Goal: Transaction & Acquisition: Purchase product/service

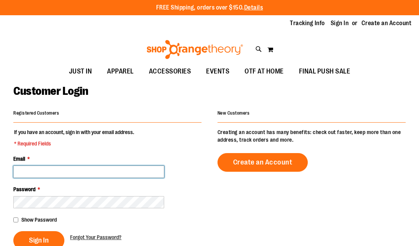
type input "**********"
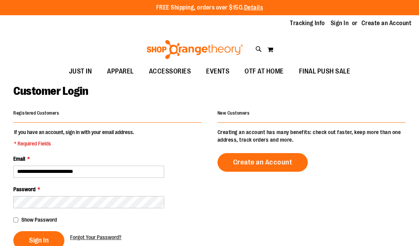
type input "**********"
click at [41, 240] on span "Sign In" at bounding box center [39, 240] width 20 height 8
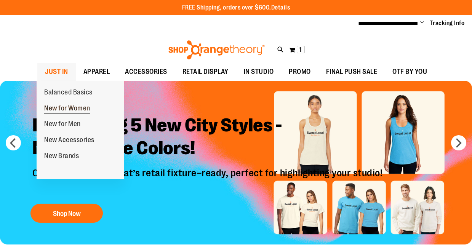
type input "**********"
click at [64, 107] on span "New for Women" at bounding box center [67, 109] width 46 height 10
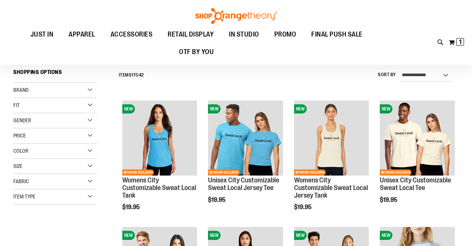
scroll to position [54, 0]
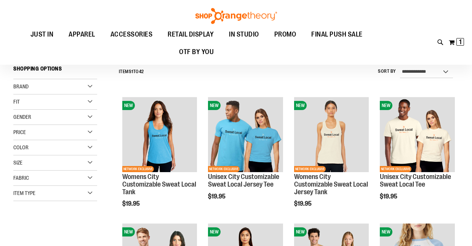
type input "**********"
click at [87, 89] on div "Brand" at bounding box center [55, 86] width 84 height 15
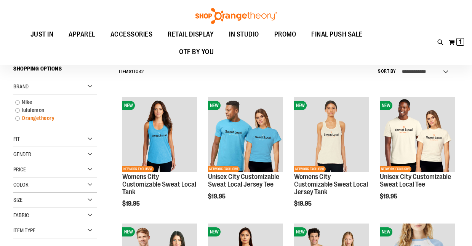
click at [24, 120] on link "Orangetheory" at bounding box center [51, 118] width 80 height 8
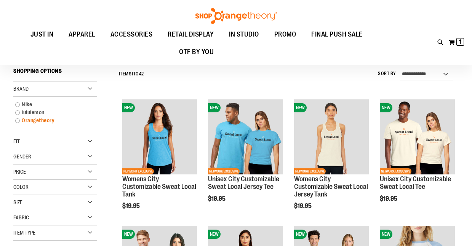
scroll to position [51, 0]
click at [18, 120] on link "Orangetheory" at bounding box center [51, 121] width 80 height 8
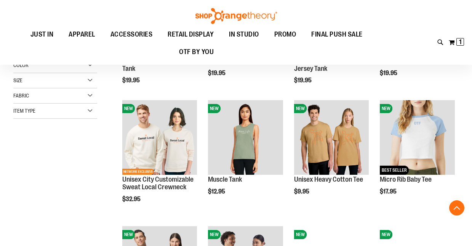
scroll to position [179, 0]
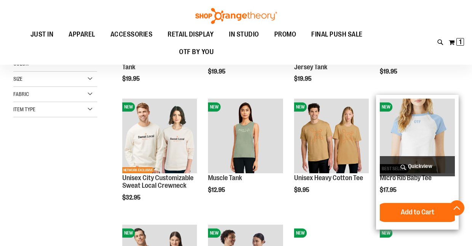
click at [426, 165] on span "Quickview" at bounding box center [417, 166] width 75 height 20
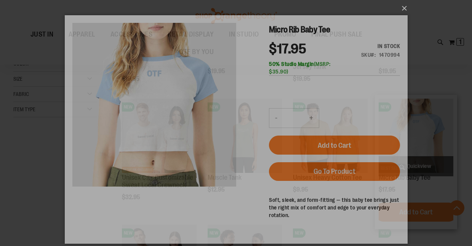
scroll to position [0, 0]
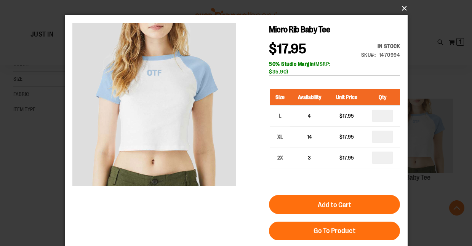
click at [402, 8] on button "×" at bounding box center [238, 8] width 343 height 17
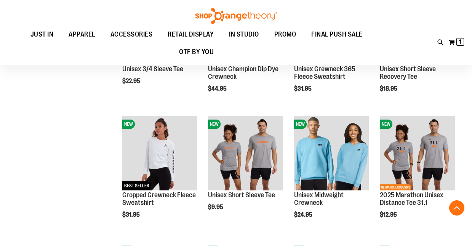
scroll to position [413, 0]
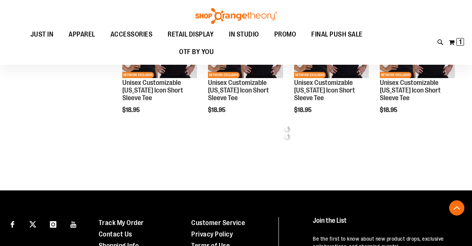
scroll to position [785, 0]
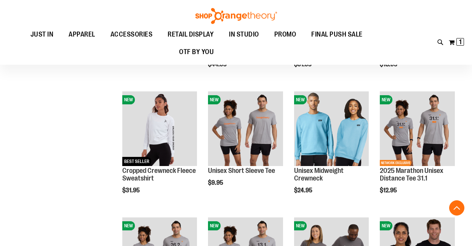
scroll to position [432, 0]
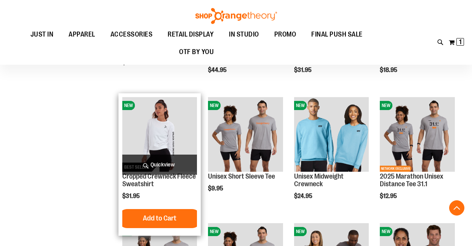
click at [163, 166] on span "Quickview" at bounding box center [159, 165] width 75 height 20
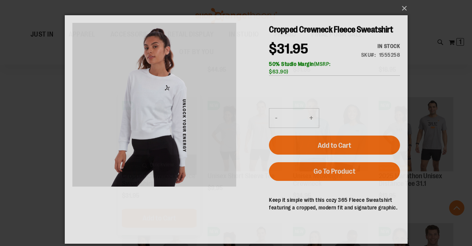
scroll to position [0, 0]
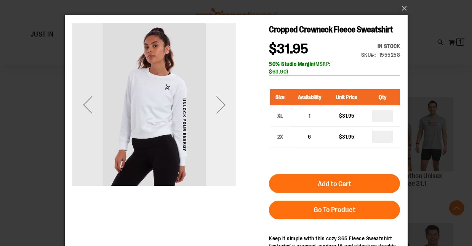
click at [220, 113] on div "Next" at bounding box center [220, 105] width 30 height 30
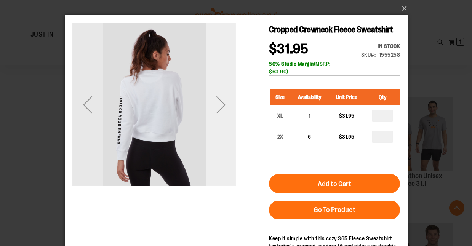
click at [220, 113] on div "Next" at bounding box center [220, 105] width 30 height 30
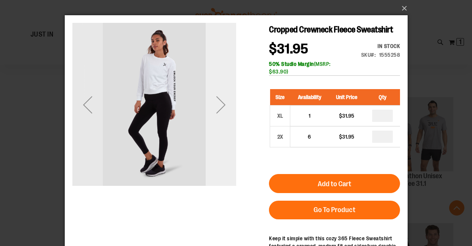
click at [218, 114] on div "Next" at bounding box center [220, 105] width 30 height 30
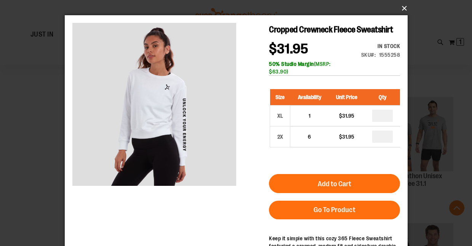
click at [403, 5] on button "×" at bounding box center [238, 8] width 343 height 17
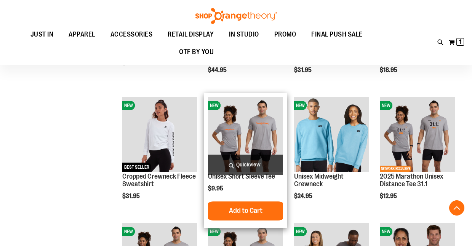
click at [237, 162] on span "Quickview" at bounding box center [245, 165] width 75 height 20
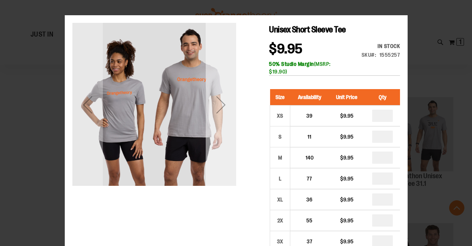
click at [220, 114] on div "Next" at bounding box center [220, 105] width 30 height 30
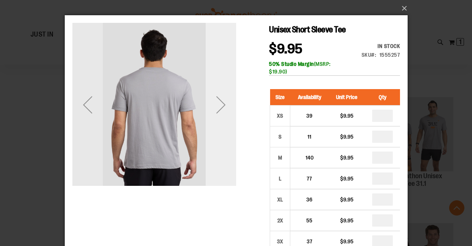
click at [220, 114] on div "Next" at bounding box center [220, 105] width 30 height 30
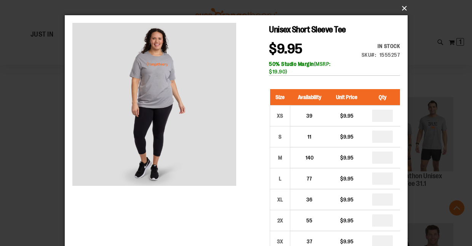
click at [398, 8] on button "×" at bounding box center [238, 8] width 343 height 17
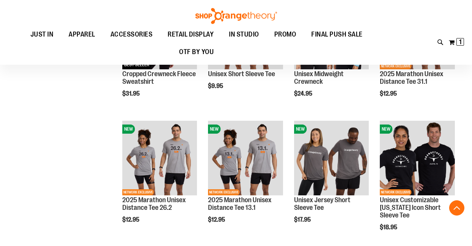
scroll to position [536, 0]
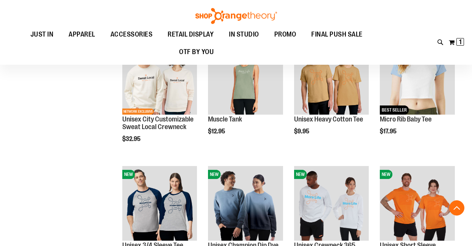
scroll to position [293, 0]
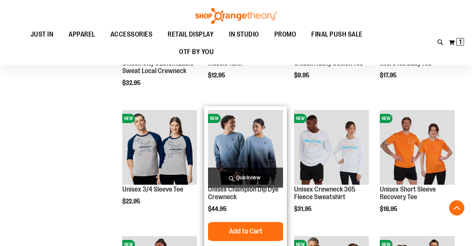
click at [244, 175] on span "Quickview" at bounding box center [245, 178] width 75 height 20
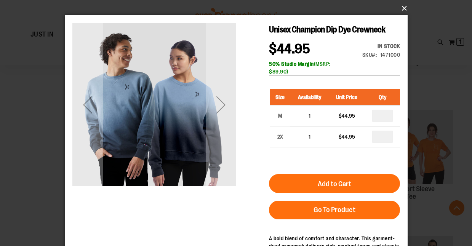
click at [401, 9] on button "×" at bounding box center [238, 8] width 343 height 17
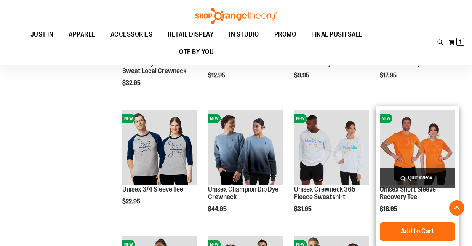
click at [410, 178] on span "Quickview" at bounding box center [417, 178] width 75 height 20
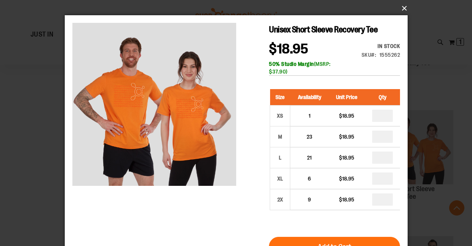
click at [399, 6] on button "×" at bounding box center [238, 8] width 343 height 17
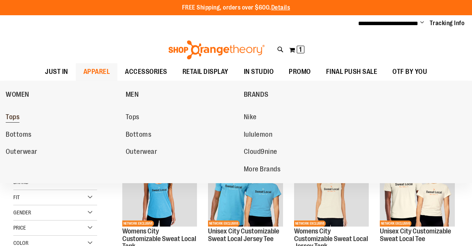
click at [17, 117] on span "Tops" at bounding box center [13, 118] width 14 height 10
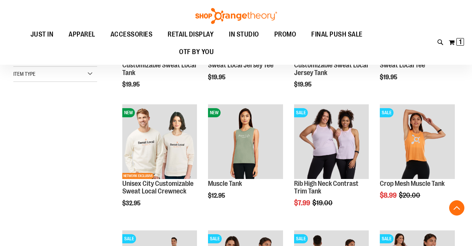
scroll to position [174, 0]
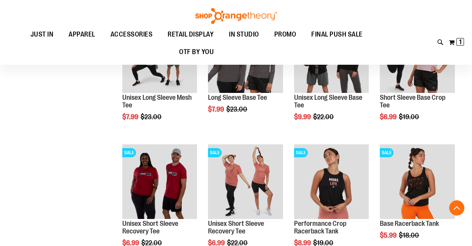
scroll to position [125, 0]
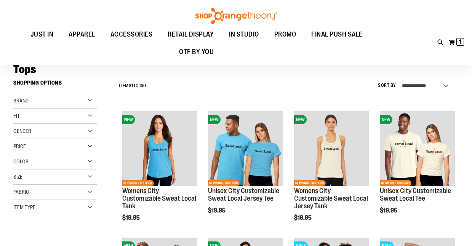
scroll to position [40, 0]
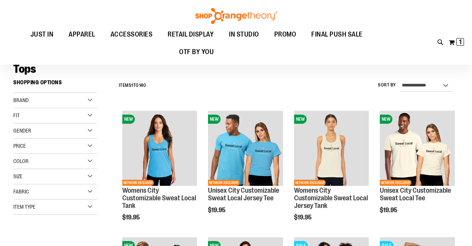
type input "**********"
click at [91, 99] on div "Brand" at bounding box center [55, 100] width 84 height 15
click at [18, 132] on link "Orangetheory" at bounding box center [51, 132] width 80 height 8
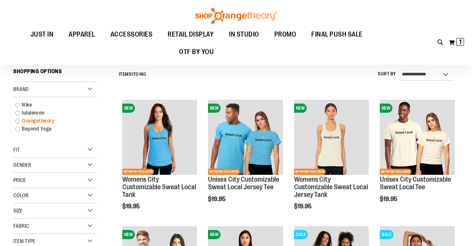
scroll to position [51, 0]
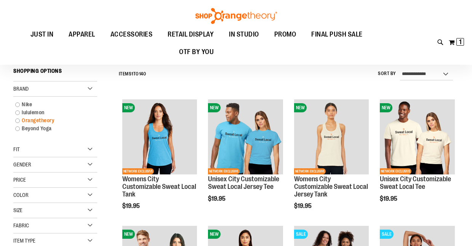
click at [17, 122] on link "Orangetheory" at bounding box center [51, 121] width 80 height 8
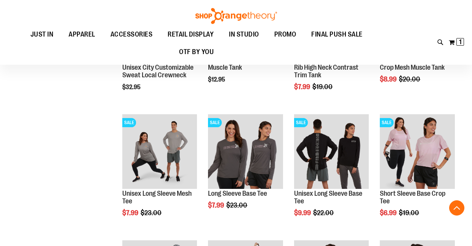
scroll to position [318, 0]
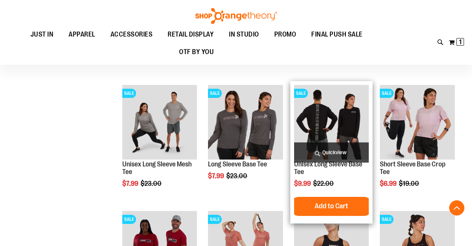
click at [321, 155] on span "Quickview" at bounding box center [331, 152] width 75 height 20
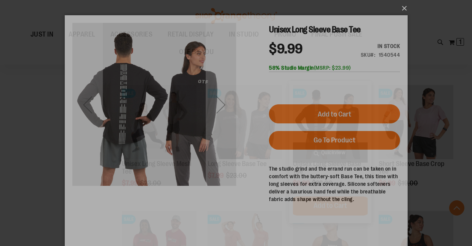
scroll to position [0, 0]
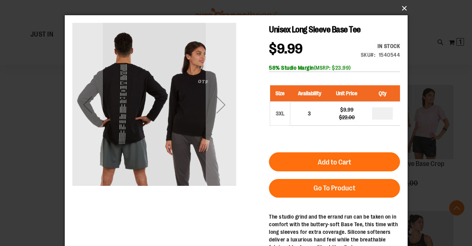
click at [405, 5] on button "×" at bounding box center [238, 8] width 343 height 17
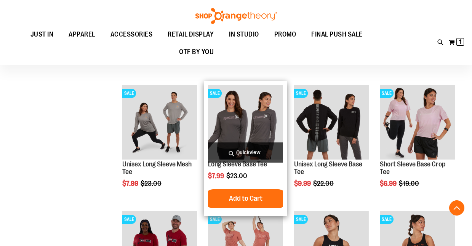
scroll to position [328, 0]
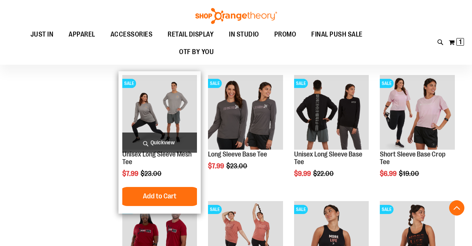
click at [155, 144] on span "Quickview" at bounding box center [159, 143] width 75 height 20
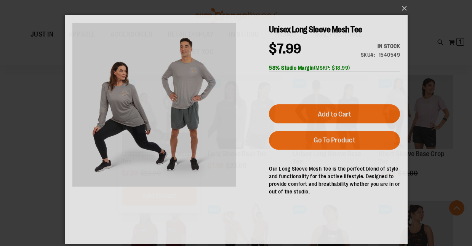
scroll to position [0, 0]
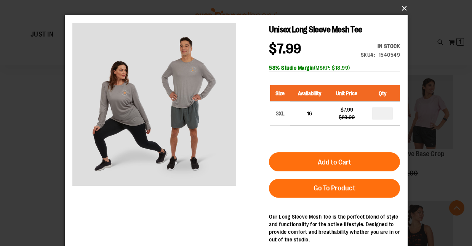
click at [404, 7] on button "×" at bounding box center [238, 8] width 343 height 17
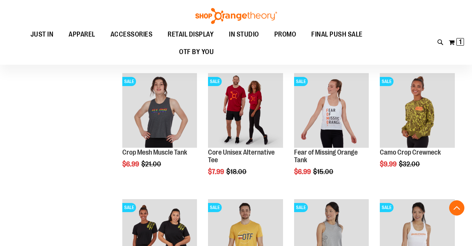
scroll to position [812, 0]
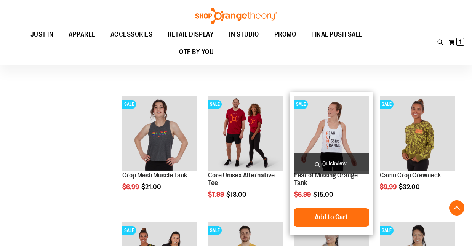
click at [325, 161] on span "Quickview" at bounding box center [331, 164] width 75 height 20
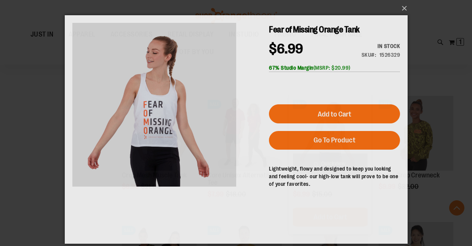
scroll to position [0, 0]
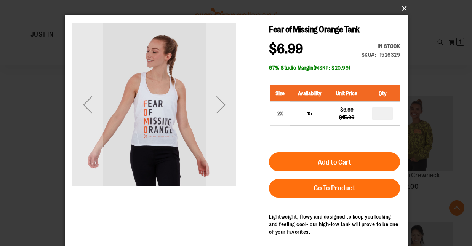
click at [406, 11] on button "×" at bounding box center [238, 8] width 343 height 17
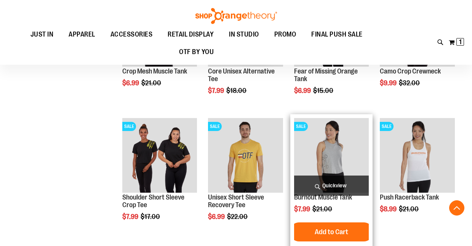
scroll to position [920, 0]
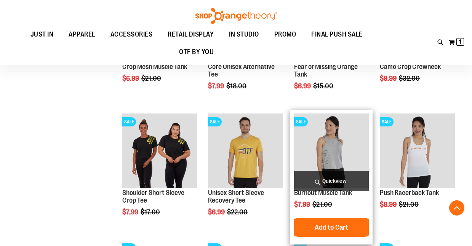
click at [329, 189] on span "Quickview" at bounding box center [331, 181] width 75 height 20
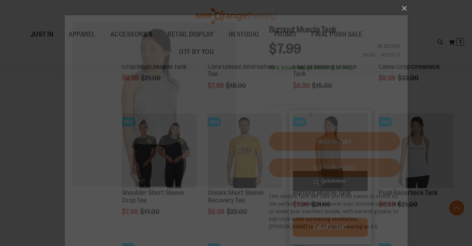
scroll to position [0, 0]
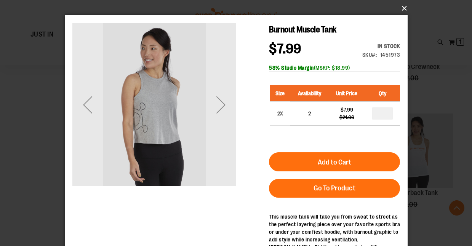
click at [405, 3] on button "×" at bounding box center [238, 8] width 343 height 17
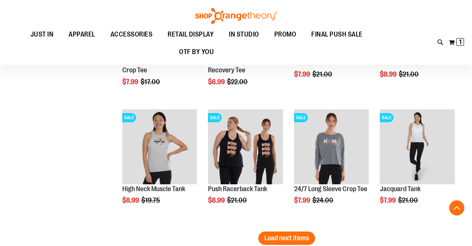
scroll to position [1075, 0]
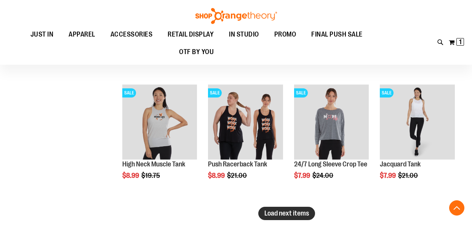
click at [307, 213] on span "Load next items" at bounding box center [286, 213] width 45 height 8
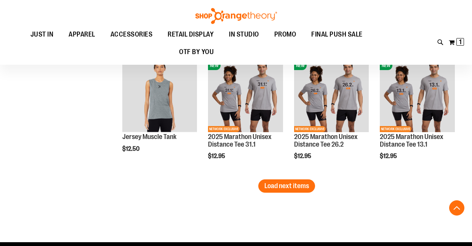
scroll to position [1481, 0]
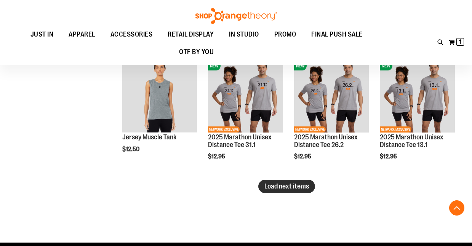
click at [289, 190] on span "Load next items" at bounding box center [286, 186] width 45 height 8
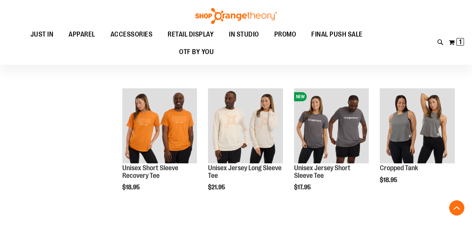
scroll to position [1576, 0]
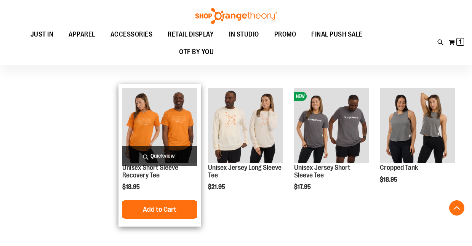
click at [164, 152] on span "Quickview" at bounding box center [159, 156] width 75 height 20
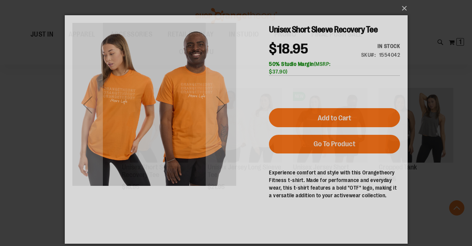
scroll to position [0, 0]
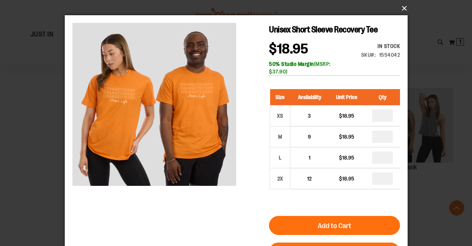
click at [405, 6] on button "×" at bounding box center [238, 8] width 343 height 17
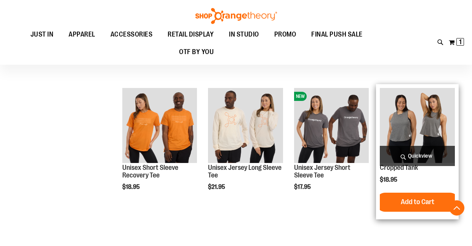
click at [426, 152] on span "Quickview" at bounding box center [417, 156] width 75 height 20
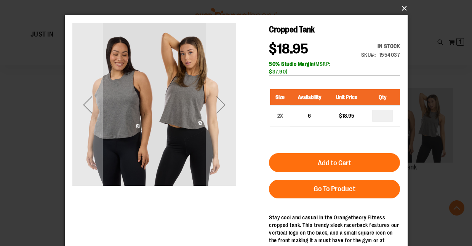
click at [403, 5] on button "×" at bounding box center [238, 8] width 343 height 17
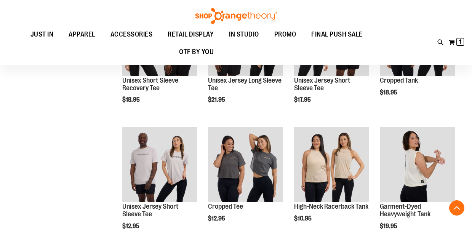
scroll to position [1699, 0]
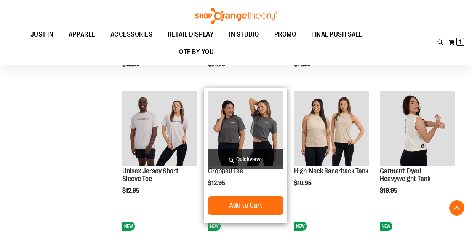
click at [262, 154] on span "Quickview" at bounding box center [245, 159] width 75 height 20
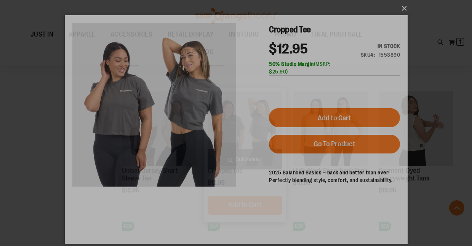
scroll to position [0, 0]
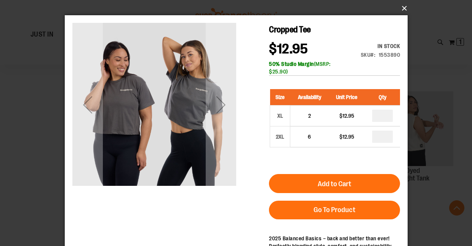
click at [402, 10] on button "×" at bounding box center [238, 8] width 343 height 17
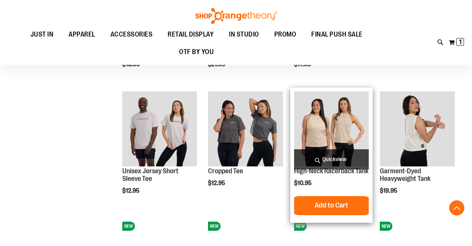
click at [342, 157] on span "Quickview" at bounding box center [331, 159] width 75 height 20
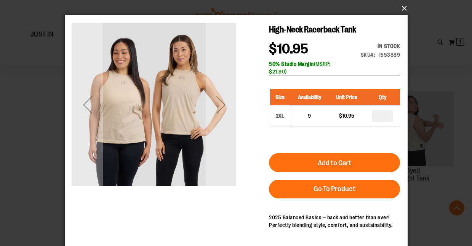
click at [402, 9] on button "×" at bounding box center [238, 8] width 343 height 17
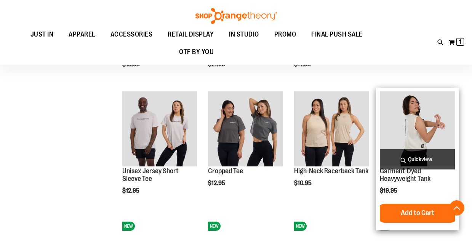
click at [422, 157] on span "Quickview" at bounding box center [417, 159] width 75 height 20
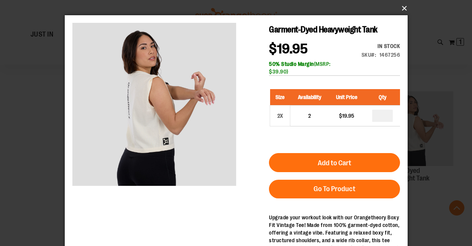
click at [403, 9] on button "×" at bounding box center [238, 8] width 343 height 17
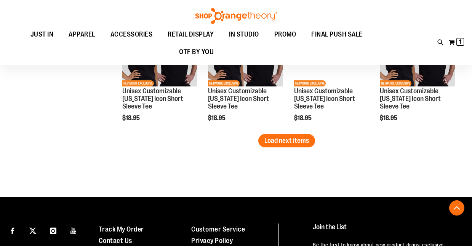
scroll to position [1906, 0]
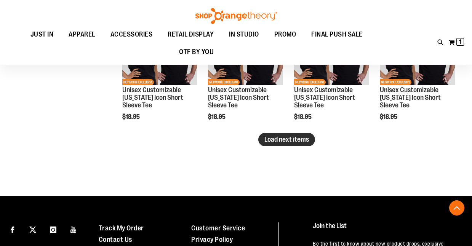
click at [299, 138] on span "Load next items" at bounding box center [286, 140] width 45 height 8
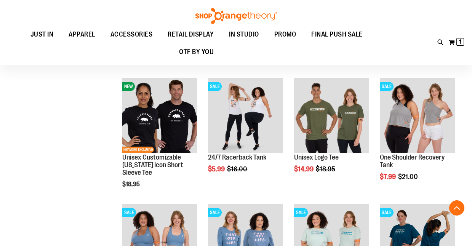
scroll to position [1959, 0]
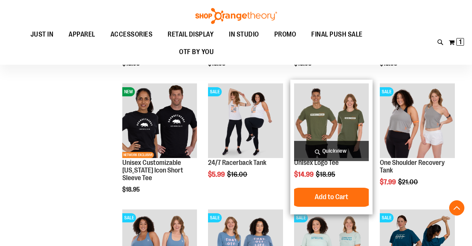
click at [322, 147] on span "Quickview" at bounding box center [331, 151] width 75 height 20
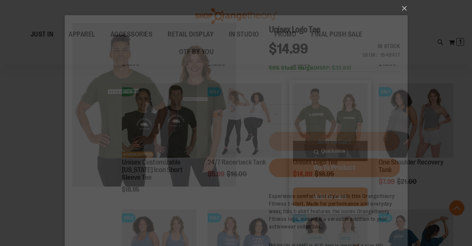
scroll to position [0, 0]
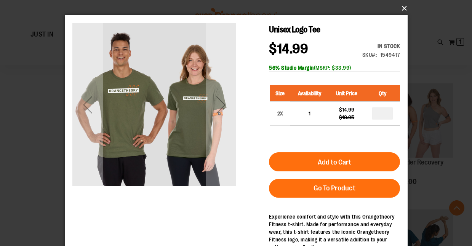
click at [404, 10] on button "×" at bounding box center [238, 8] width 343 height 17
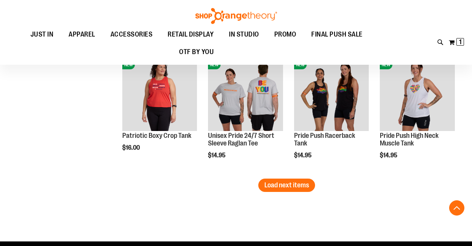
scroll to position [2269, 0]
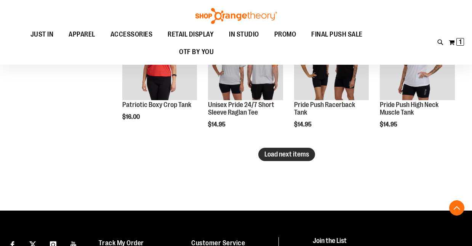
click at [299, 156] on span "Load next items" at bounding box center [286, 154] width 45 height 8
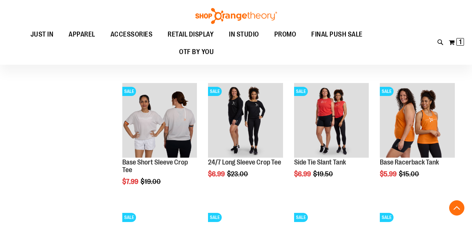
scroll to position [2338, 0]
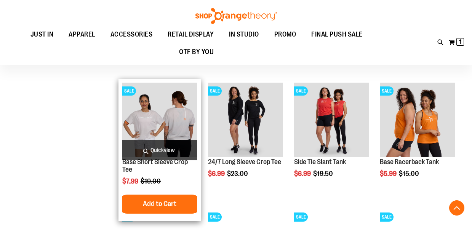
click at [182, 144] on span "Quickview" at bounding box center [159, 150] width 75 height 20
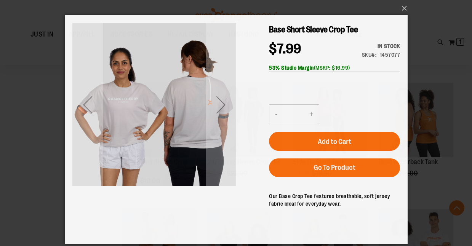
scroll to position [0, 0]
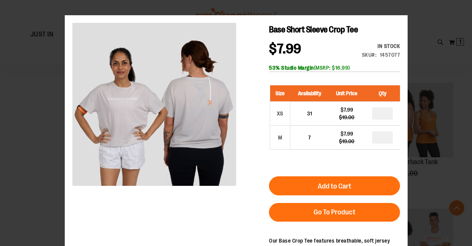
click at [401, 18] on main "Base Short Sleeve Crop Tee $7.99 Regular Price $19.00 In stock Only %1 left SKU…" at bounding box center [235, 152] width 343 height 274
click at [402, 5] on button "×" at bounding box center [238, 8] width 343 height 17
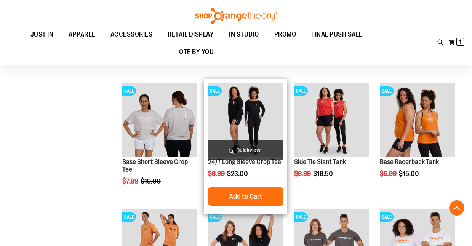
click at [255, 145] on span "Quickview" at bounding box center [245, 150] width 75 height 20
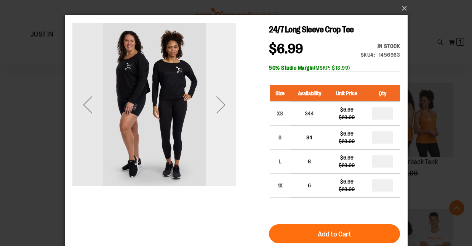
click at [218, 103] on div "Next" at bounding box center [220, 105] width 30 height 30
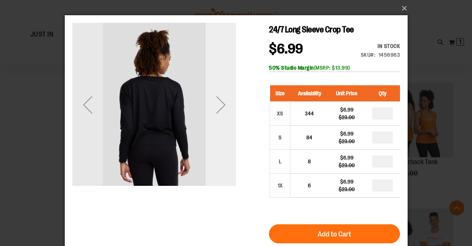
click at [218, 103] on div "Next" at bounding box center [220, 105] width 30 height 30
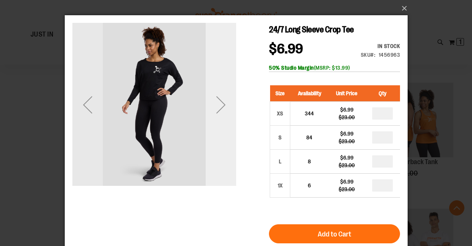
click at [218, 103] on div "Next" at bounding box center [220, 105] width 30 height 30
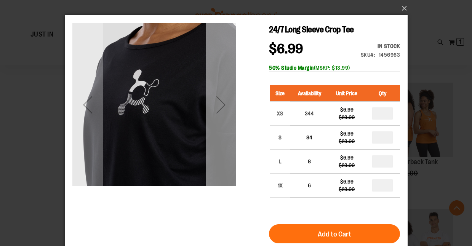
click at [218, 103] on div "Next" at bounding box center [220, 105] width 30 height 30
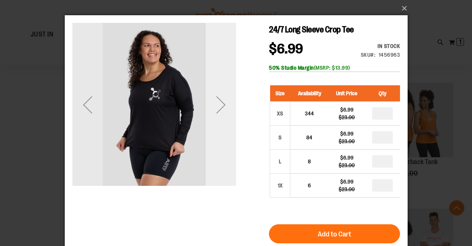
click at [218, 103] on div "Next" at bounding box center [220, 105] width 30 height 30
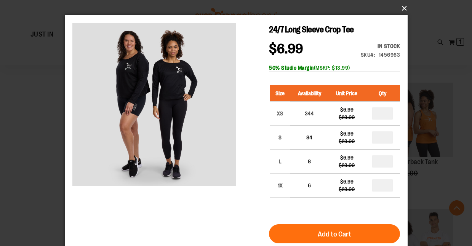
click at [402, 6] on button "×" at bounding box center [238, 8] width 343 height 17
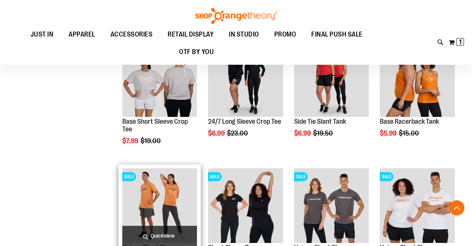
scroll to position [2466, 0]
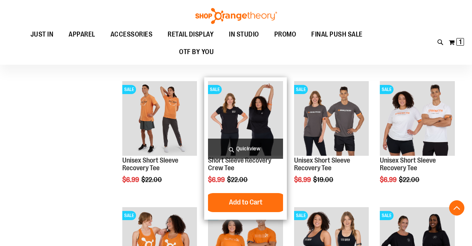
click at [238, 149] on span "Quickview" at bounding box center [245, 149] width 75 height 20
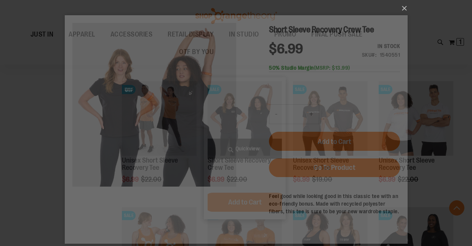
scroll to position [0, 0]
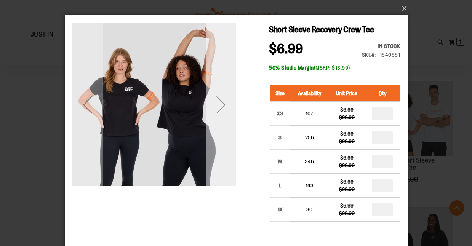
click at [224, 106] on div "Next" at bounding box center [220, 105] width 30 height 30
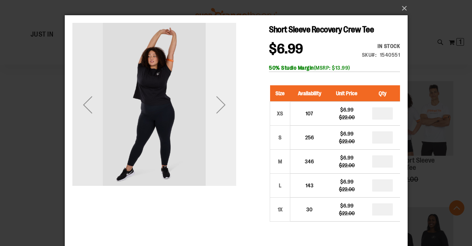
click at [224, 106] on div "Next" at bounding box center [220, 105] width 30 height 30
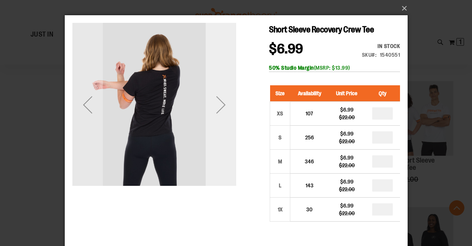
click at [224, 106] on div "Next" at bounding box center [220, 105] width 30 height 30
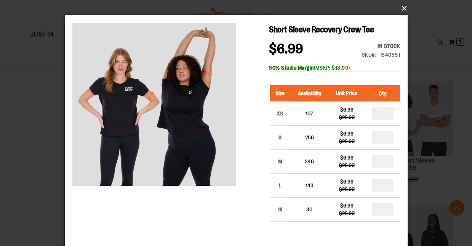
click at [405, 4] on button "×" at bounding box center [238, 8] width 343 height 17
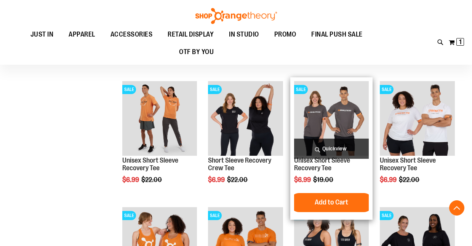
click at [347, 155] on span "Quickview" at bounding box center [331, 149] width 75 height 20
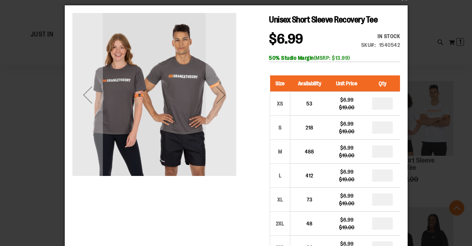
scroll to position [6, 0]
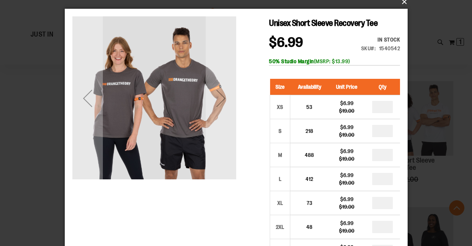
click at [405, 4] on button "×" at bounding box center [238, 2] width 343 height 17
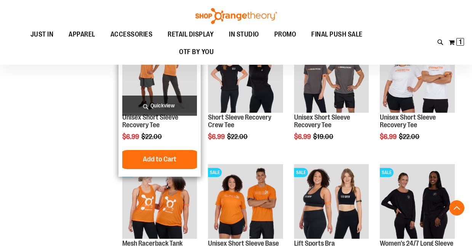
scroll to position [2510, 0]
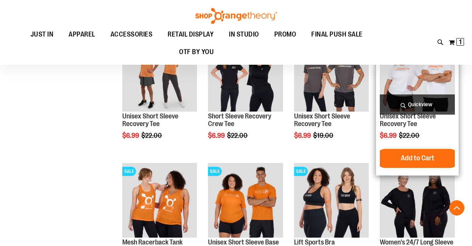
click at [404, 105] on span "Quickview" at bounding box center [417, 104] width 75 height 20
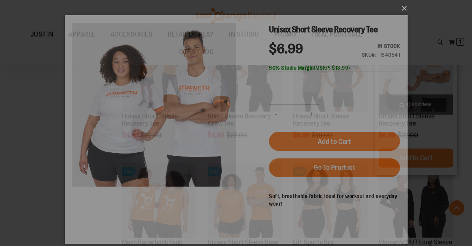
scroll to position [0, 0]
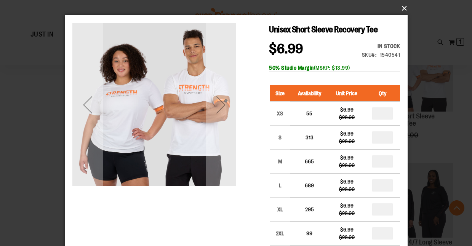
click at [403, 8] on button "×" at bounding box center [238, 8] width 343 height 17
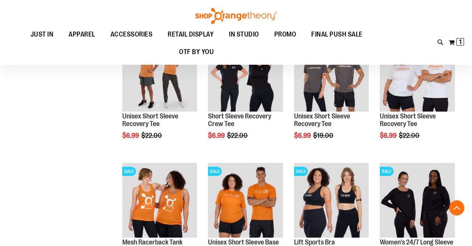
scroll to position [2579, 0]
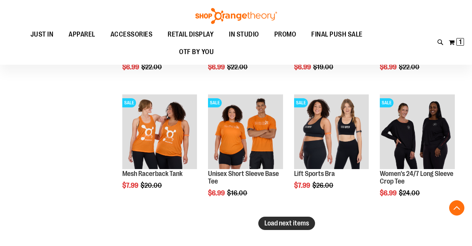
click at [269, 223] on span "Load next items" at bounding box center [286, 223] width 45 height 8
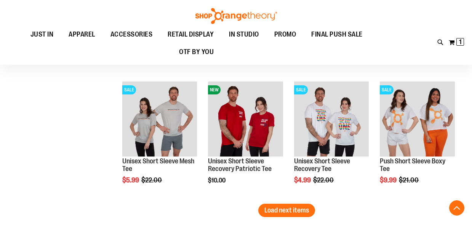
scroll to position [2970, 0]
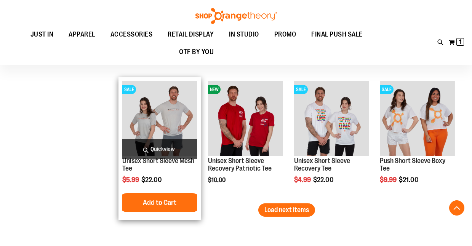
click at [149, 147] on span "Quickview" at bounding box center [159, 149] width 75 height 20
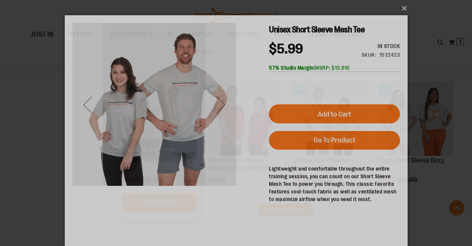
scroll to position [0, 0]
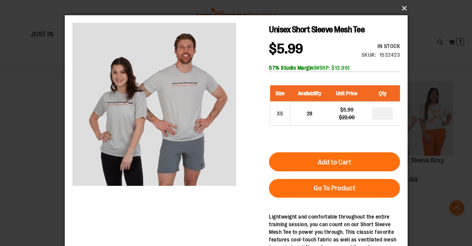
click at [402, 8] on button "×" at bounding box center [238, 8] width 343 height 17
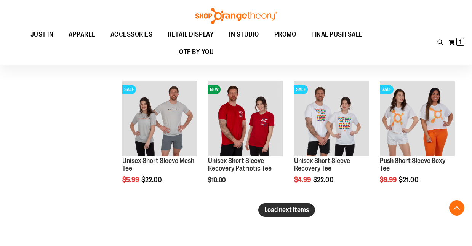
click at [302, 213] on span "Load next items" at bounding box center [286, 210] width 45 height 8
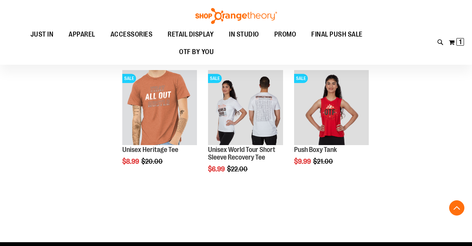
scroll to position [3374, 0]
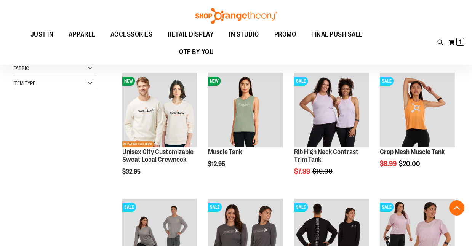
scroll to position [117, 0]
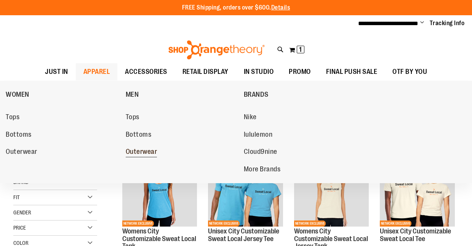
click at [140, 153] on span "Outerwear" at bounding box center [142, 153] width 32 height 10
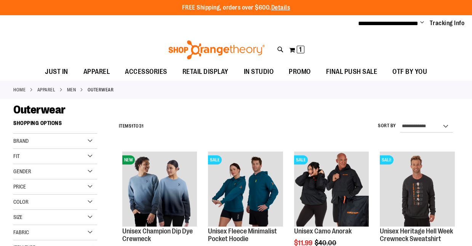
scroll to position [11, 0]
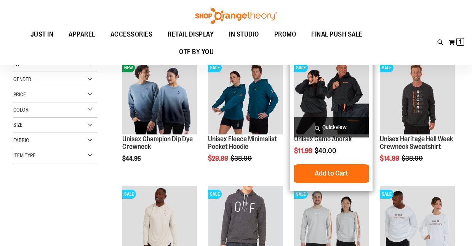
type input "**********"
click at [346, 123] on span "Quickview" at bounding box center [331, 127] width 75 height 20
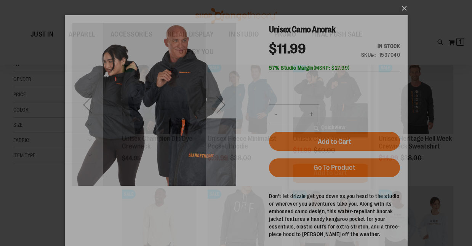
scroll to position [0, 0]
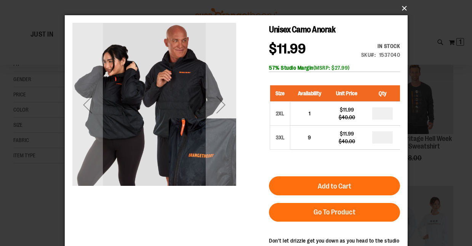
click at [402, 10] on button "×" at bounding box center [238, 8] width 343 height 17
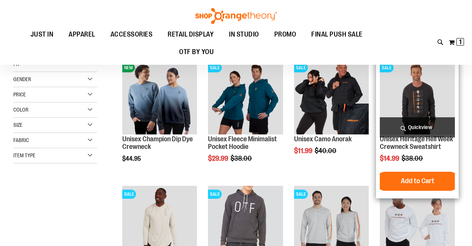
click at [402, 120] on span "Quickview" at bounding box center [417, 127] width 75 height 20
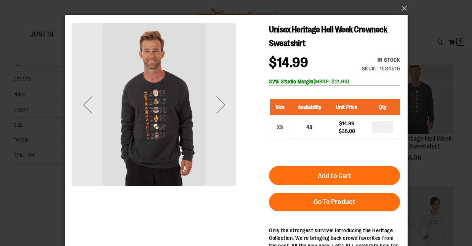
click at [398, 18] on main "Unisex Heritage Hell Week Crewneck Sweatshirt $14.99 Regular Price $38.00 In st…" at bounding box center [235, 166] width 343 height 302
click at [403, 9] on button "×" at bounding box center [238, 8] width 343 height 17
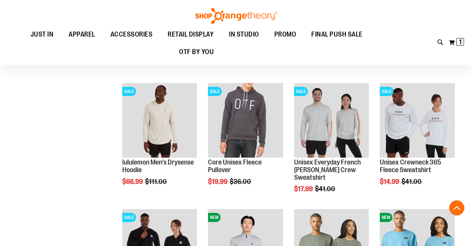
scroll to position [115, 0]
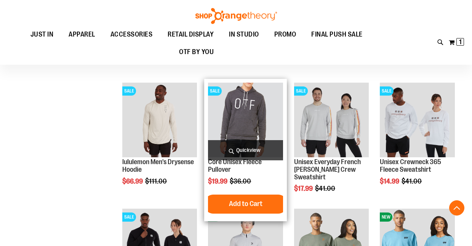
click at [238, 149] on span "Quickview" at bounding box center [245, 150] width 75 height 20
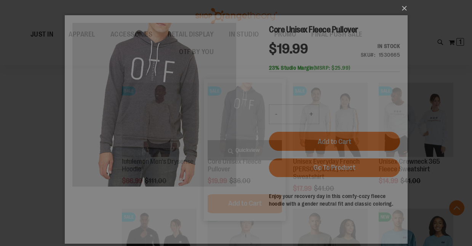
scroll to position [0, 0]
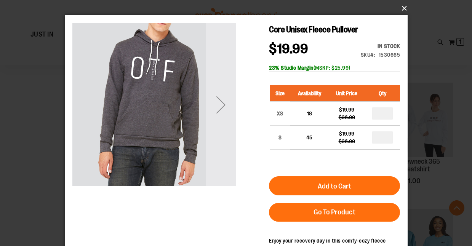
click at [400, 10] on button "×" at bounding box center [238, 8] width 343 height 17
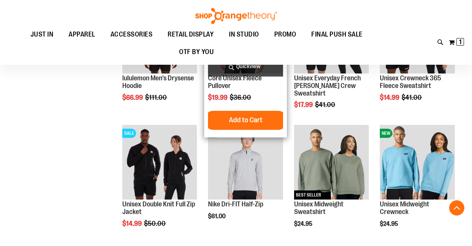
scroll to position [199, 0]
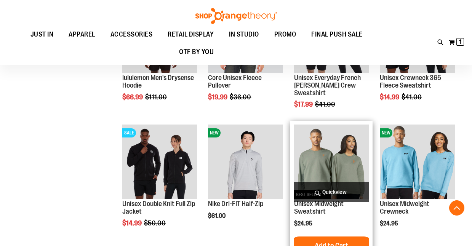
click at [338, 189] on span "Quickview" at bounding box center [331, 192] width 75 height 20
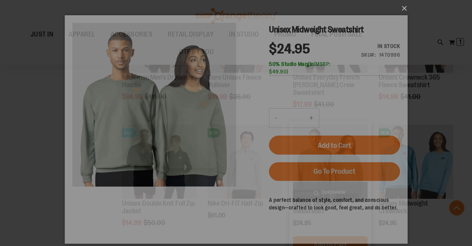
scroll to position [0, 0]
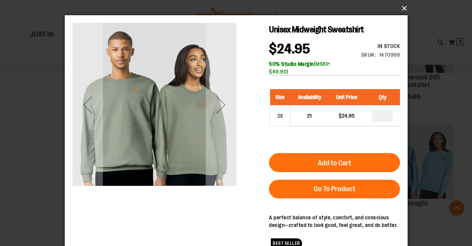
click at [403, 9] on button "×" at bounding box center [238, 8] width 343 height 17
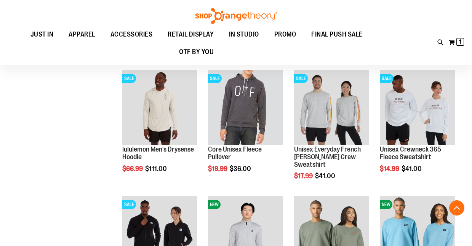
scroll to position [127, 0]
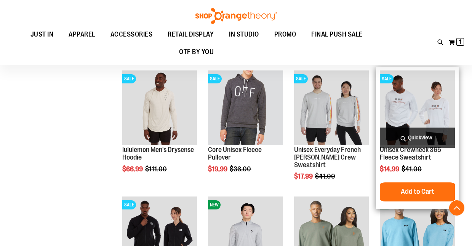
click at [430, 134] on span "Quickview" at bounding box center [417, 138] width 75 height 20
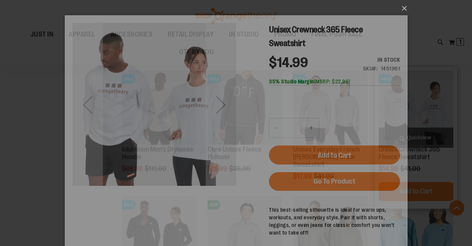
scroll to position [0, 0]
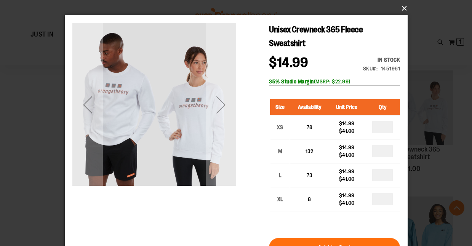
click at [404, 6] on button "×" at bounding box center [238, 8] width 343 height 17
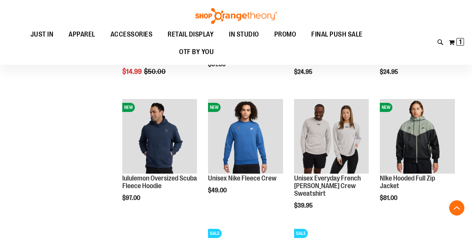
scroll to position [354, 0]
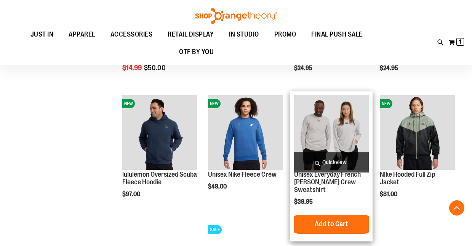
click at [325, 160] on span "Quickview" at bounding box center [331, 162] width 75 height 20
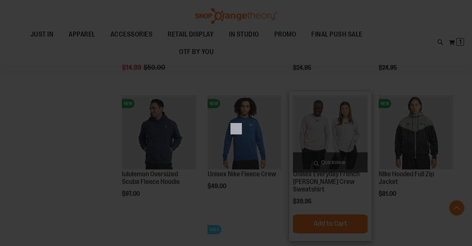
scroll to position [0, 0]
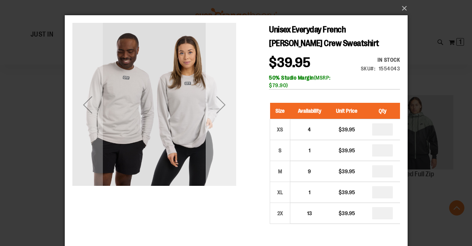
click at [219, 103] on div "Next" at bounding box center [220, 105] width 30 height 30
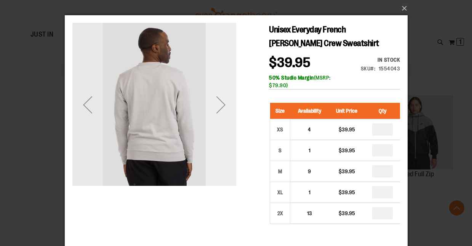
click at [219, 103] on div "Next" at bounding box center [220, 105] width 30 height 30
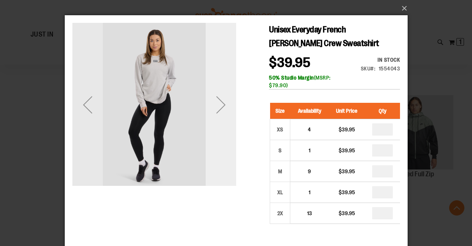
click at [219, 103] on div "Next" at bounding box center [220, 105] width 30 height 30
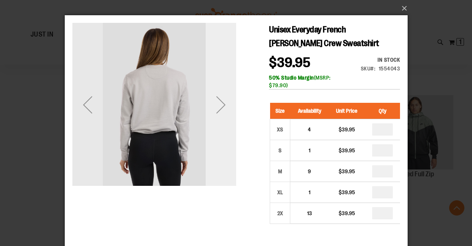
click at [219, 103] on div "Next" at bounding box center [220, 105] width 30 height 30
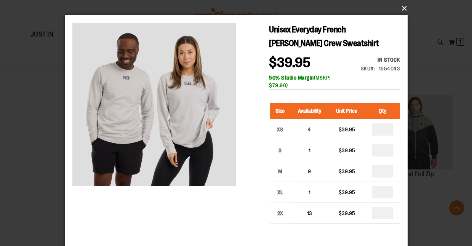
click at [401, 6] on button "×" at bounding box center [238, 8] width 343 height 17
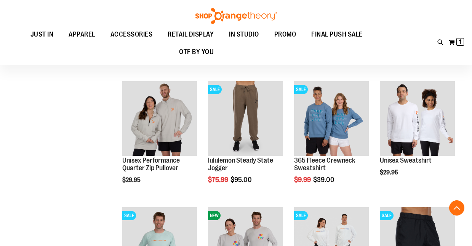
scroll to position [494, 0]
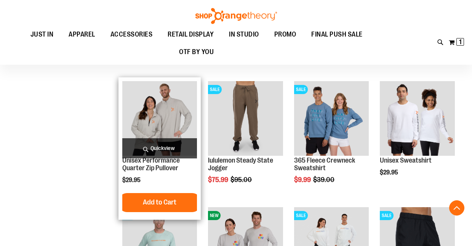
click at [170, 140] on span "Quickview" at bounding box center [159, 148] width 75 height 20
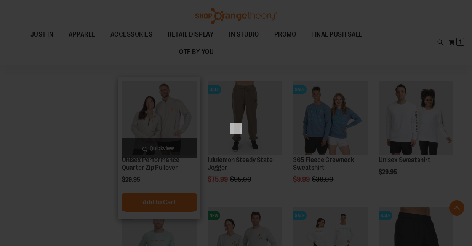
scroll to position [0, 0]
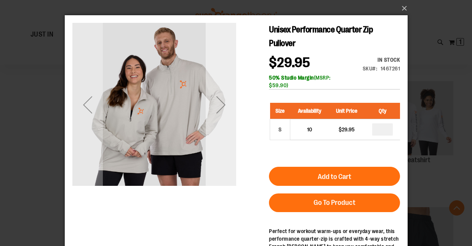
click at [217, 125] on div "Next" at bounding box center [220, 105] width 30 height 164
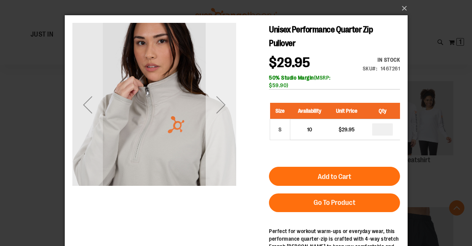
click at [217, 125] on div "Next" at bounding box center [220, 105] width 30 height 164
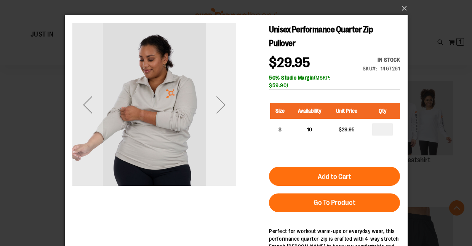
click at [217, 125] on div "Next" at bounding box center [220, 105] width 30 height 164
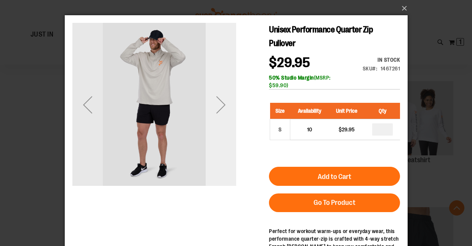
click at [219, 111] on div "Next" at bounding box center [220, 105] width 30 height 30
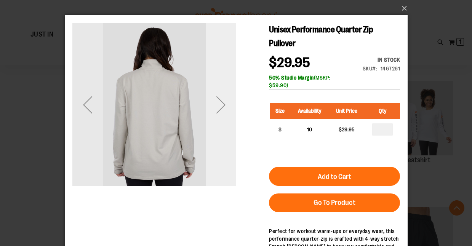
click at [219, 111] on div "Next" at bounding box center [220, 105] width 30 height 30
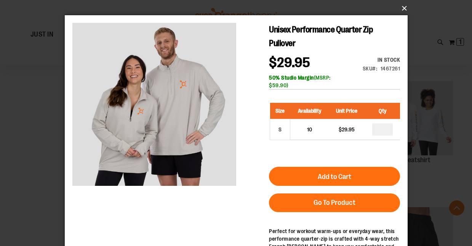
click at [401, 6] on button "×" at bounding box center [238, 8] width 343 height 17
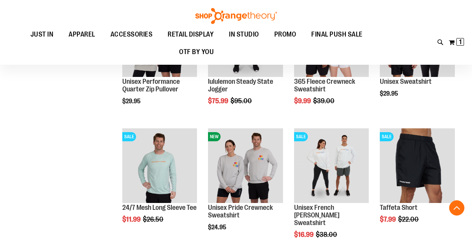
scroll to position [579, 0]
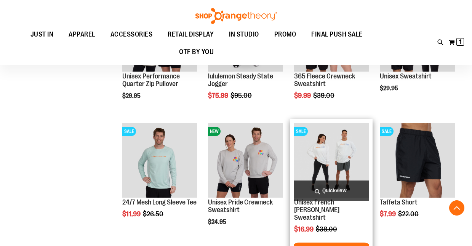
click at [355, 188] on span "Quickview" at bounding box center [331, 191] width 75 height 20
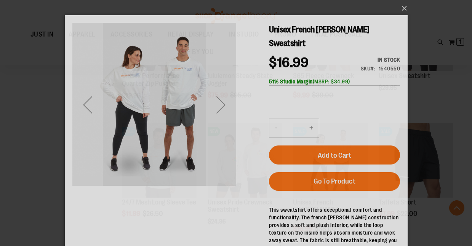
scroll to position [0, 0]
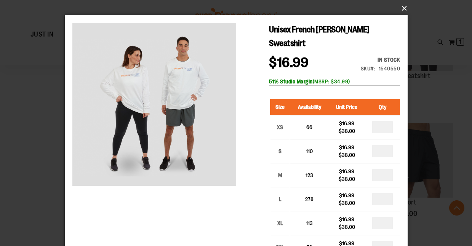
click at [401, 9] on button "×" at bounding box center [238, 8] width 343 height 17
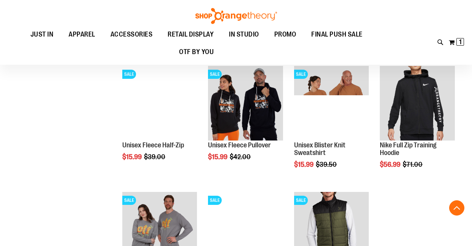
scroll to position [757, 0]
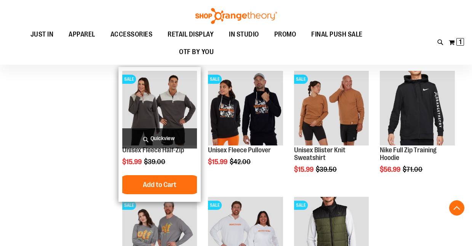
click at [156, 136] on span "Quickview" at bounding box center [159, 138] width 75 height 20
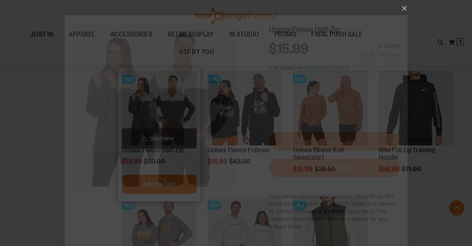
scroll to position [0, 0]
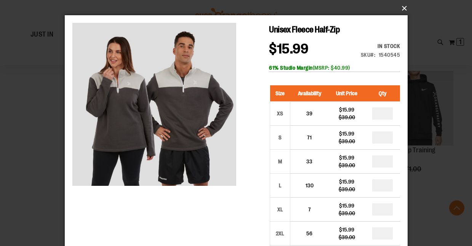
click at [404, 6] on button "×" at bounding box center [238, 8] width 343 height 17
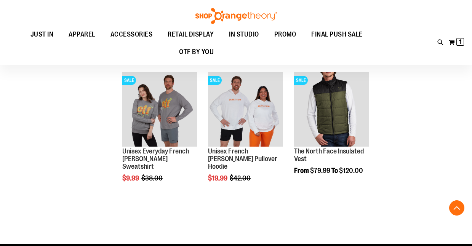
scroll to position [881, 0]
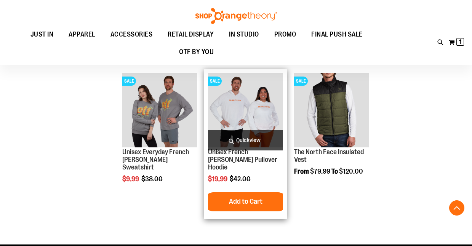
click at [245, 137] on span "Quickview" at bounding box center [245, 140] width 75 height 20
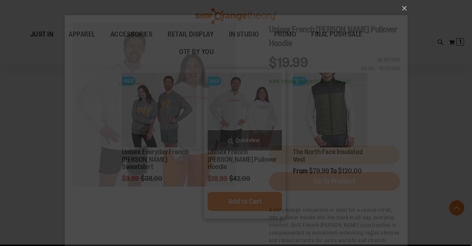
scroll to position [0, 0]
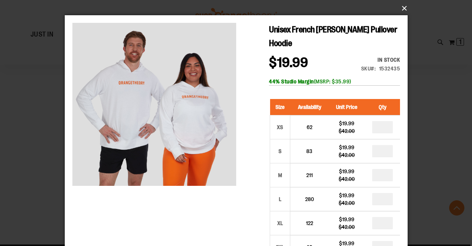
click at [403, 10] on button "×" at bounding box center [238, 8] width 343 height 17
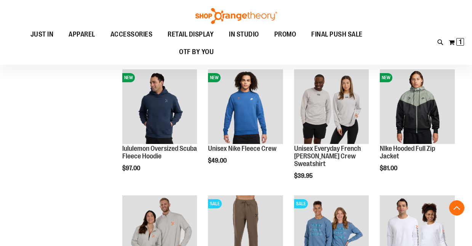
scroll to position [197, 0]
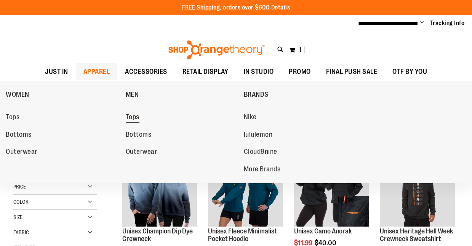
click at [138, 116] on span "Tops" at bounding box center [133, 118] width 14 height 10
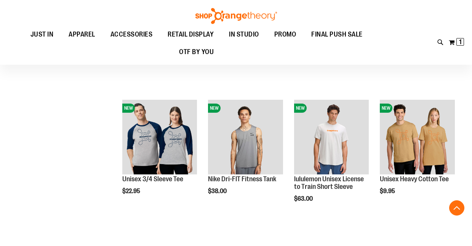
scroll to position [470, 0]
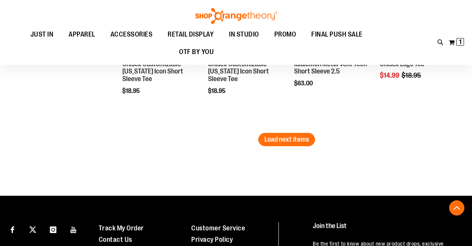
scroll to position [1306, 0]
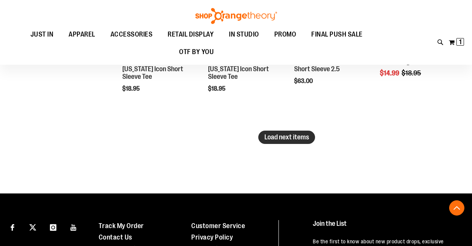
type input "**********"
click at [283, 142] on button "Load next items" at bounding box center [286, 137] width 57 height 13
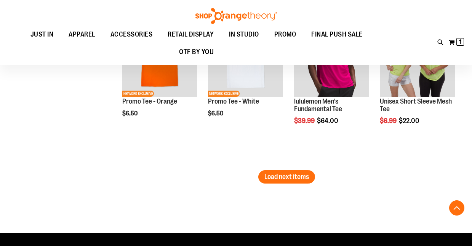
scroll to position [1739, 0]
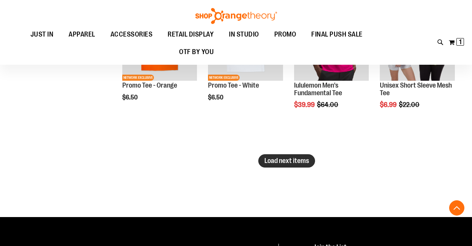
click at [277, 164] on span "Load next items" at bounding box center [286, 161] width 45 height 8
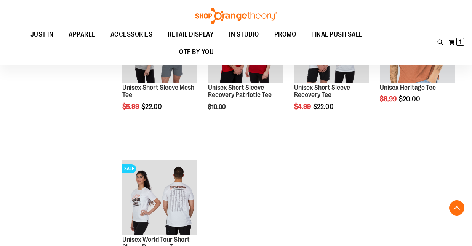
scroll to position [1940, 0]
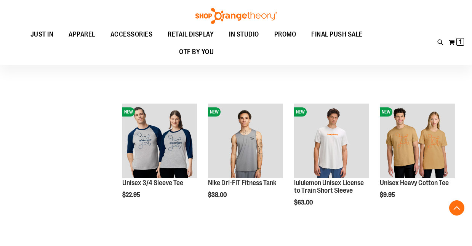
scroll to position [6, 0]
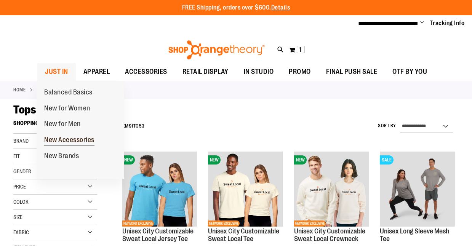
click at [67, 139] on span "New Accessories" at bounding box center [69, 141] width 50 height 10
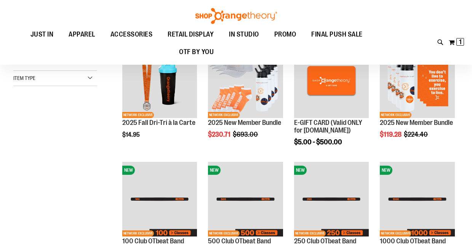
scroll to position [10, 0]
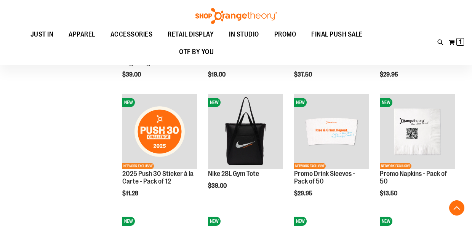
scroll to position [454, 0]
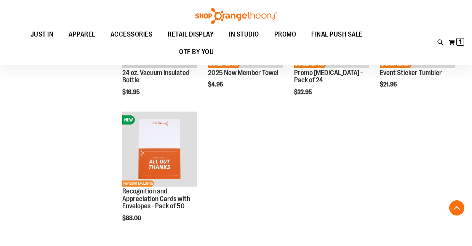
scroll to position [791, 0]
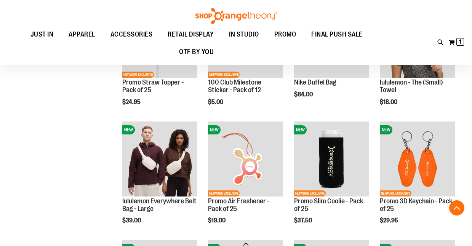
scroll to position [282, 0]
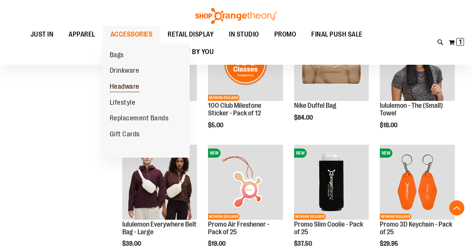
type input "**********"
click at [129, 88] on span "Headware" at bounding box center [125, 88] width 30 height 10
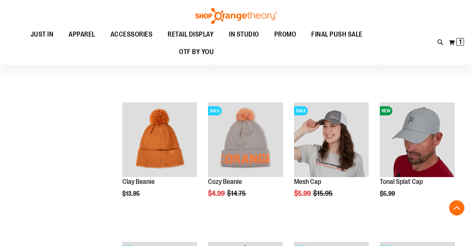
scroll to position [190, 0]
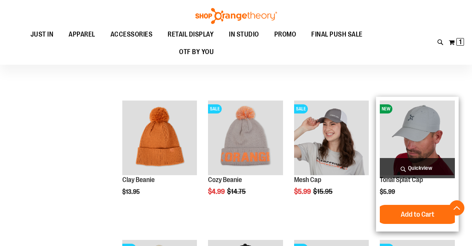
type input "**********"
click at [422, 162] on span "Quickview" at bounding box center [417, 168] width 75 height 20
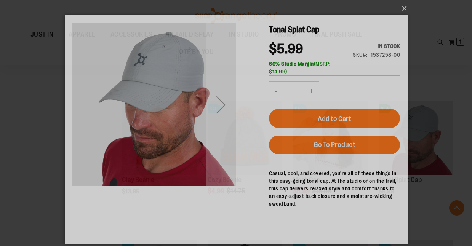
scroll to position [0, 0]
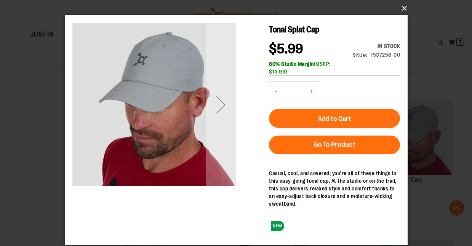
click at [403, 10] on button "×" at bounding box center [238, 8] width 343 height 17
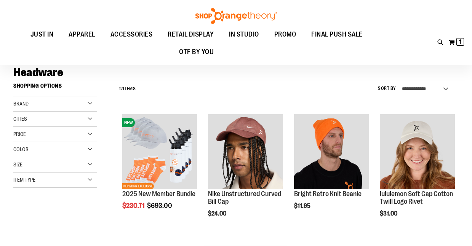
scroll to position [34, 0]
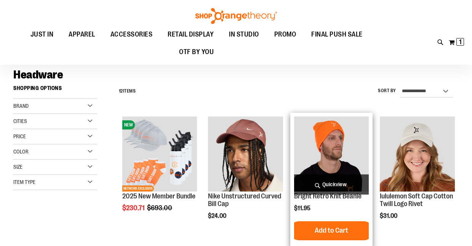
click at [344, 189] on span "Quickview" at bounding box center [331, 184] width 75 height 20
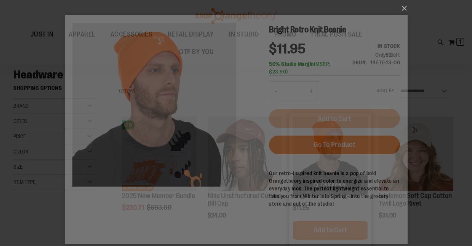
scroll to position [0, 0]
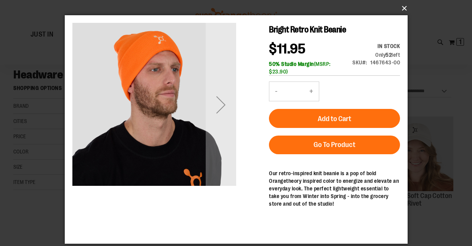
click at [406, 7] on button "×" at bounding box center [238, 8] width 343 height 17
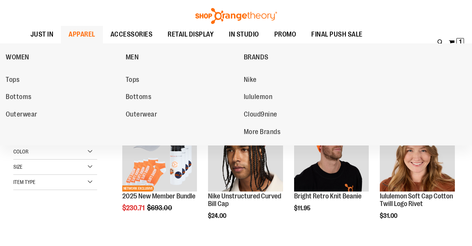
click at [80, 33] on span "APPAREL" at bounding box center [82, 34] width 27 height 17
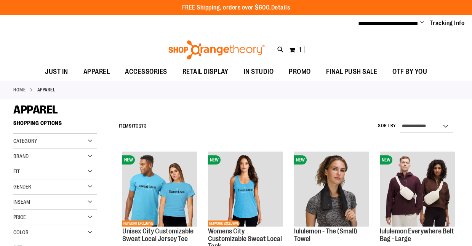
click at [89, 141] on div "Category" at bounding box center [55, 141] width 84 height 15
type input "**********"
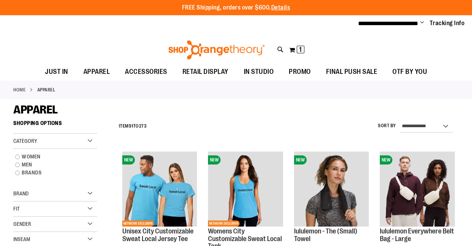
click at [89, 141] on div "Category" at bounding box center [55, 141] width 84 height 15
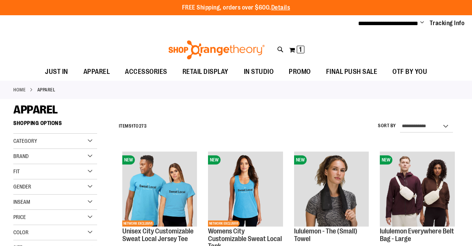
click at [87, 156] on div "Brand" at bounding box center [55, 156] width 84 height 15
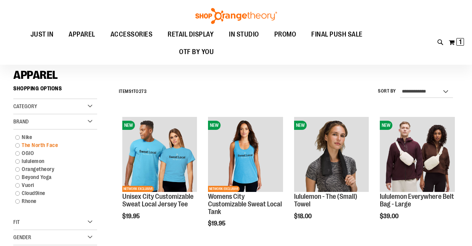
scroll to position [35, 0]
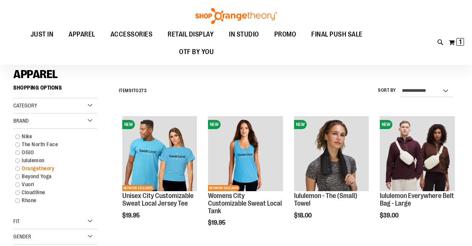
click at [17, 170] on link "Orangetheory" at bounding box center [51, 169] width 80 height 8
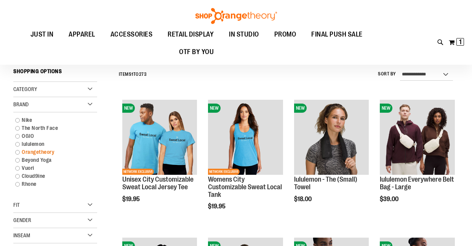
scroll to position [51, 0]
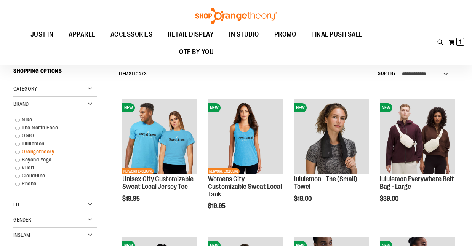
click at [18, 150] on link "Orangetheory" at bounding box center [51, 152] width 80 height 8
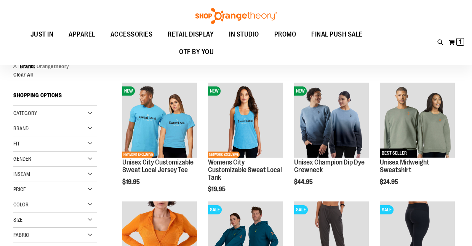
scroll to position [77, 0]
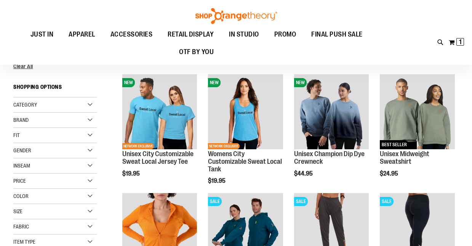
click at [91, 132] on div "Fit" at bounding box center [55, 135] width 84 height 15
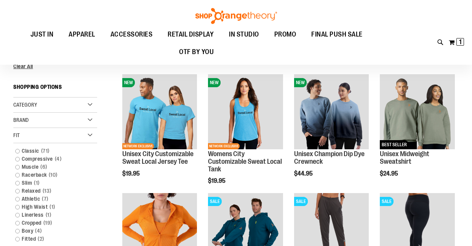
click at [91, 132] on div "Fit" at bounding box center [55, 135] width 84 height 15
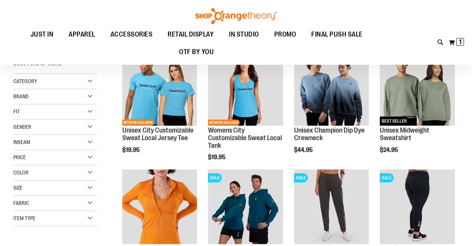
click at [69, 188] on div "Size" at bounding box center [55, 188] width 84 height 15
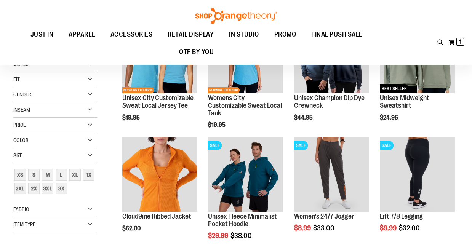
scroll to position [147, 0]
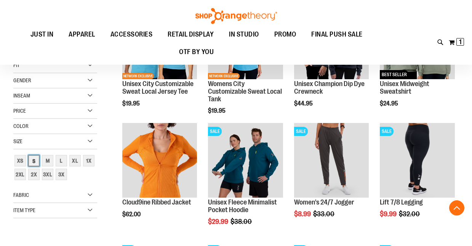
click at [36, 162] on div "S" at bounding box center [33, 160] width 11 height 11
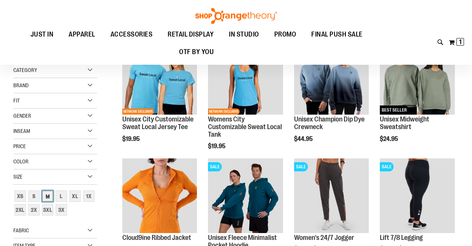
click at [49, 195] on div "M" at bounding box center [47, 195] width 11 height 11
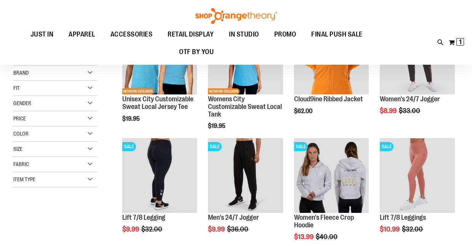
scroll to position [137, 0]
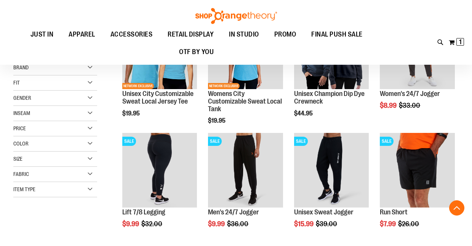
click at [69, 164] on div "Size" at bounding box center [55, 159] width 84 height 15
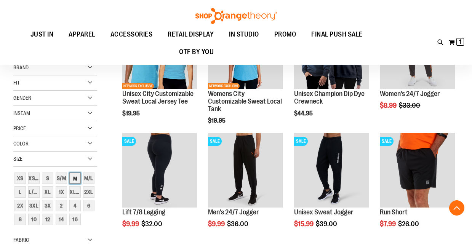
click at [76, 177] on div "M" at bounding box center [74, 178] width 11 height 11
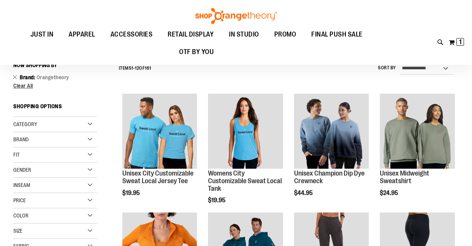
scroll to position [51, 0]
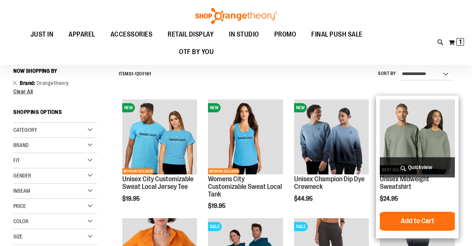
click at [412, 163] on span "Quickview" at bounding box center [417, 167] width 75 height 20
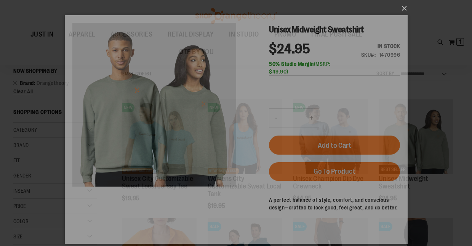
scroll to position [0, 0]
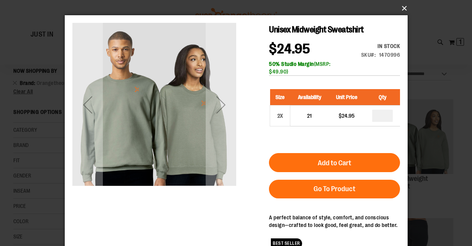
click at [401, 10] on button "×" at bounding box center [238, 8] width 343 height 17
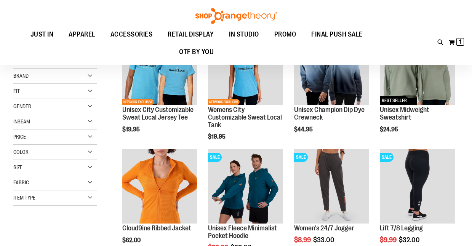
scroll to position [125, 0]
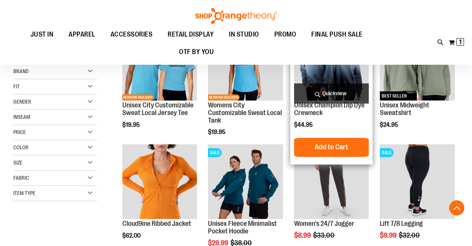
click at [310, 86] on span "Quickview" at bounding box center [331, 93] width 75 height 20
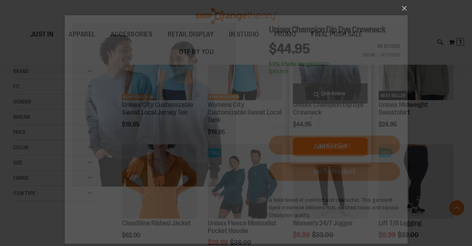
scroll to position [0, 0]
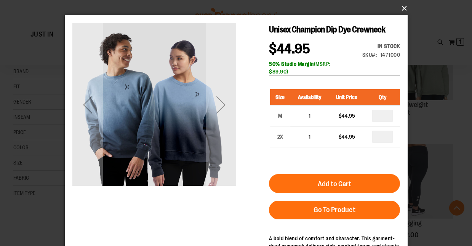
click at [402, 8] on button "×" at bounding box center [238, 8] width 343 height 17
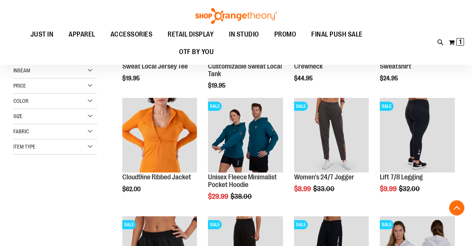
scroll to position [173, 0]
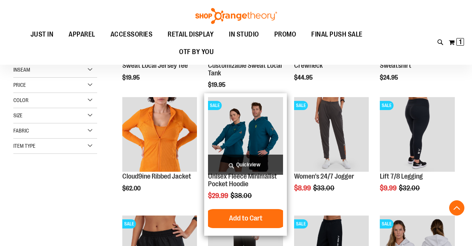
click at [244, 160] on span "Quickview" at bounding box center [245, 165] width 75 height 20
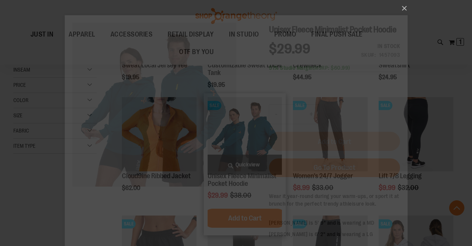
scroll to position [0, 0]
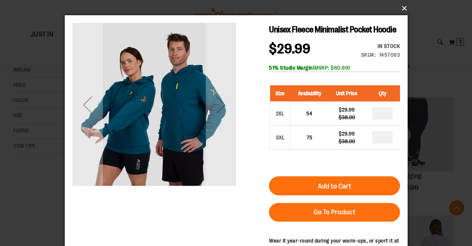
click at [401, 6] on button "×" at bounding box center [238, 8] width 343 height 17
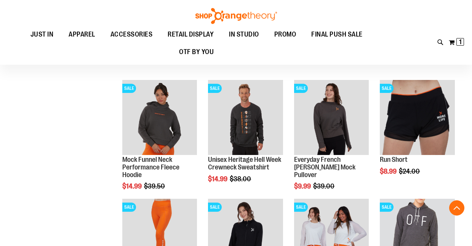
scroll to position [545, 0]
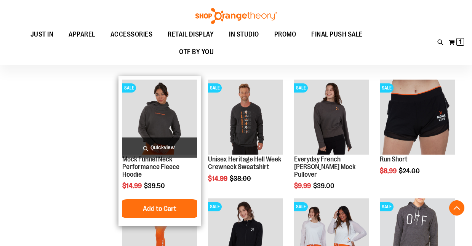
click at [154, 145] on span "Quickview" at bounding box center [159, 148] width 75 height 20
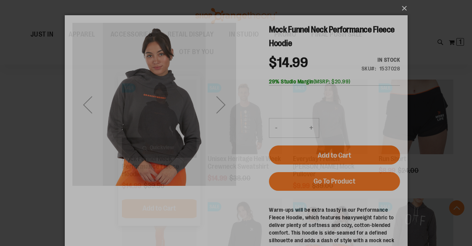
scroll to position [0, 0]
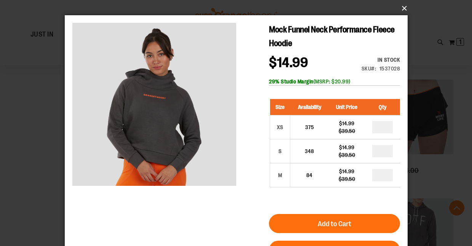
click button "×"
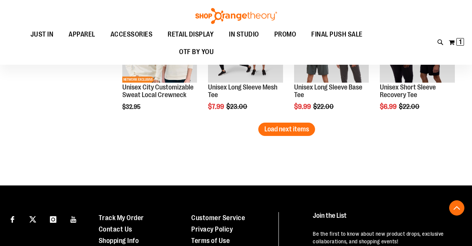
scroll to position [1091, 0]
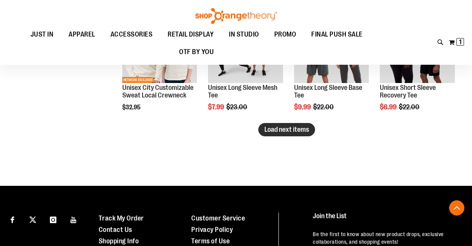
click span "Load next items"
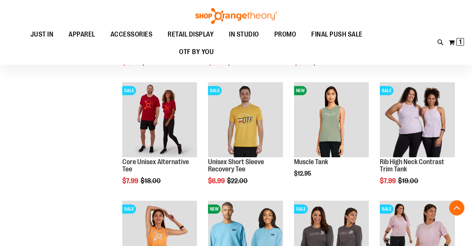
scroll to position [1255, 0]
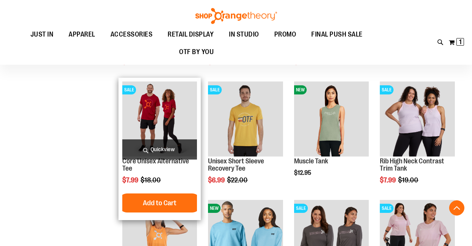
click span "Quickview"
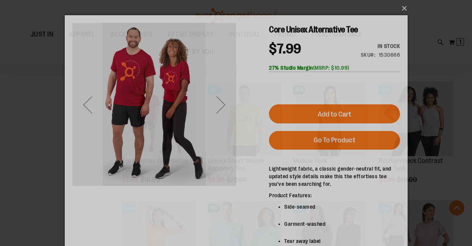
scroll to position [0, 0]
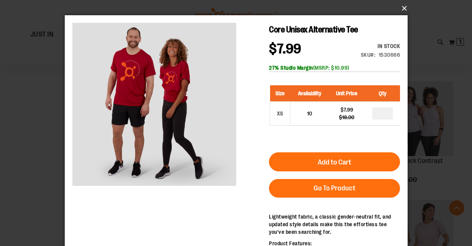
click button "×"
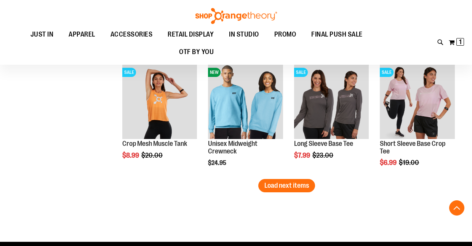
scroll to position [1392, 0]
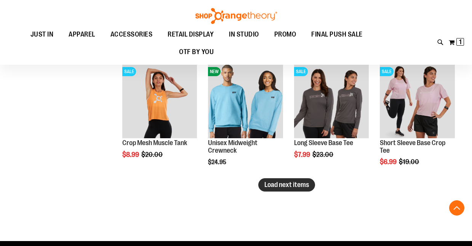
click span "Load next items"
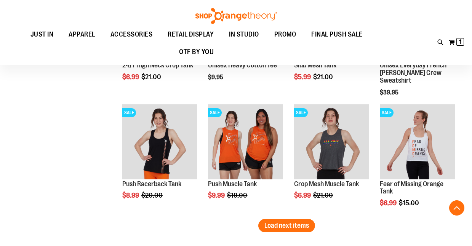
scroll to position [1711, 0]
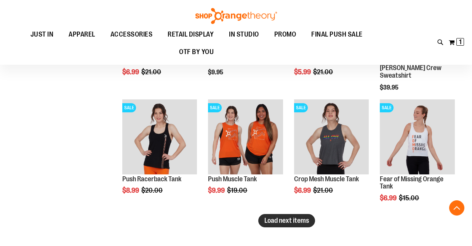
click span "Load next items"
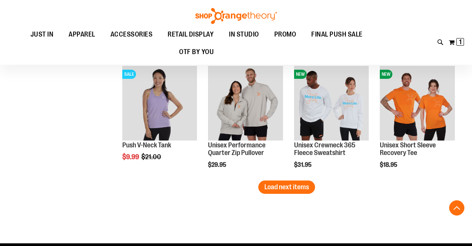
scroll to position [2101, 0]
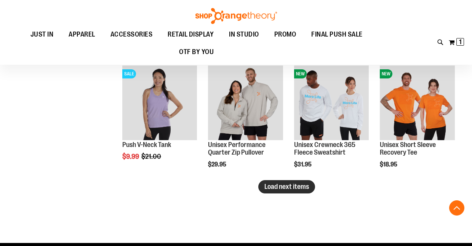
click span "Load next items"
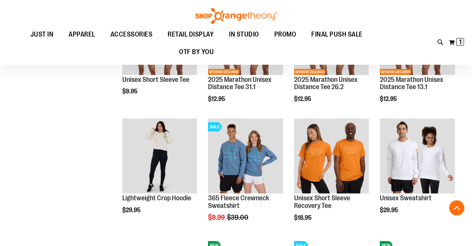
scroll to position [2287, 0]
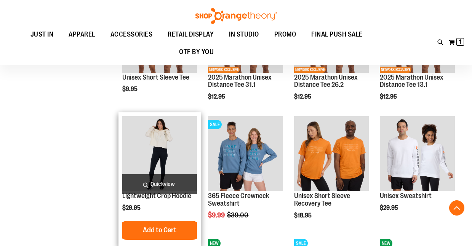
click span "Quickview"
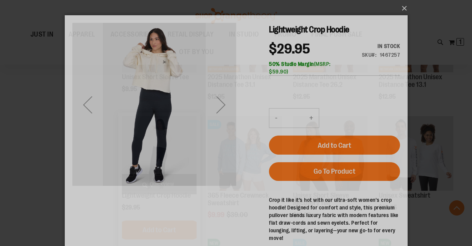
scroll to position [0, 0]
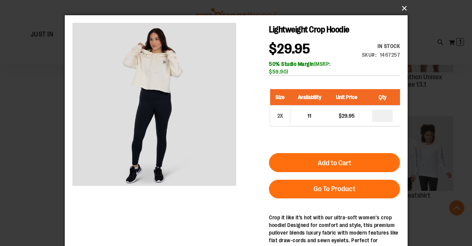
click button "×"
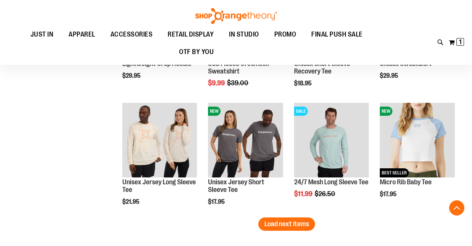
scroll to position [2419, 0]
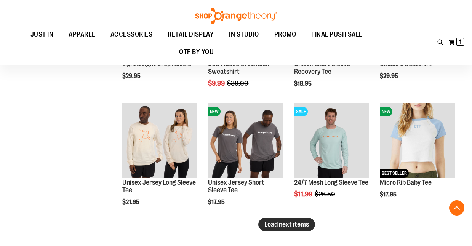
click span "Load next items"
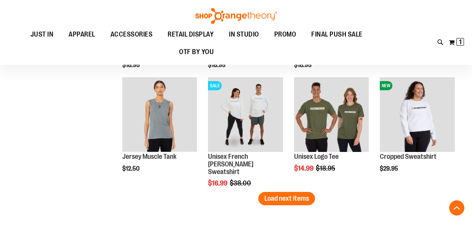
scroll to position [2875, 0]
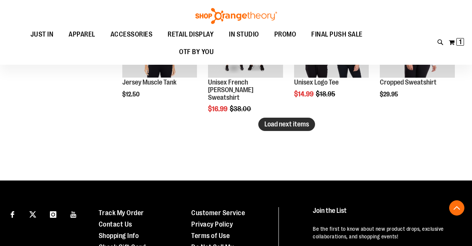
click span "Load next items"
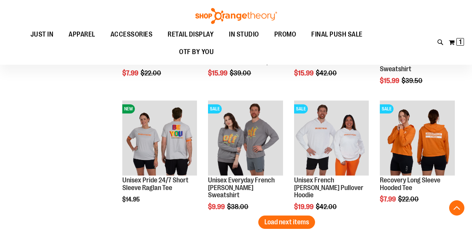
scroll to position [3147, 0]
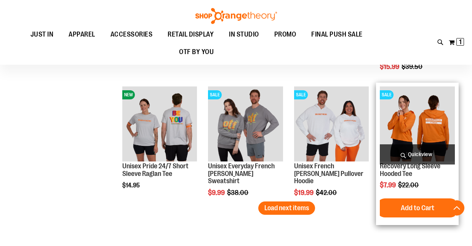
click span "Quickview"
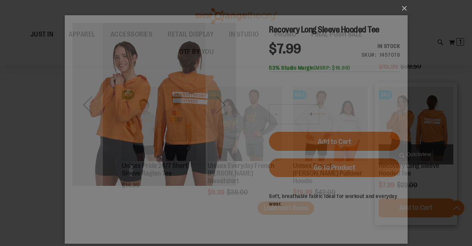
scroll to position [0, 0]
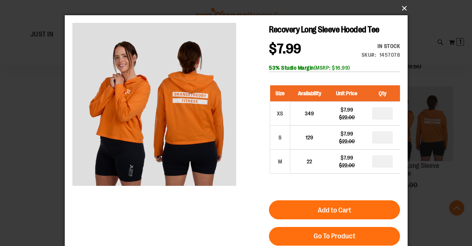
click button "×"
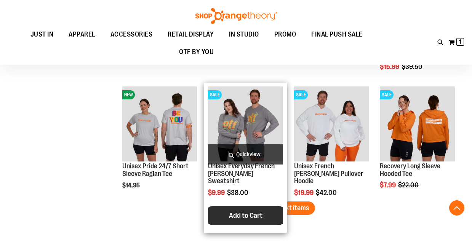
click button "Add to Cart"
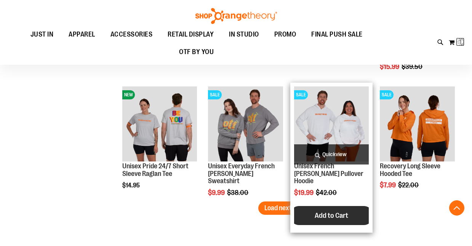
click span "Add to Cart"
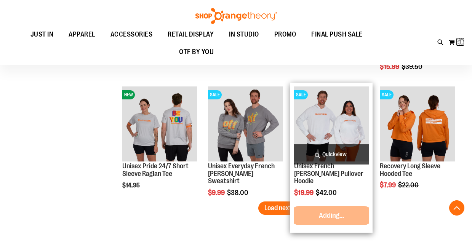
click div "SALE Unisex French Terry Pullover Hoodie $19.99 Regular Price $42.00 Quickview …"
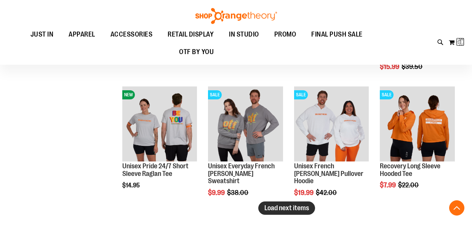
click span "Load next items"
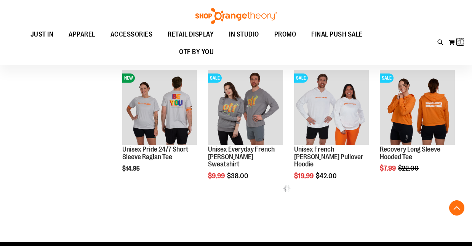
scroll to position [3164, 0]
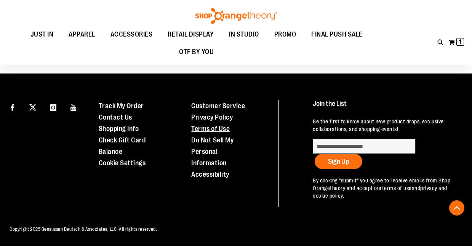
scroll to position [491, 0]
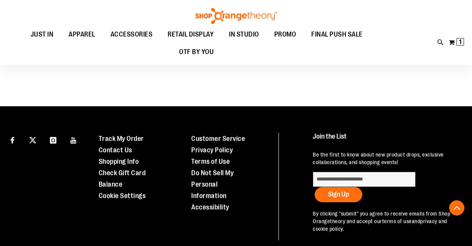
scroll to position [437, 0]
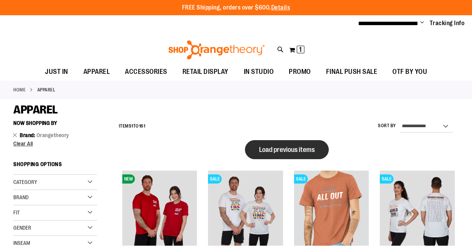
type input "**********"
click at [270, 145] on button "Load previous items" at bounding box center [287, 149] width 84 height 19
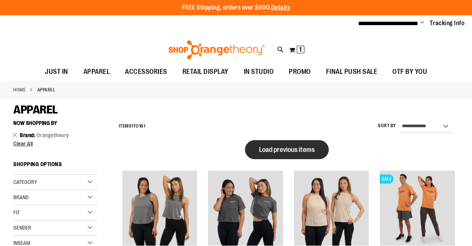
click at [281, 141] on button "Load previous items" at bounding box center [287, 149] width 84 height 19
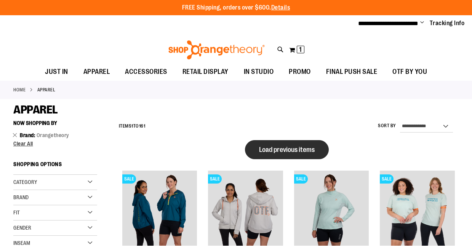
click at [286, 149] on span "Load previous items" at bounding box center [287, 150] width 56 height 8
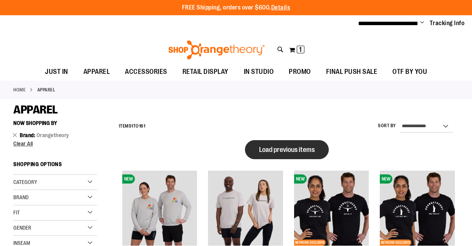
click at [287, 146] on span "Load previous items" at bounding box center [287, 150] width 56 height 8
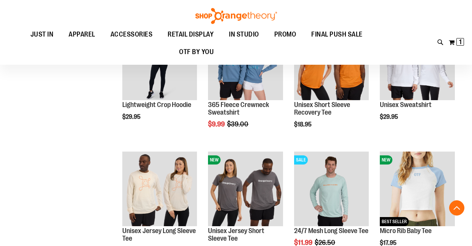
scroll to position [192, 0]
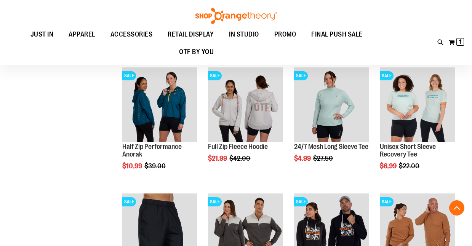
scroll to position [777, 0]
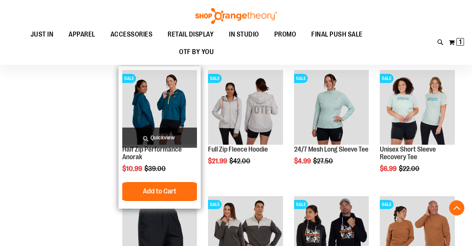
click at [155, 139] on span "Quickview" at bounding box center [159, 138] width 75 height 20
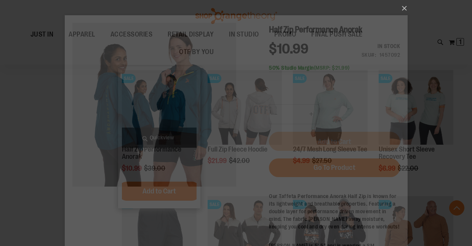
scroll to position [0, 0]
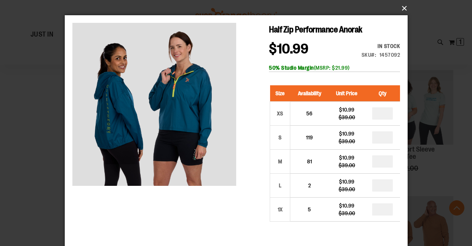
click at [400, 7] on button "×" at bounding box center [238, 8] width 343 height 17
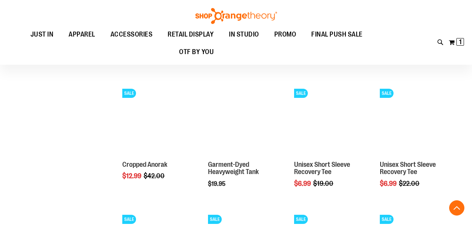
scroll to position [1352, 0]
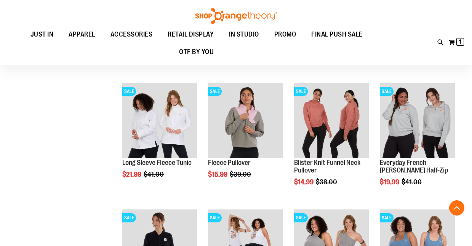
scroll to position [1647, 0]
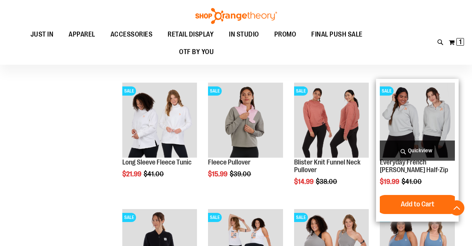
click at [408, 150] on span "Quickview" at bounding box center [417, 151] width 75 height 20
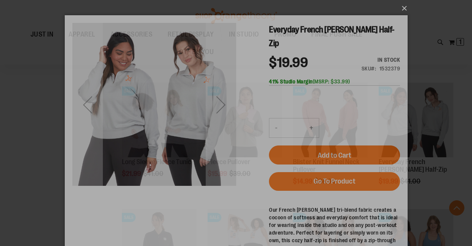
scroll to position [0, 0]
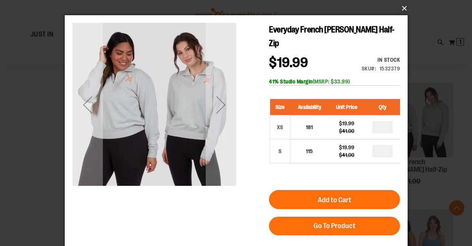
click at [401, 9] on button "×" at bounding box center [238, 8] width 343 height 17
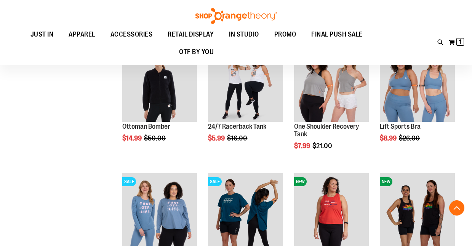
scroll to position [1832, 0]
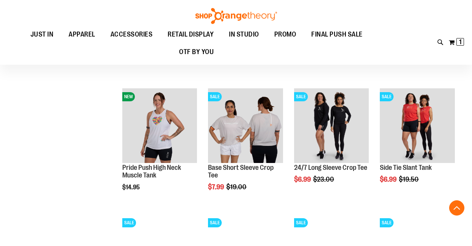
scroll to position [2050, 0]
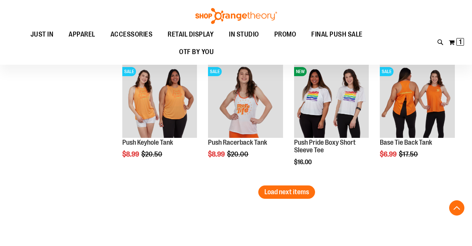
scroll to position [2561, 0]
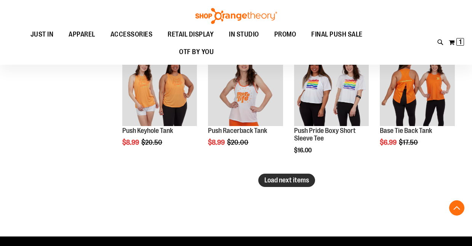
click at [264, 179] on button "Load next items" at bounding box center [286, 180] width 57 height 13
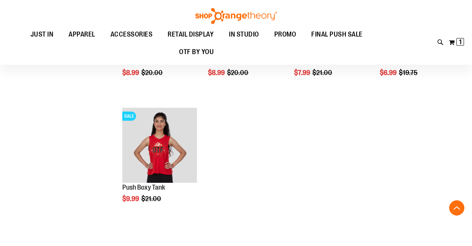
scroll to position [2816, 0]
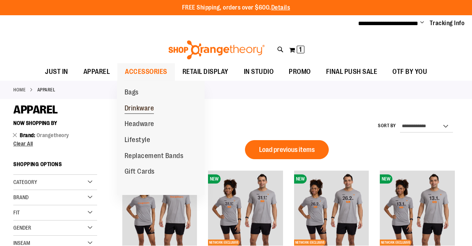
click at [140, 106] on span "Drinkware" at bounding box center [140, 109] width 30 height 10
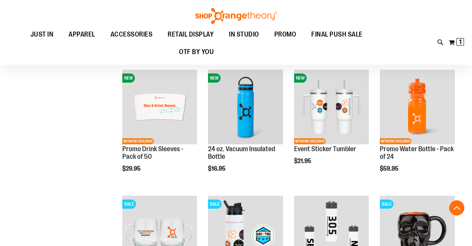
scroll to position [128, 0]
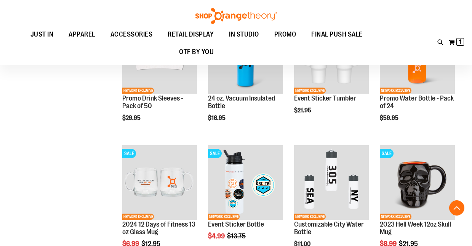
scroll to position [195, 0]
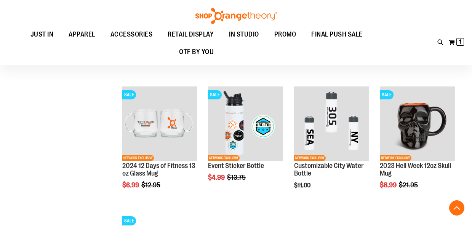
scroll to position [221, 0]
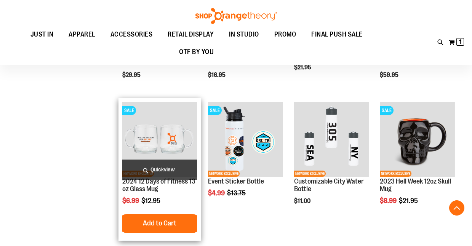
type input "**********"
click at [162, 166] on span "Quickview" at bounding box center [159, 170] width 75 height 20
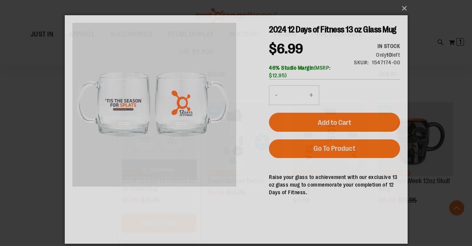
scroll to position [0, 0]
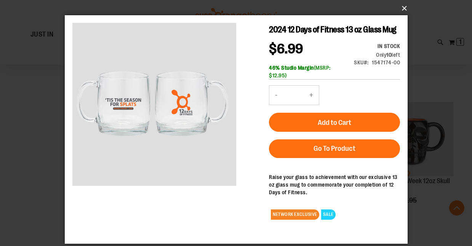
click at [402, 6] on button "×" at bounding box center [238, 8] width 343 height 17
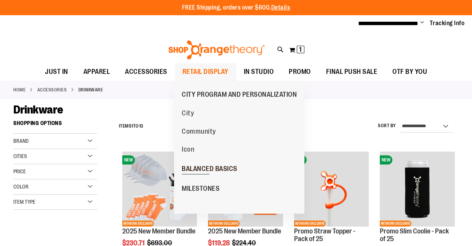
click at [196, 168] on span "BALANCED BASICS" at bounding box center [210, 170] width 56 height 10
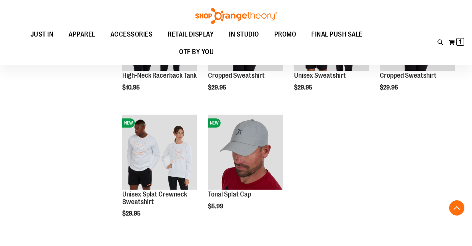
scroll to position [312, 0]
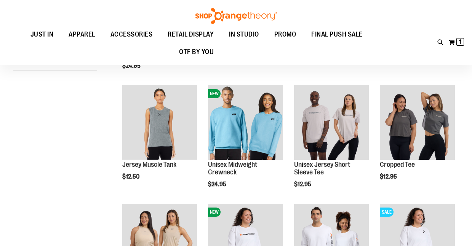
scroll to position [106, 0]
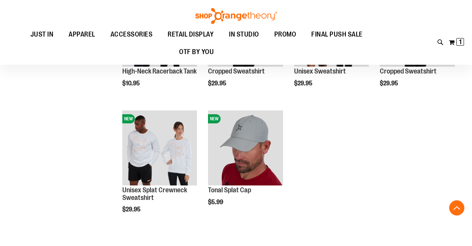
scroll to position [306, 0]
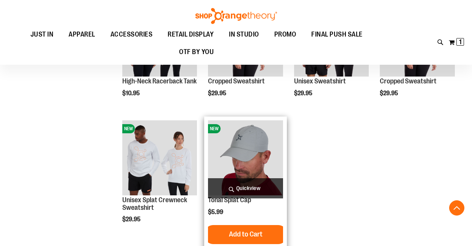
type input "**********"
click at [246, 184] on span "Quickview" at bounding box center [245, 188] width 75 height 20
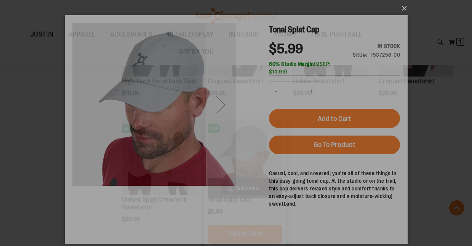
scroll to position [0, 0]
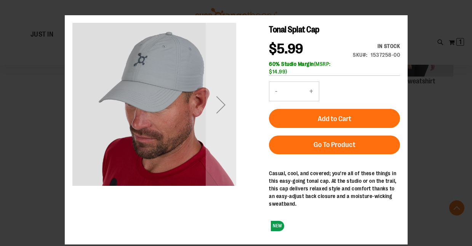
click at [309, 91] on button "+" at bounding box center [310, 91] width 15 height 19
type input "*"
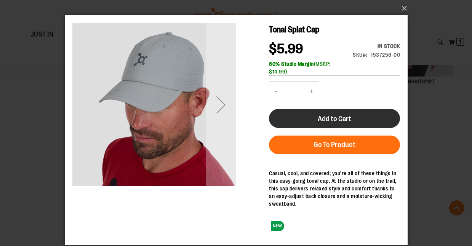
click at [326, 112] on button "Add to Cart" at bounding box center [334, 118] width 131 height 19
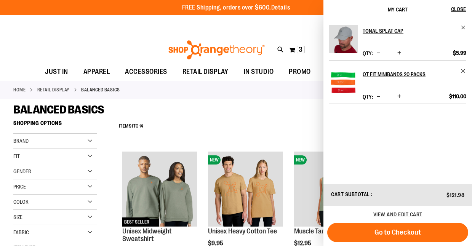
click at [269, 113] on div "BALANCED BASICS" at bounding box center [235, 110] width 445 height 14
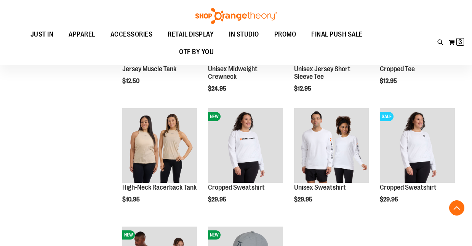
scroll to position [200, 0]
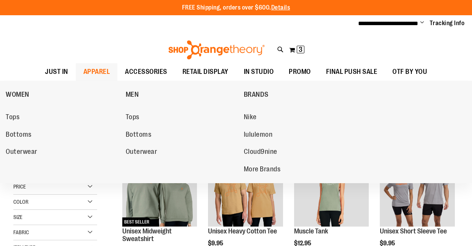
click at [97, 67] on span "APPAREL" at bounding box center [96, 71] width 27 height 17
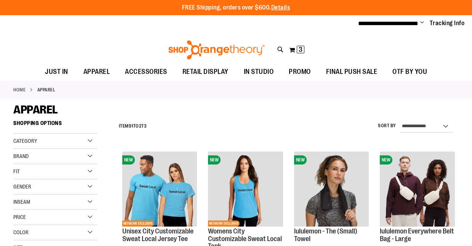
type input "**********"
click at [75, 156] on div "Brand" at bounding box center [55, 156] width 84 height 15
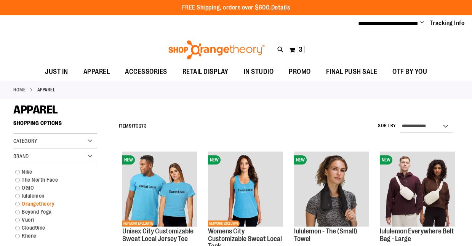
click at [18, 203] on link "Orangetheory" at bounding box center [51, 204] width 80 height 8
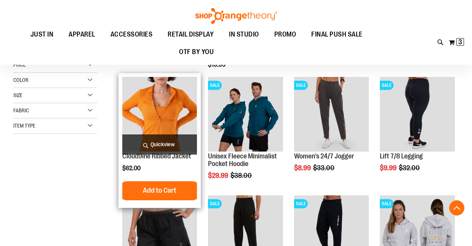
scroll to position [194, 0]
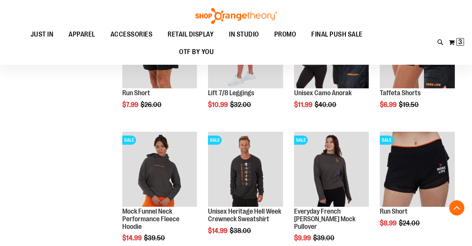
scroll to position [494, 0]
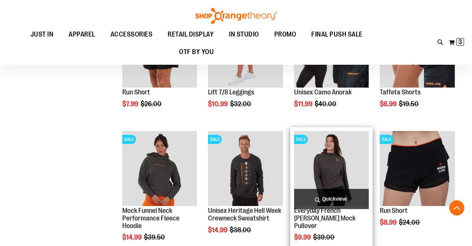
click at [324, 200] on span "Quickview" at bounding box center [331, 199] width 75 height 20
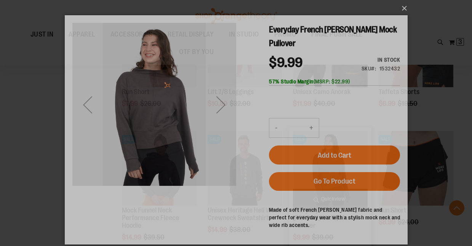
scroll to position [0, 0]
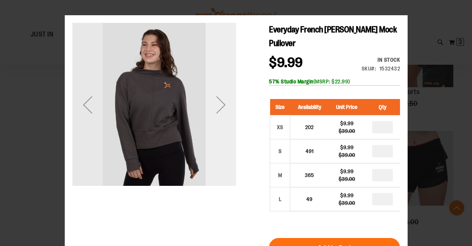
click at [221, 108] on div "Next" at bounding box center [220, 105] width 30 height 30
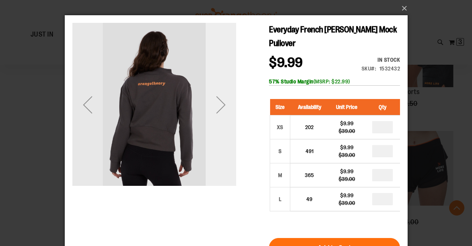
click at [221, 108] on div "Next" at bounding box center [220, 105] width 30 height 30
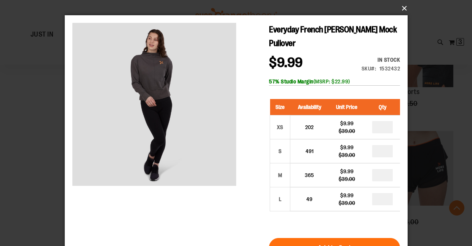
click at [401, 9] on button "×" at bounding box center [238, 8] width 343 height 17
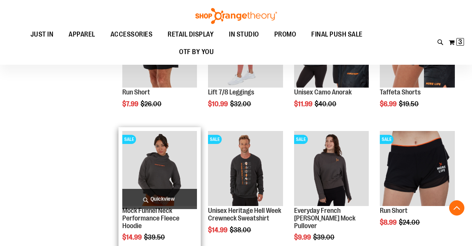
click at [181, 197] on span "Quickview" at bounding box center [159, 199] width 75 height 20
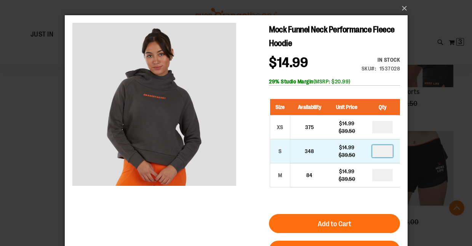
click at [385, 149] on input "number" at bounding box center [382, 151] width 21 height 12
type input "*"
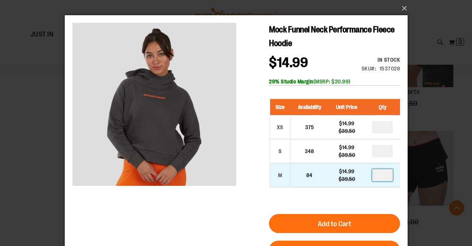
click at [385, 176] on input "number" at bounding box center [382, 175] width 21 height 12
type input "*"
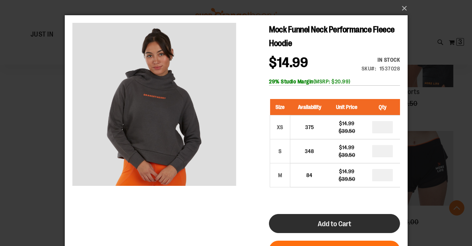
click at [358, 223] on button "Add to Cart" at bounding box center [334, 223] width 131 height 19
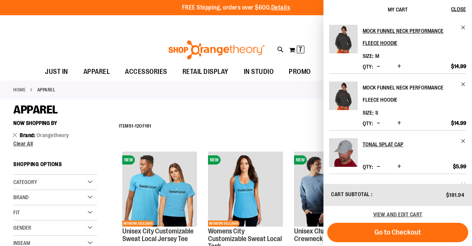
scroll to position [40, 0]
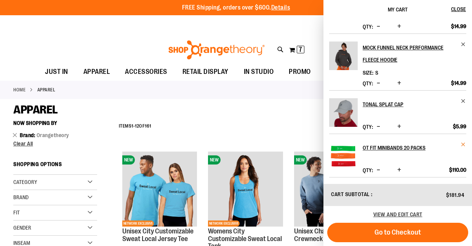
click at [462, 143] on span "Remove item" at bounding box center [464, 145] width 6 height 6
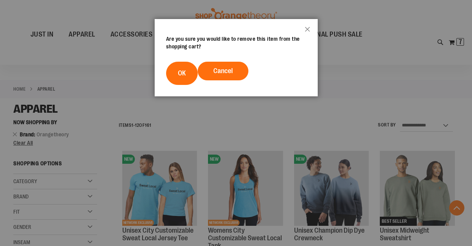
scroll to position [684, 0]
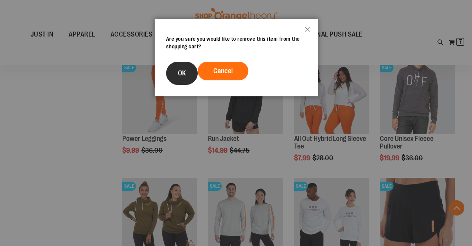
click at [187, 73] on button "OK" at bounding box center [182, 73] width 32 height 23
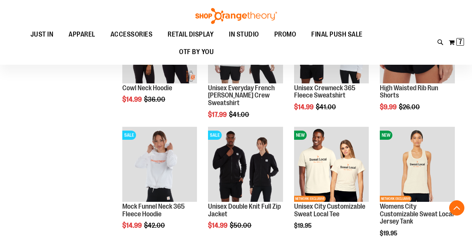
scroll to position [863, 0]
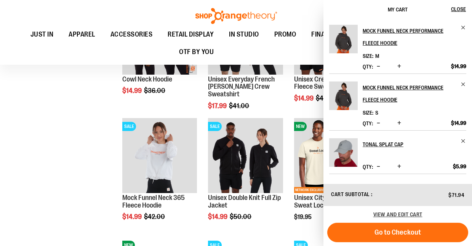
scroll to position [745, 0]
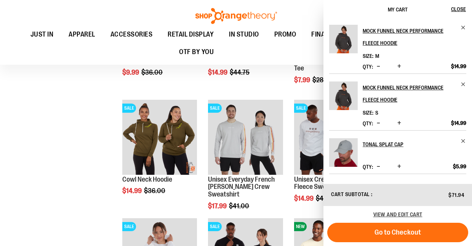
scroll to position [766, 0]
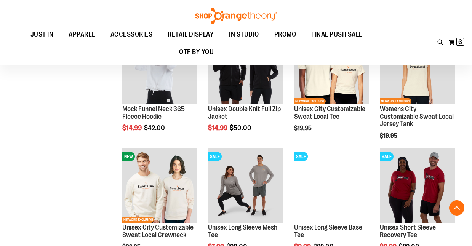
scroll to position [994, 0]
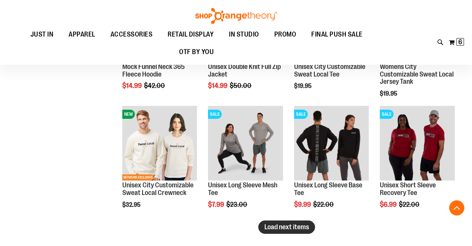
click at [272, 225] on span "Load next items" at bounding box center [286, 227] width 45 height 8
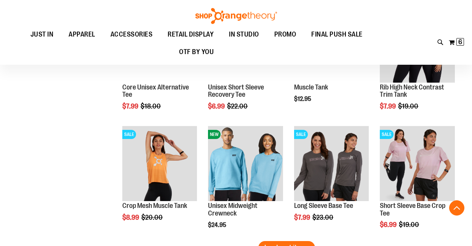
scroll to position [1362, 0]
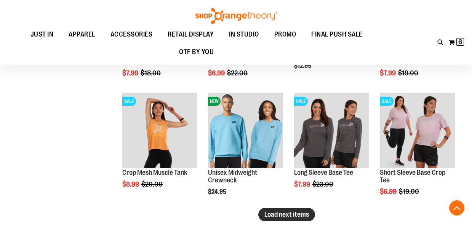
click at [271, 219] on button "Load next items" at bounding box center [286, 214] width 57 height 13
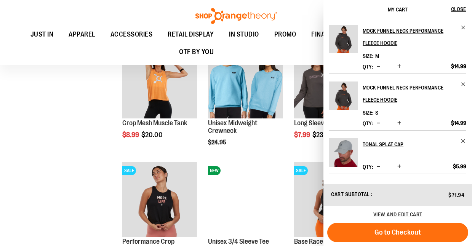
scroll to position [1421, 0]
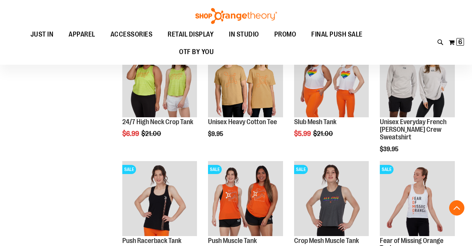
scroll to position [1644, 0]
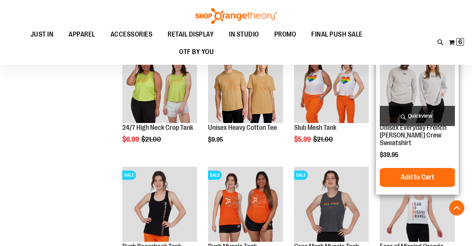
click at [418, 115] on span "Quickview" at bounding box center [417, 116] width 75 height 20
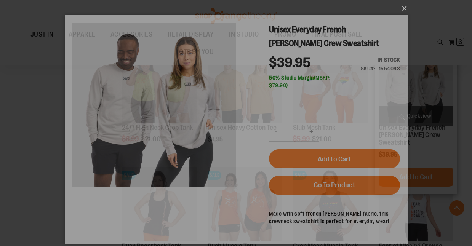
scroll to position [0, 0]
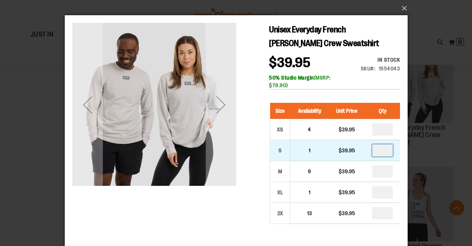
click at [389, 152] on input "number" at bounding box center [382, 150] width 21 height 12
type input "*"
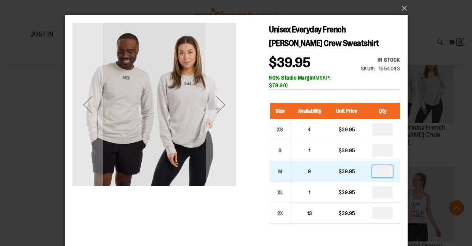
click at [387, 170] on input "number" at bounding box center [382, 171] width 21 height 12
type input "*"
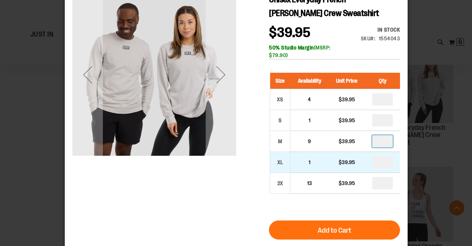
scroll to position [45, 0]
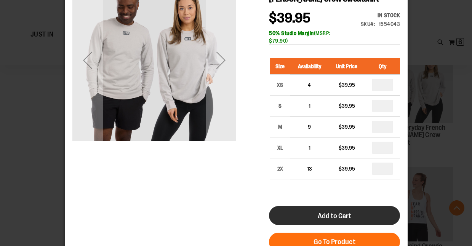
click at [324, 221] on button "Add to Cart" at bounding box center [334, 215] width 131 height 19
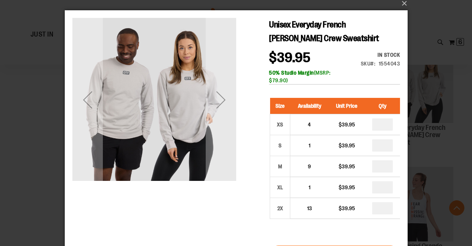
scroll to position [0, 0]
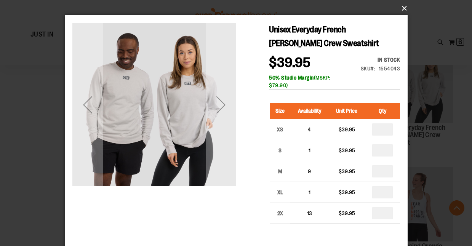
click at [403, 9] on button "×" at bounding box center [238, 8] width 343 height 17
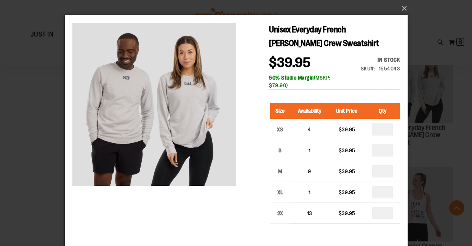
scroll to position [1590, 0]
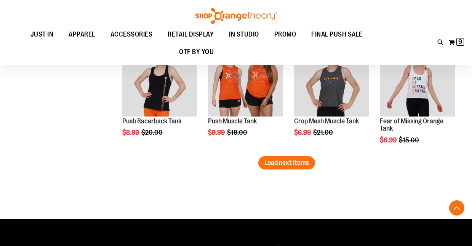
scroll to position [1771, 0]
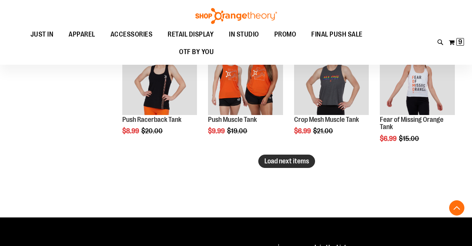
click at [264, 162] on button "Load next items" at bounding box center [286, 161] width 57 height 13
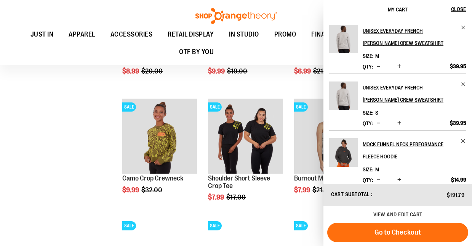
scroll to position [1831, 0]
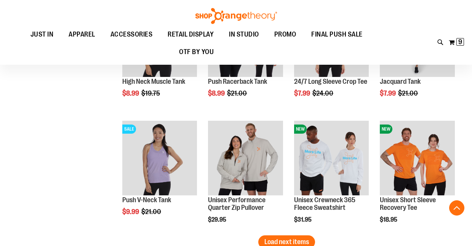
scroll to position [2064, 0]
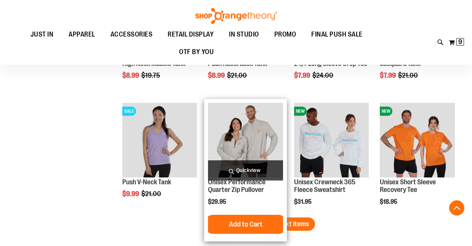
click at [269, 169] on span "Quickview" at bounding box center [245, 170] width 75 height 20
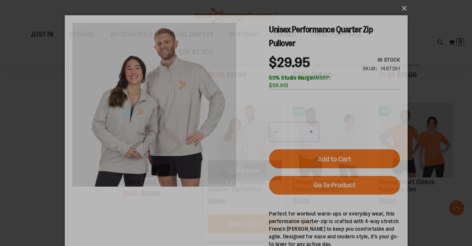
scroll to position [0, 0]
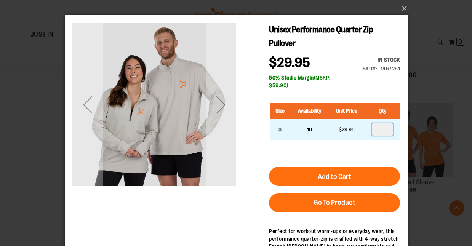
click at [387, 131] on input "number" at bounding box center [382, 129] width 21 height 12
type input "*"
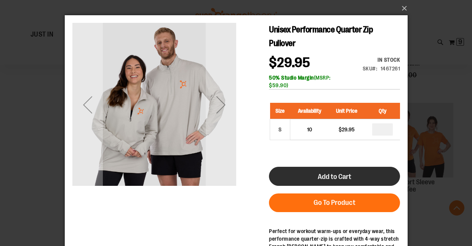
click at [357, 172] on button "Add to Cart" at bounding box center [334, 176] width 131 height 19
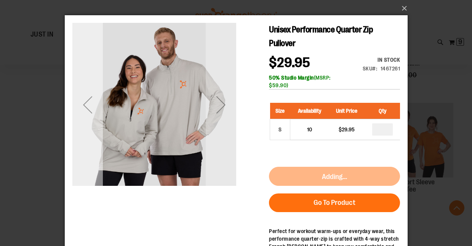
click at [81, 156] on div "Previous" at bounding box center [87, 105] width 30 height 164
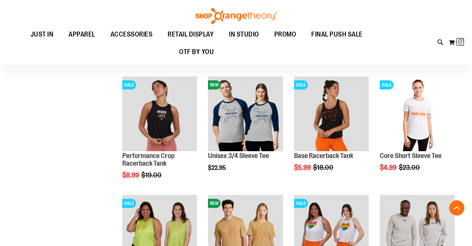
scroll to position [166, 0]
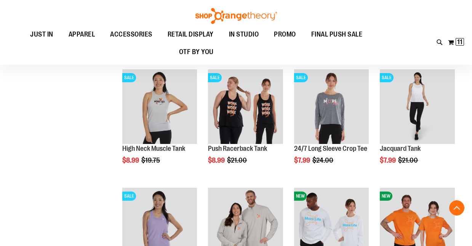
scroll to position [2072, 0]
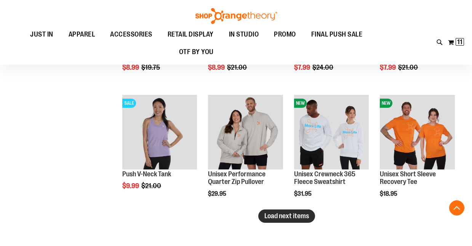
click at [301, 216] on span "Load next items" at bounding box center [286, 216] width 45 height 8
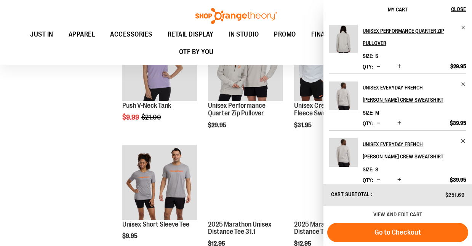
scroll to position [2181, 0]
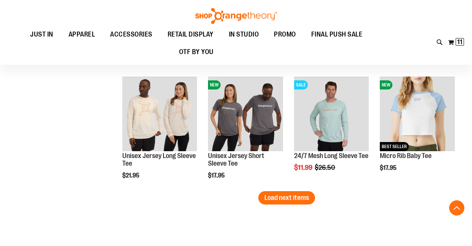
scroll to position [2447, 0]
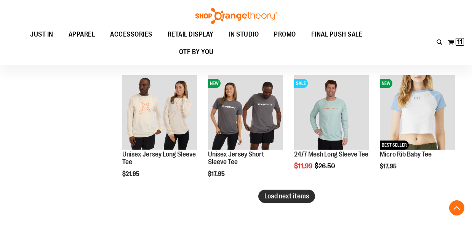
click at [308, 198] on span "Load next items" at bounding box center [286, 196] width 45 height 8
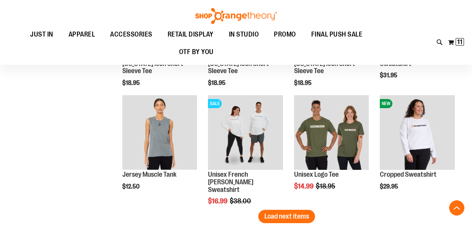
scroll to position [2800, 0]
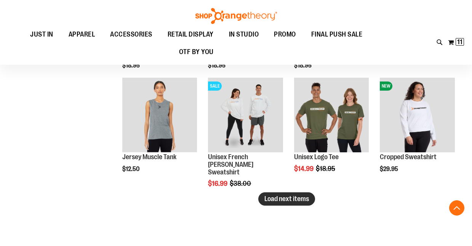
click at [273, 196] on span "Load next items" at bounding box center [286, 199] width 45 height 8
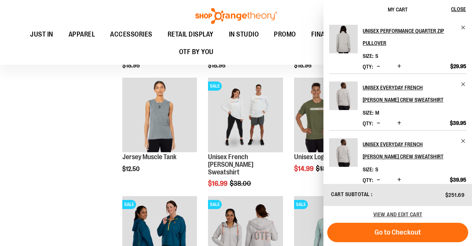
scroll to position [2862, 0]
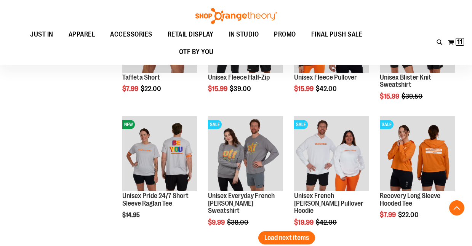
scroll to position [3123, 0]
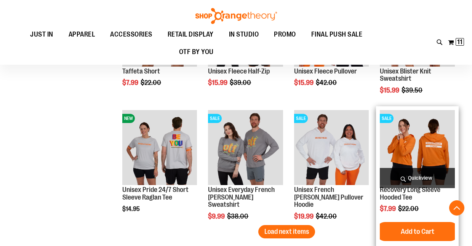
click at [422, 176] on span "Quickview" at bounding box center [417, 178] width 75 height 20
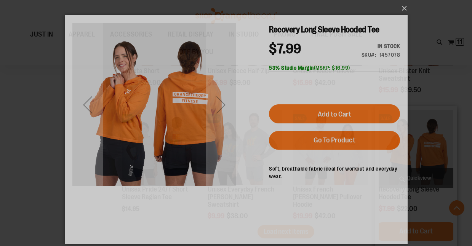
scroll to position [0, 0]
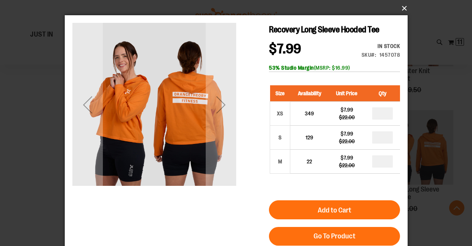
click at [403, 9] on button "×" at bounding box center [238, 8] width 343 height 17
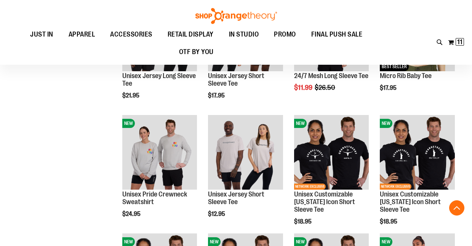
scroll to position [2523, 0]
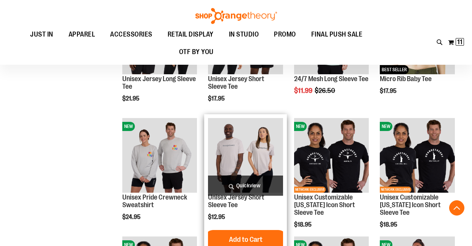
click at [239, 186] on span "Quickview" at bounding box center [245, 186] width 75 height 20
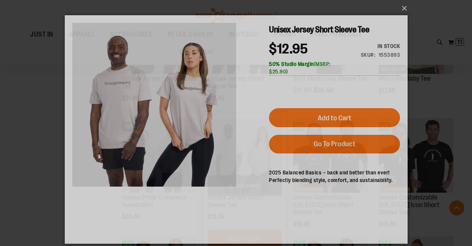
scroll to position [0, 0]
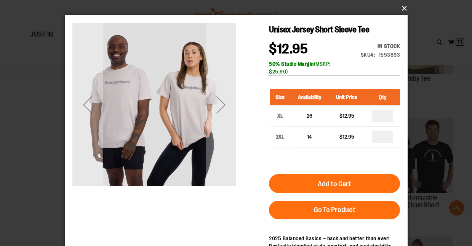
click at [405, 8] on button "×" at bounding box center [238, 8] width 343 height 17
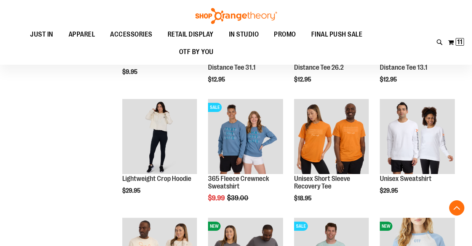
scroll to position [2304, 0]
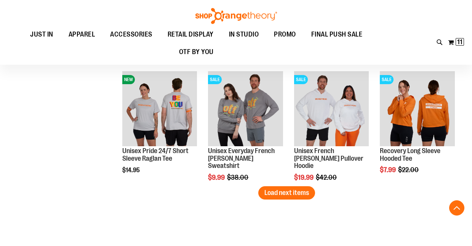
scroll to position [3170, 0]
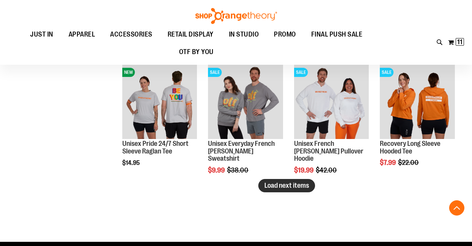
click at [291, 184] on span "Load next items" at bounding box center [286, 186] width 45 height 8
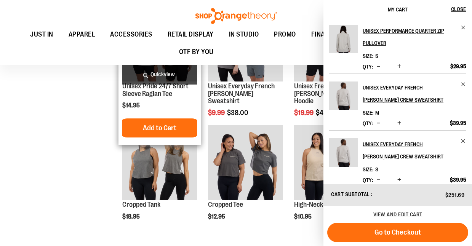
scroll to position [3227, 0]
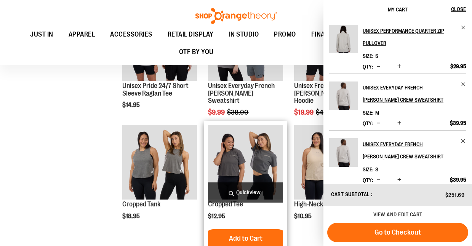
click at [235, 198] on span "Quickview" at bounding box center [245, 192] width 75 height 20
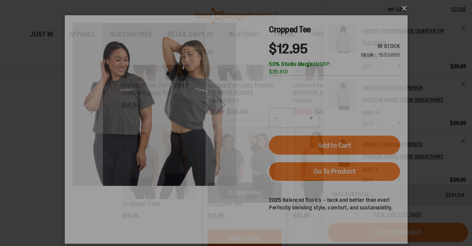
scroll to position [0, 0]
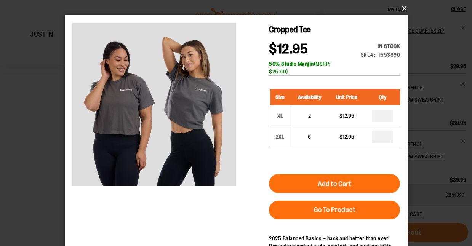
click at [404, 10] on button "×" at bounding box center [238, 8] width 343 height 17
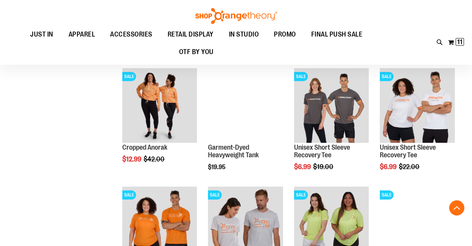
scroll to position [3403, 0]
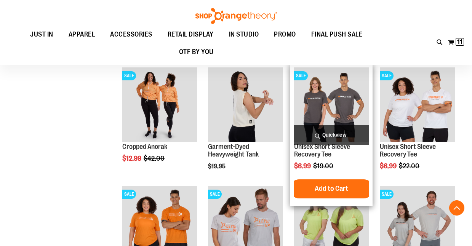
click at [347, 139] on span "Quickview" at bounding box center [331, 135] width 75 height 20
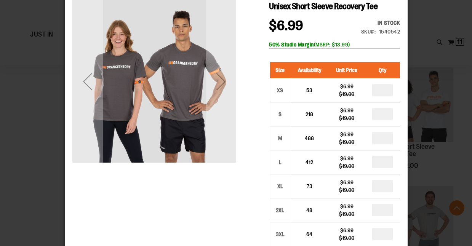
scroll to position [24, 0]
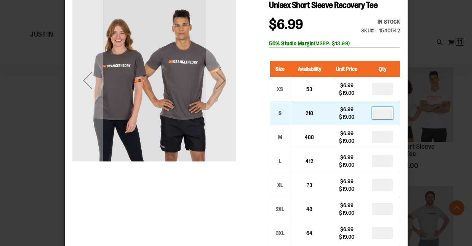
click at [386, 114] on input "number" at bounding box center [382, 113] width 21 height 12
type input "*"
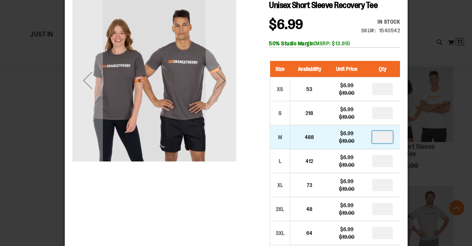
click at [385, 139] on input "number" at bounding box center [382, 137] width 21 height 12
type input "*"
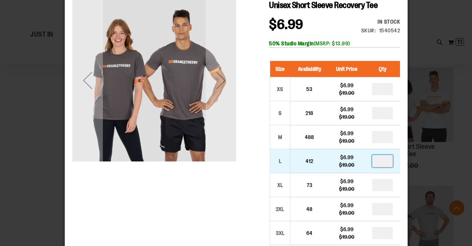
click at [384, 160] on input "number" at bounding box center [382, 161] width 21 height 12
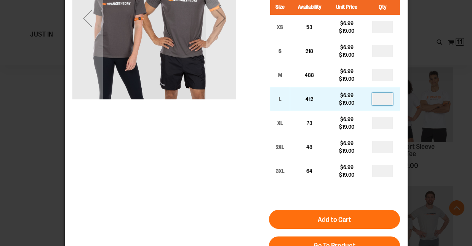
scroll to position [88, 0]
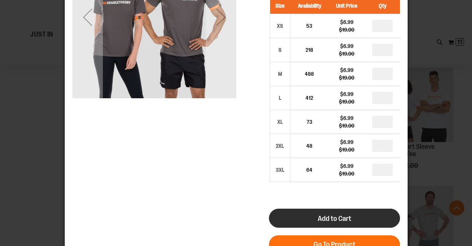
type input "*"
click at [346, 217] on span "Add to Cart" at bounding box center [334, 218] width 34 height 8
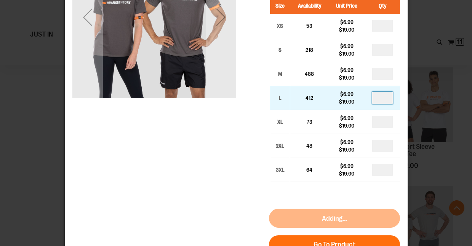
click at [387, 101] on input "number" at bounding box center [382, 98] width 21 height 12
type input "*"
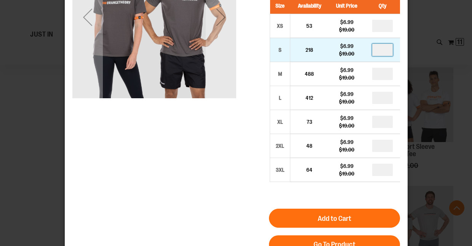
click at [385, 50] on input "*" at bounding box center [382, 50] width 21 height 12
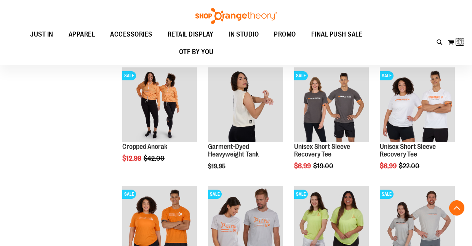
scroll to position [1225, 0]
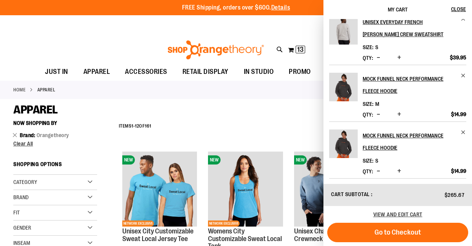
scroll to position [256, 0]
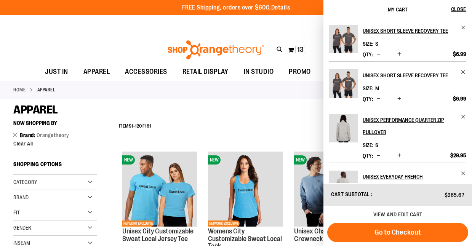
click at [275, 126] on div "**********" at bounding box center [287, 127] width 344 height 20
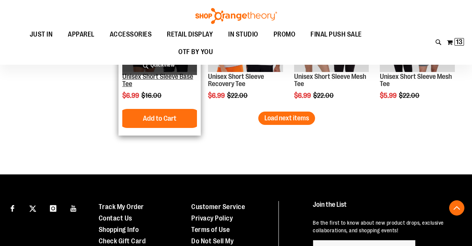
scroll to position [3593, 0]
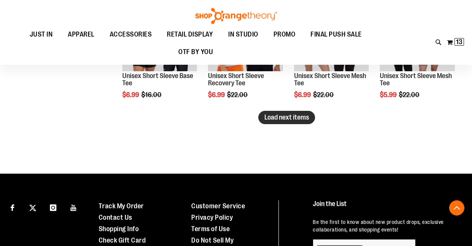
click at [275, 121] on span "Load next items" at bounding box center [286, 118] width 45 height 8
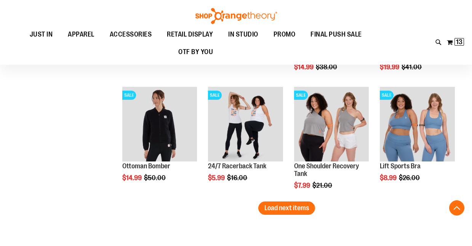
scroll to position [3860, 0]
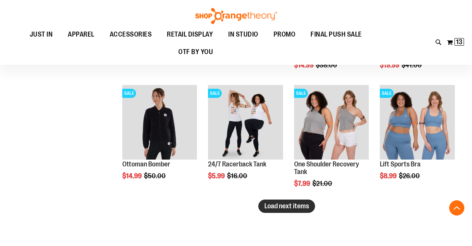
click at [285, 208] on span "Load next items" at bounding box center [286, 206] width 45 height 8
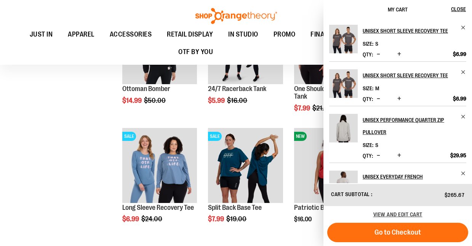
scroll to position [3936, 0]
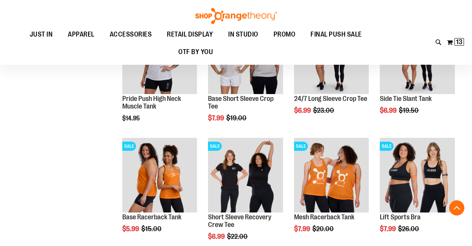
scroll to position [4163, 0]
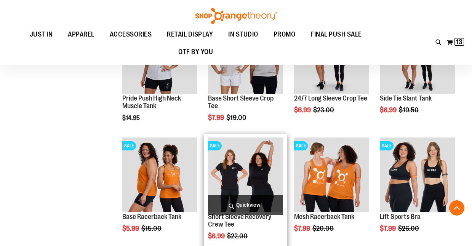
click at [246, 203] on span "Quickview" at bounding box center [245, 205] width 75 height 20
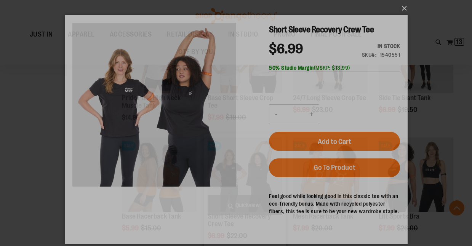
scroll to position [0, 0]
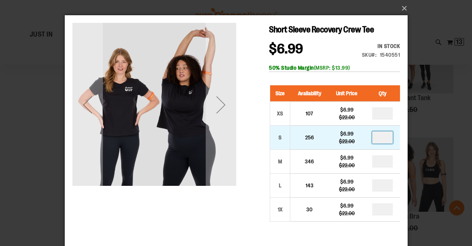
click at [385, 141] on input "number" at bounding box center [382, 137] width 21 height 12
type input "*"
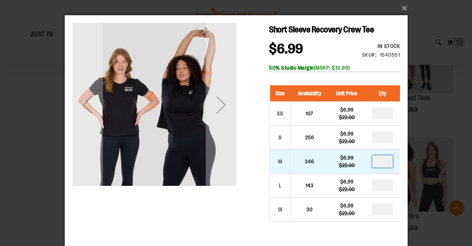
click at [385, 162] on input "number" at bounding box center [382, 161] width 21 height 12
type input "*"
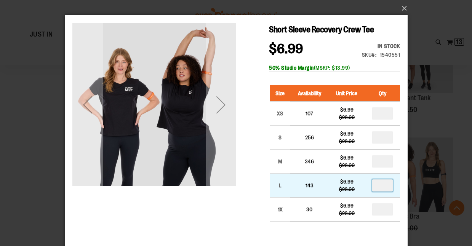
click at [382, 186] on input "number" at bounding box center [382, 185] width 21 height 12
type input "*"
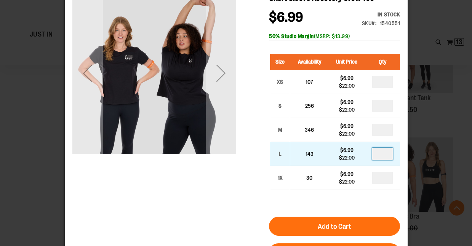
scroll to position [39, 0]
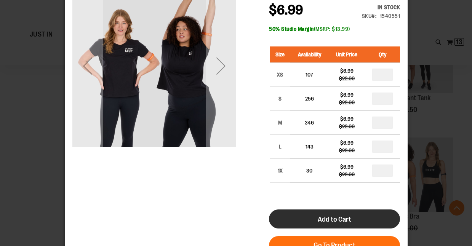
click at [303, 222] on button "Add to Cart" at bounding box center [334, 218] width 131 height 19
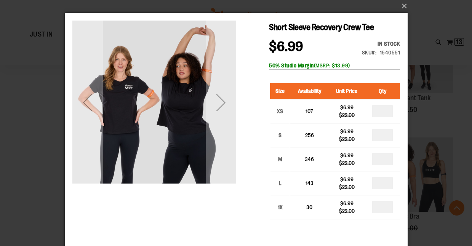
scroll to position [0, 0]
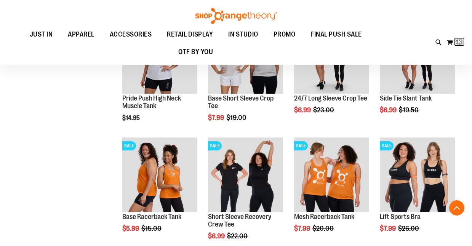
scroll to position [154, 0]
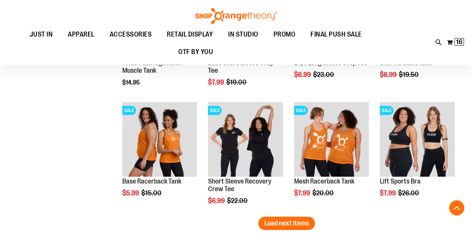
scroll to position [4195, 0]
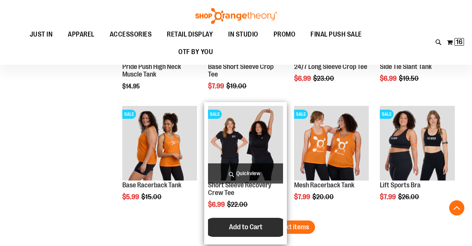
click at [275, 224] on button "Add to Cart" at bounding box center [246, 227] width 84 height 19
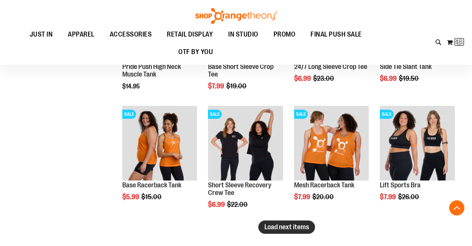
click at [291, 226] on span "Load next items" at bounding box center [286, 227] width 45 height 8
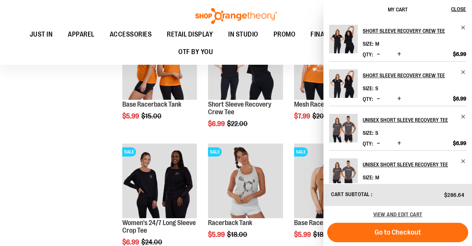
scroll to position [4286, 0]
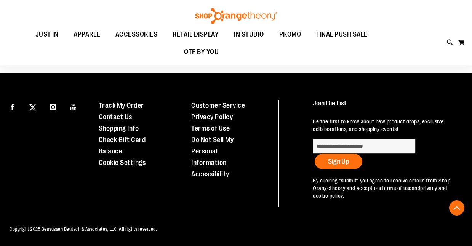
scroll to position [418, 0]
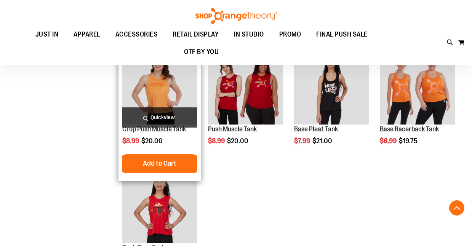
scroll to position [375, 0]
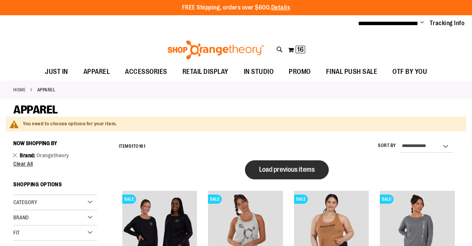
type input "**********"
click at [273, 169] on span "Load previous items" at bounding box center [287, 170] width 56 height 8
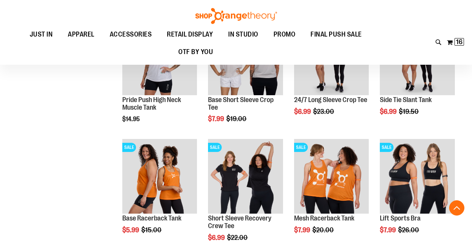
scroll to position [211, 0]
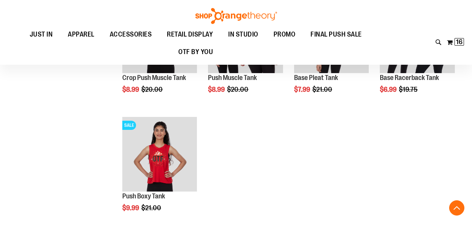
scroll to position [243, 0]
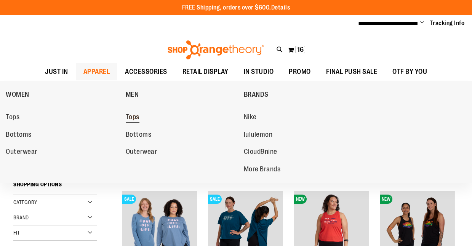
click at [137, 120] on span "Tops" at bounding box center [133, 118] width 14 height 10
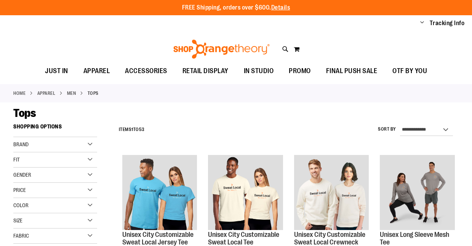
scroll to position [33, 0]
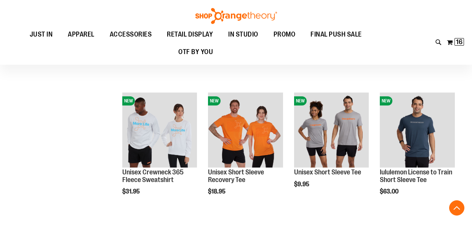
scroll to position [668, 0]
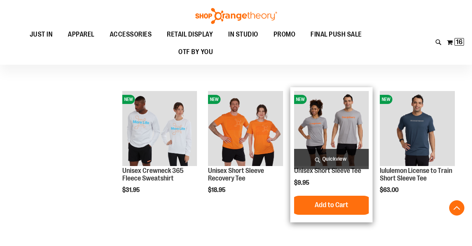
type input "**********"
click at [306, 165] on span "Quickview" at bounding box center [331, 159] width 75 height 20
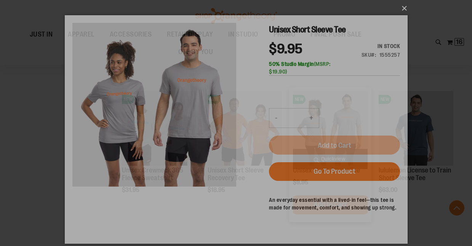
scroll to position [0, 0]
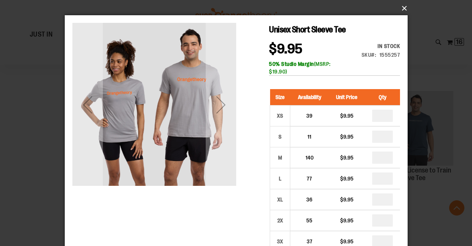
click at [402, 8] on button "×" at bounding box center [238, 8] width 343 height 17
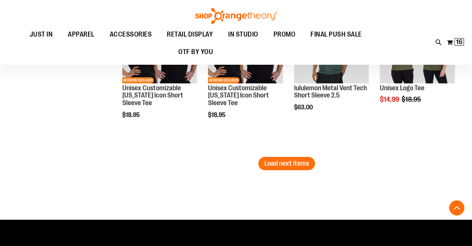
scroll to position [1371, 0]
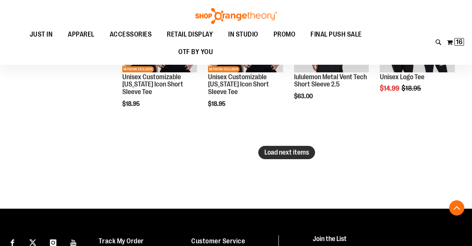
click at [262, 154] on button "Load next items" at bounding box center [286, 152] width 57 height 13
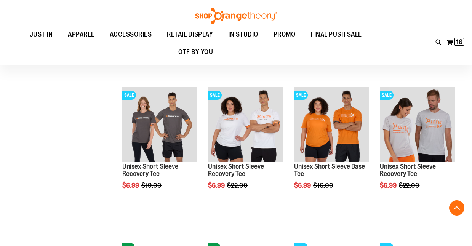
scroll to position [1594, 0]
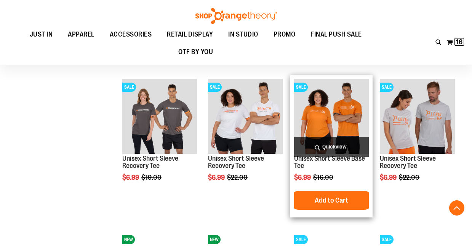
click at [341, 143] on span "Quickview" at bounding box center [331, 147] width 75 height 20
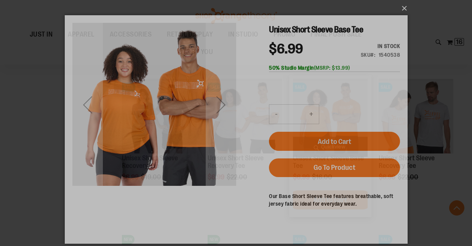
scroll to position [0, 0]
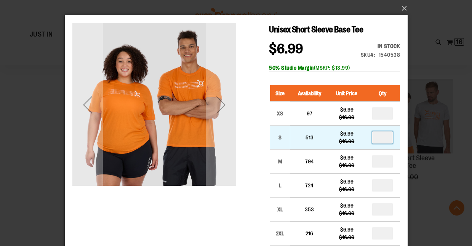
click at [387, 137] on input "number" at bounding box center [382, 137] width 21 height 12
type input "*"
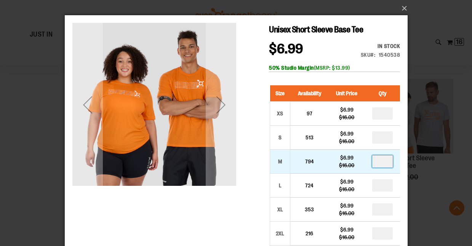
click at [387, 162] on input "number" at bounding box center [382, 161] width 21 height 12
type input "*"
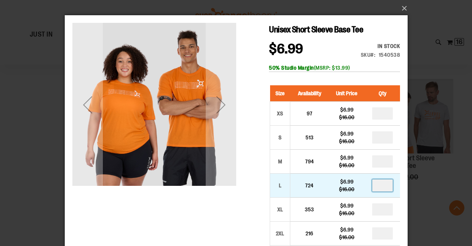
click at [385, 185] on input "number" at bounding box center [382, 185] width 21 height 12
type input "*"
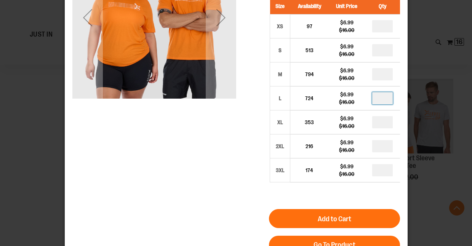
scroll to position [87, 0]
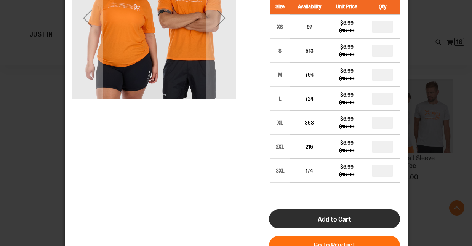
click at [305, 225] on button "Add to Cart" at bounding box center [334, 218] width 131 height 19
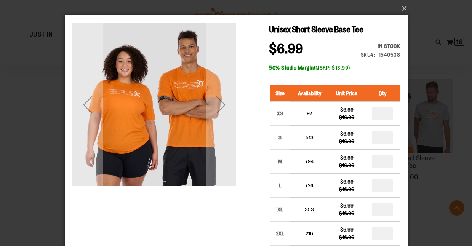
scroll to position [1231, 0]
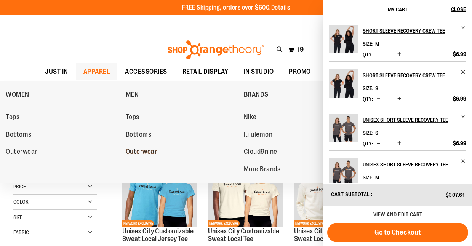
click at [144, 151] on span "Outerwear" at bounding box center [142, 153] width 32 height 10
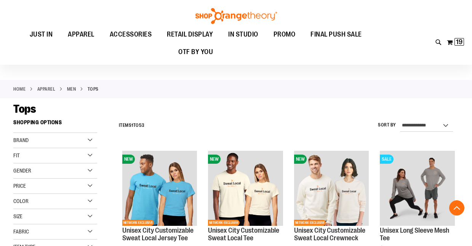
scroll to position [1724, 0]
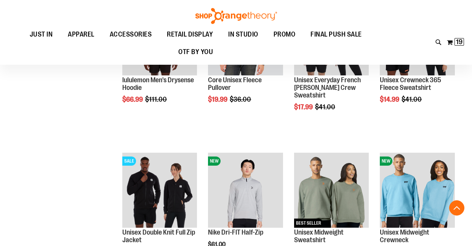
scroll to position [304, 0]
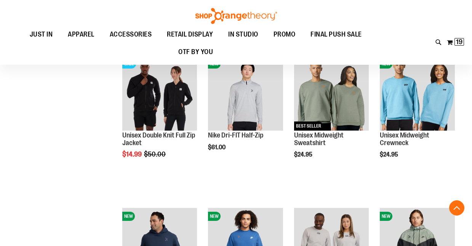
scroll to position [484, 0]
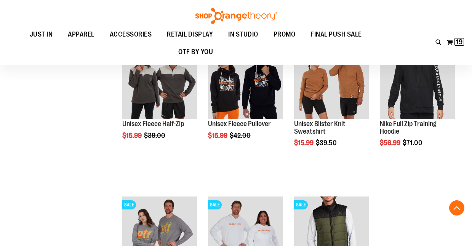
scroll to position [935, 0]
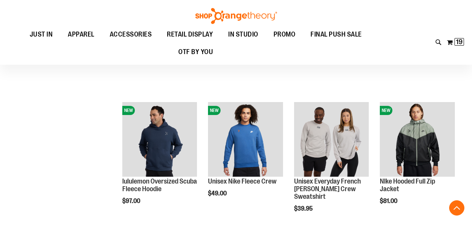
scroll to position [493, 0]
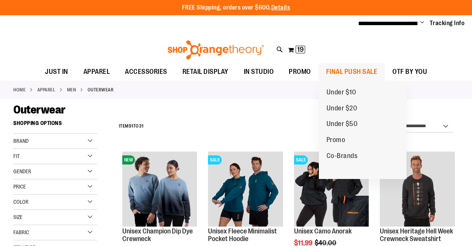
type input "**********"
click at [335, 70] on span "FINAL PUSH SALE" at bounding box center [351, 71] width 51 height 17
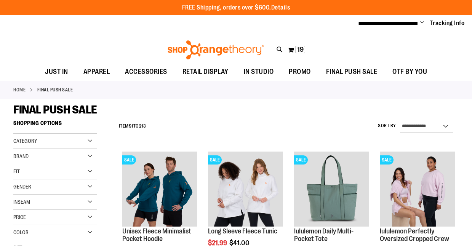
type input "**********"
click at [90, 157] on div "Brand" at bounding box center [55, 156] width 84 height 15
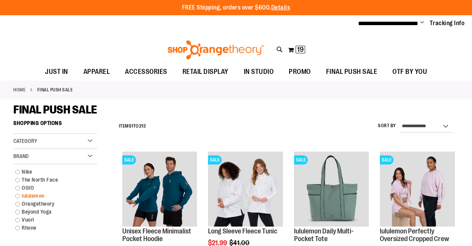
click at [17, 195] on link "lululemon" at bounding box center [51, 196] width 80 height 8
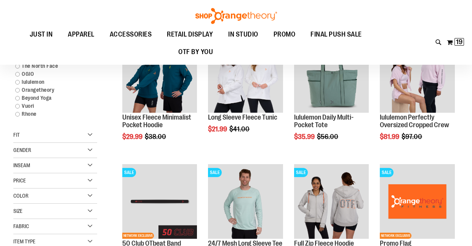
scroll to position [116, 0]
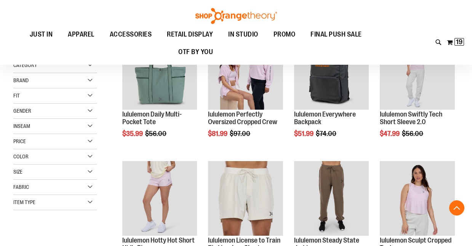
click at [18, 80] on div "Category Co-Brands Brand" at bounding box center [55, 134] width 84 height 152
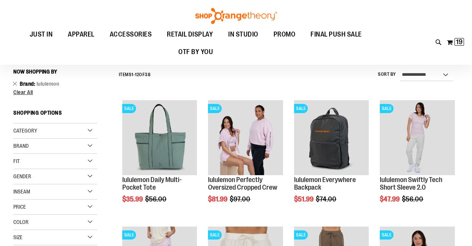
scroll to position [119, 0]
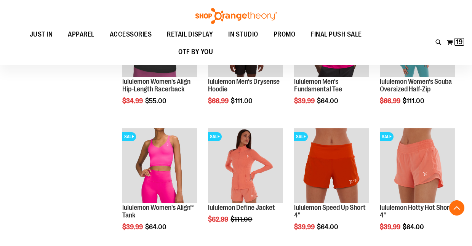
scroll to position [531, 0]
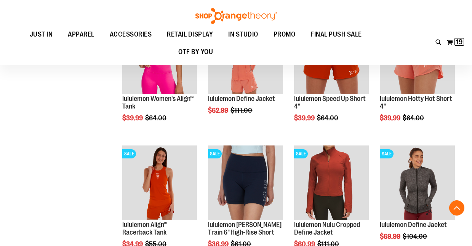
scroll to position [679, 0]
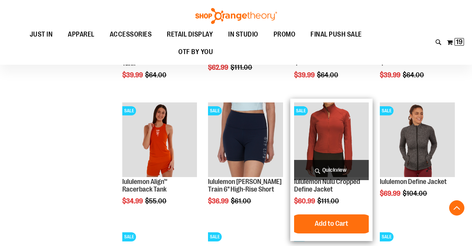
click at [338, 166] on span "Quickview" at bounding box center [331, 170] width 75 height 20
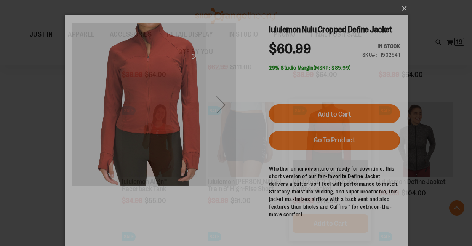
scroll to position [0, 0]
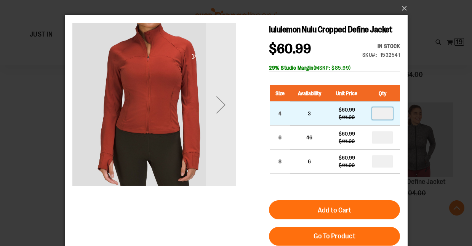
click at [389, 118] on input "number" at bounding box center [382, 113] width 21 height 12
type input "*"
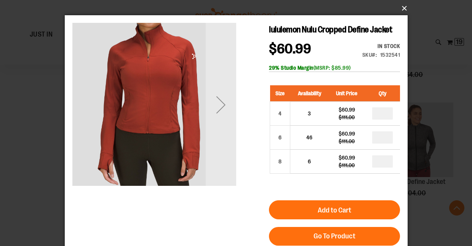
click at [401, 10] on button "×" at bounding box center [238, 8] width 343 height 17
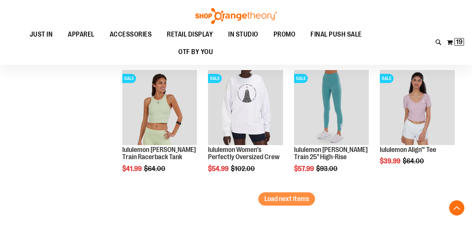
scroll to position [1089, 0]
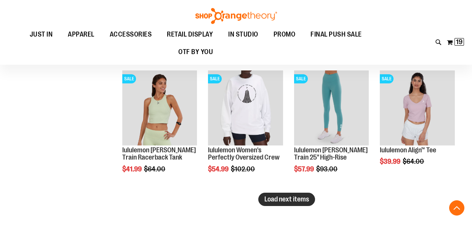
click at [292, 205] on button "Load next items" at bounding box center [286, 199] width 57 height 13
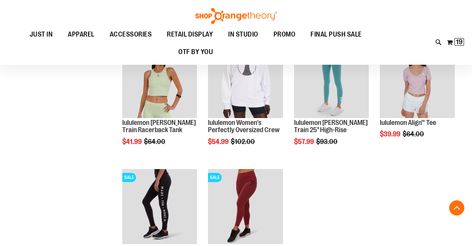
scroll to position [1104, 0]
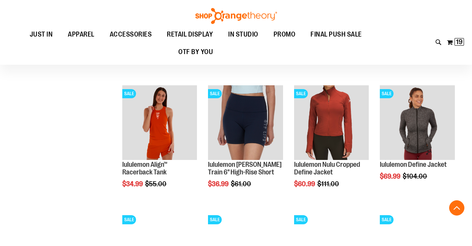
scroll to position [696, 0]
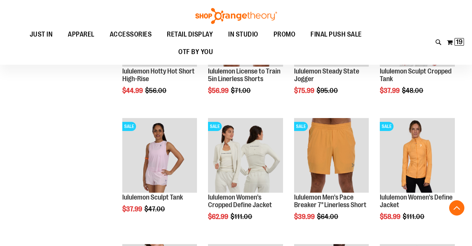
scroll to position [293, 0]
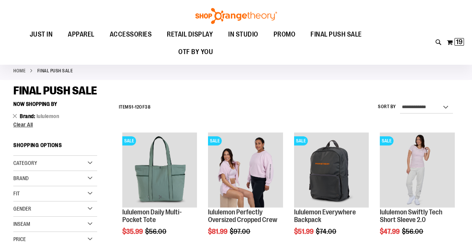
scroll to position [17, 0]
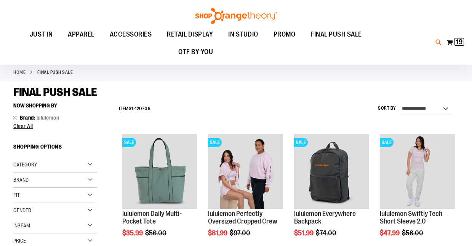
click at [438, 40] on icon at bounding box center [438, 42] width 6 height 9
click at [227, 41] on input "Search" at bounding box center [236, 42] width 373 height 25
type input "**********"
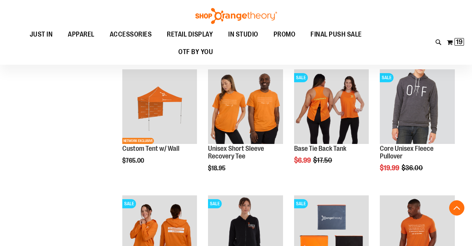
scroll to position [2040, 0]
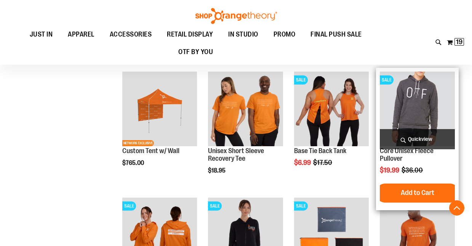
type input "**********"
click at [409, 136] on span "Quickview" at bounding box center [417, 139] width 75 height 20
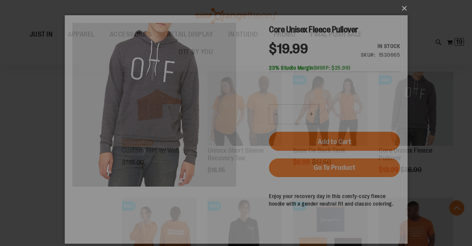
scroll to position [0, 0]
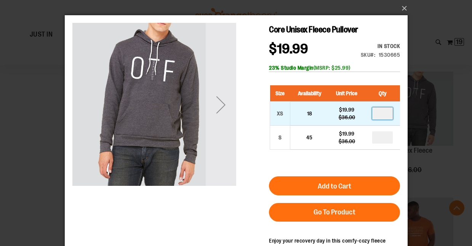
click at [387, 116] on input "number" at bounding box center [382, 113] width 21 height 12
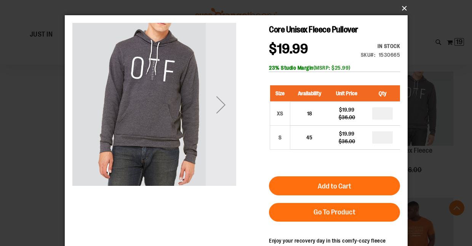
type input "*"
click at [401, 5] on button "×" at bounding box center [238, 8] width 343 height 17
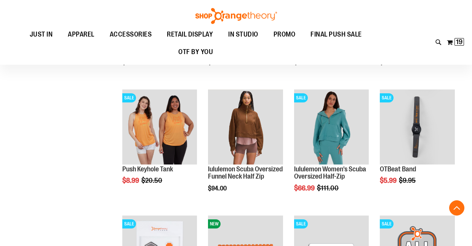
scroll to position [2811, 0]
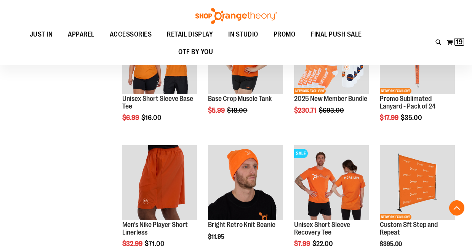
scroll to position [4824, 0]
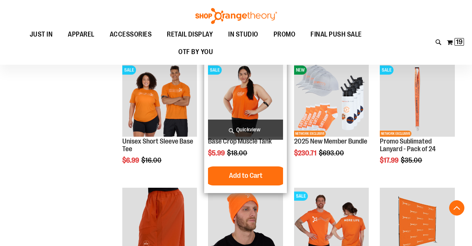
click at [269, 129] on span "Quickview" at bounding box center [245, 130] width 75 height 20
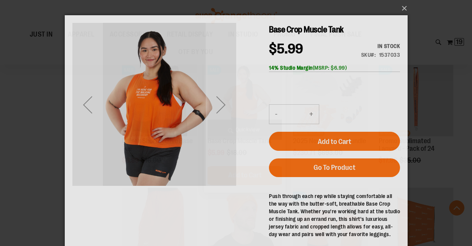
scroll to position [0, 0]
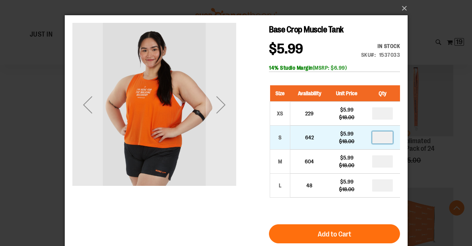
click at [385, 137] on input "number" at bounding box center [382, 137] width 21 height 12
type input "*"
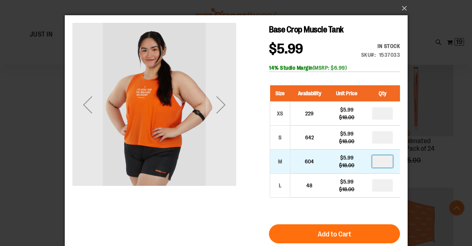
click at [384, 160] on input "number" at bounding box center [382, 161] width 21 height 12
type input "*"
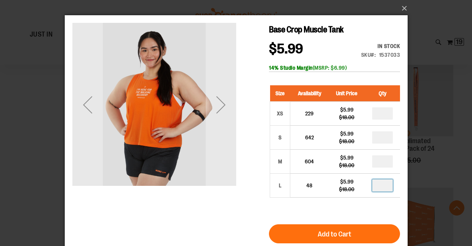
click at [385, 184] on input "number" at bounding box center [382, 185] width 21 height 12
type input "*"
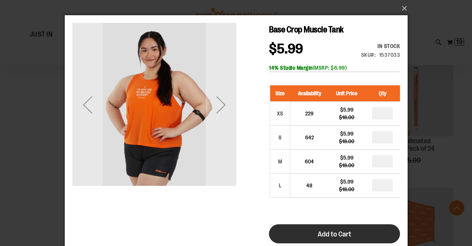
click at [353, 230] on button "Add to Cart" at bounding box center [334, 233] width 131 height 19
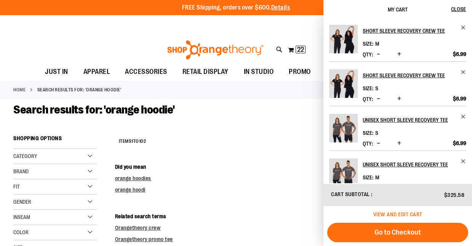
click at [387, 212] on span "View and edit cart" at bounding box center [397, 214] width 49 height 6
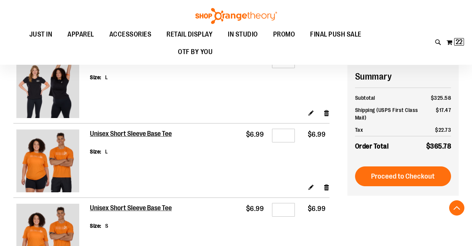
scroll to position [828, 0]
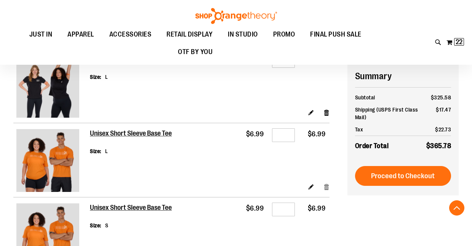
type input "**********"
click at [327, 184] on link "Remove item" at bounding box center [326, 186] width 6 height 8
click at [326, 184] on link "Remove item" at bounding box center [326, 186] width 6 height 8
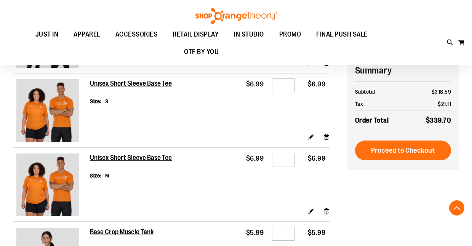
scroll to position [881, 0]
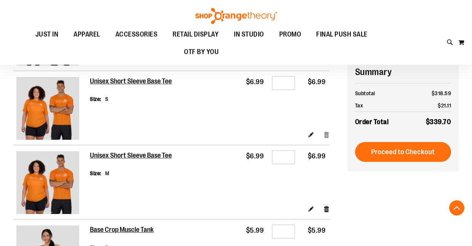
type input "**********"
click at [326, 131] on link "Remove item" at bounding box center [326, 134] width 6 height 8
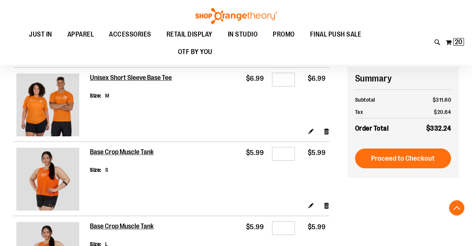
scroll to position [802, 0]
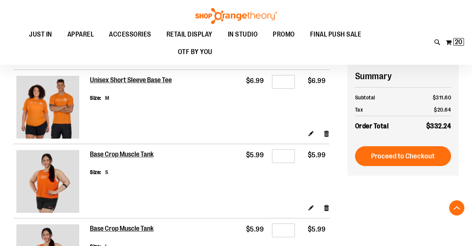
type input "**********"
click at [326, 131] on link "Remove item" at bounding box center [326, 133] width 6 height 8
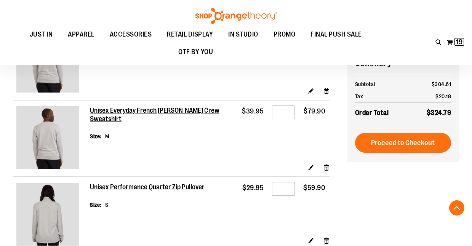
scroll to position [340, 0]
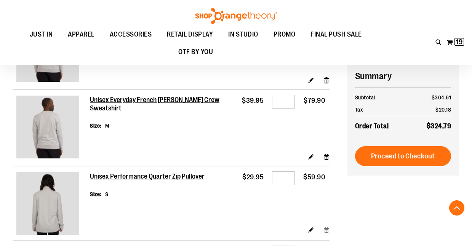
type input "**********"
click at [327, 227] on link "Remove item" at bounding box center [326, 229] width 6 height 8
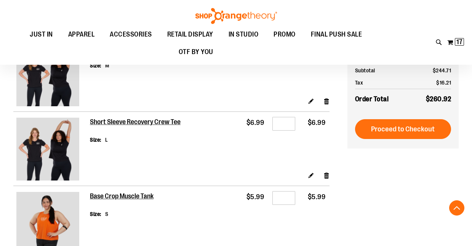
scroll to position [693, 0]
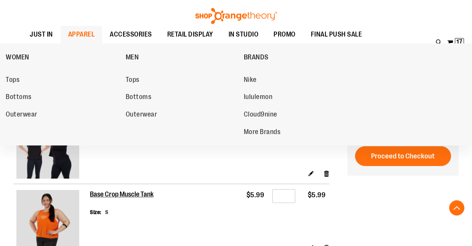
type input "**********"
click at [79, 34] on span "APPAREL" at bounding box center [81, 34] width 27 height 17
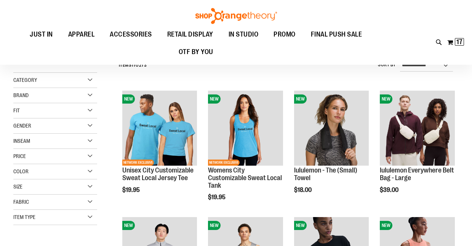
scroll to position [61, 0]
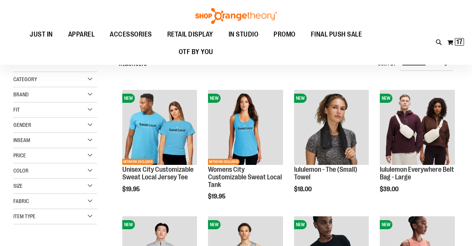
type input "**********"
click at [58, 217] on div "Item Type" at bounding box center [55, 216] width 84 height 15
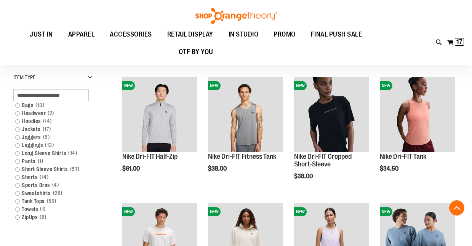
scroll to position [198, 0]
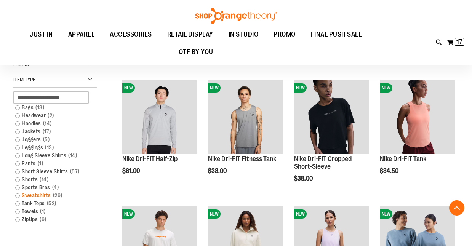
click at [18, 194] on link "Sweatshirts 26 items" at bounding box center [51, 196] width 80 height 8
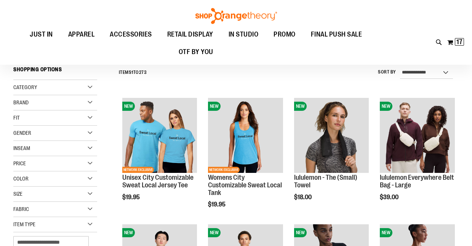
scroll to position [51, 0]
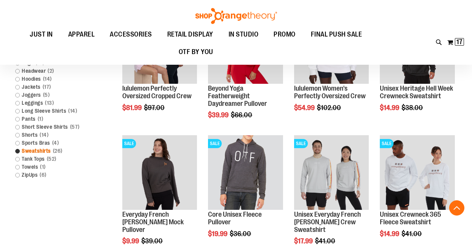
scroll to position [247, 0]
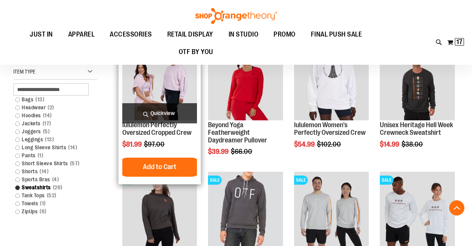
scroll to position [235, 0]
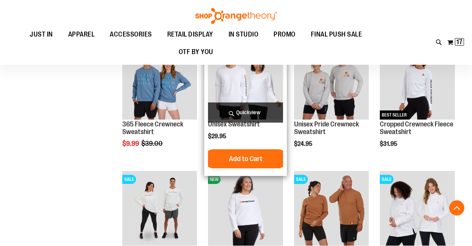
scroll to position [640, 0]
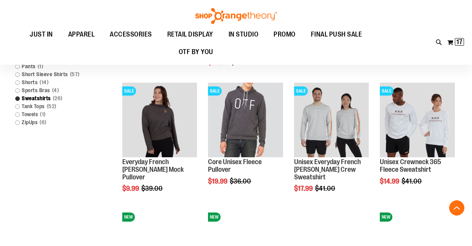
scroll to position [315, 0]
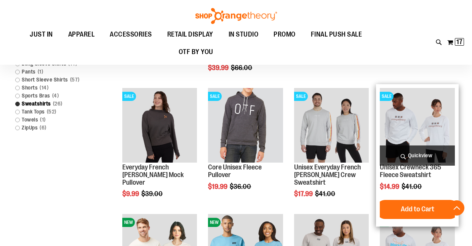
click at [430, 152] on span "Quickview" at bounding box center [417, 156] width 75 height 20
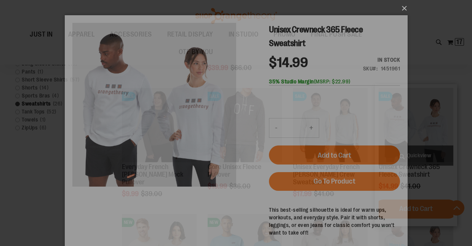
scroll to position [0, 0]
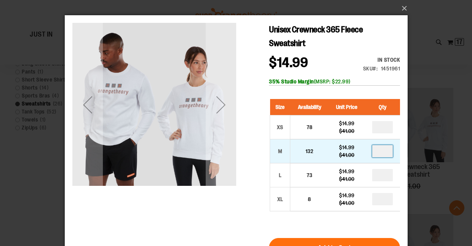
click at [389, 151] on input "number" at bounding box center [382, 151] width 21 height 12
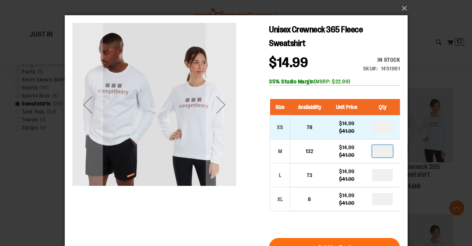
type input "*"
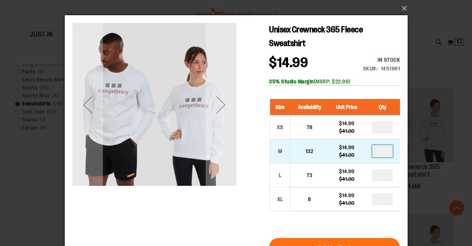
click at [388, 154] on input "*" at bounding box center [382, 151] width 21 height 12
type input "*"
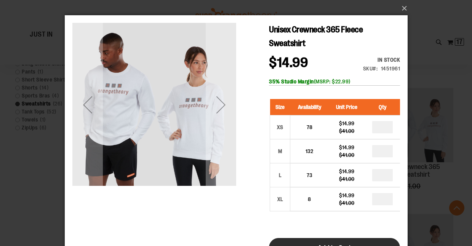
click at [294, 240] on button "Add to Cart" at bounding box center [334, 247] width 131 height 19
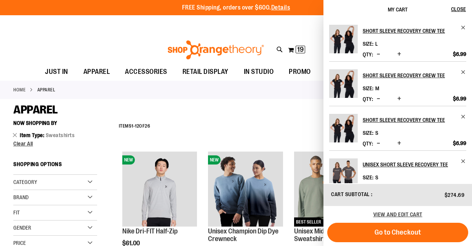
click at [229, 122] on div "**********" at bounding box center [287, 127] width 344 height 20
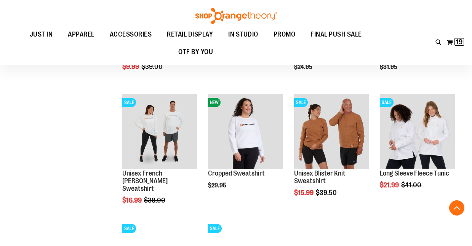
scroll to position [687, 0]
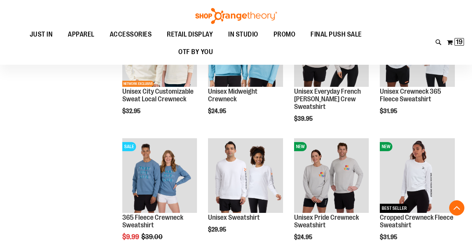
scroll to position [523, 0]
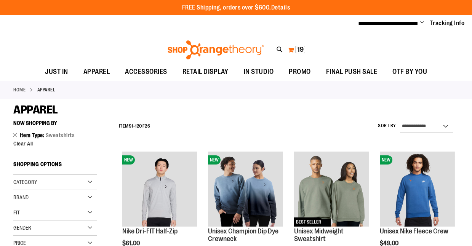
click at [294, 49] on button "My Cart 19 19 items" at bounding box center [297, 50] width 18 height 12
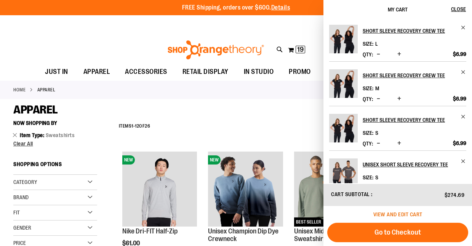
click at [392, 211] on span "View and edit cart" at bounding box center [397, 214] width 49 height 6
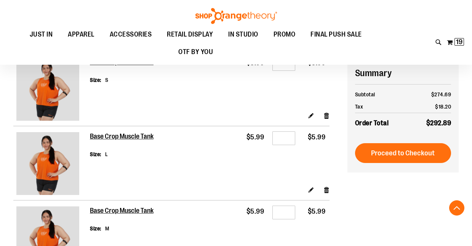
scroll to position [827, 0]
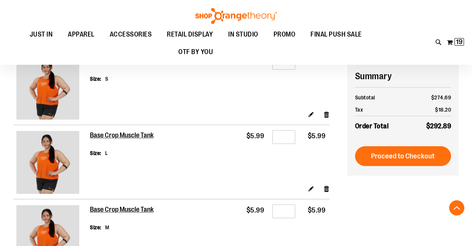
type input "**********"
click at [67, 145] on img at bounding box center [47, 162] width 63 height 63
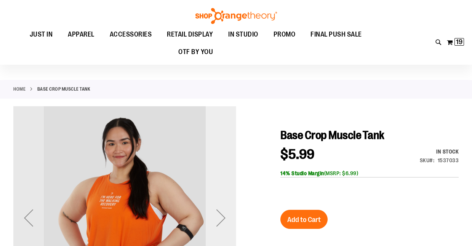
scroll to position [71, 0]
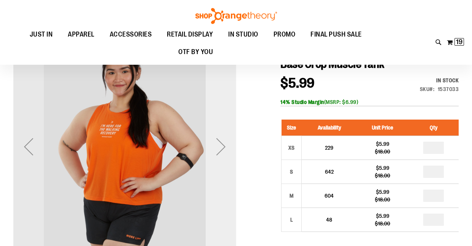
type input "**********"
click at [235, 153] on div "Next" at bounding box center [221, 146] width 30 height 30
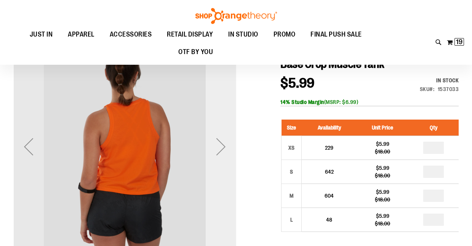
click at [229, 155] on div "Next" at bounding box center [221, 146] width 30 height 30
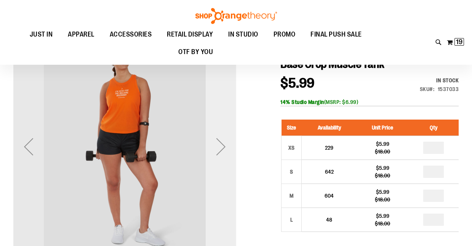
click at [230, 155] on div "Next" at bounding box center [221, 146] width 30 height 30
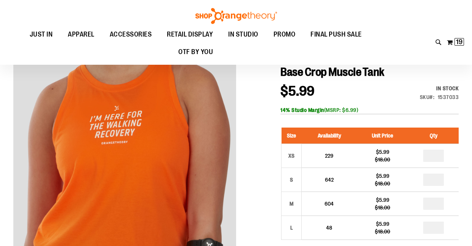
scroll to position [54, 0]
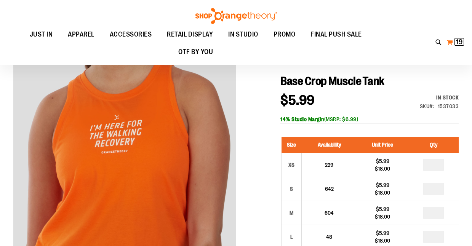
click at [454, 42] on span "19 19 items" at bounding box center [459, 42] width 10 height 8
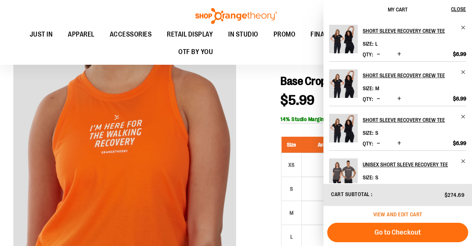
click at [381, 214] on span "View and edit cart" at bounding box center [397, 214] width 49 height 6
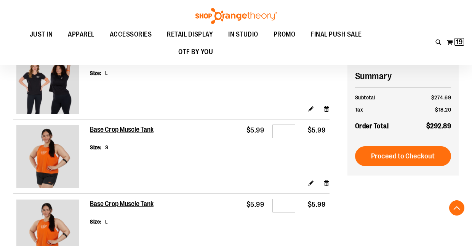
scroll to position [772, 0]
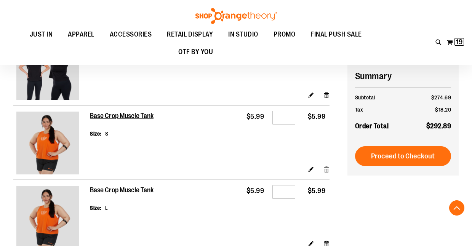
type input "**********"
click at [326, 166] on link "Remove item" at bounding box center [326, 169] width 6 height 8
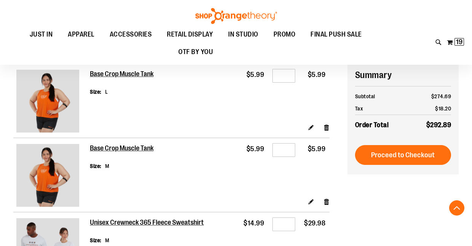
scroll to position [888, 0]
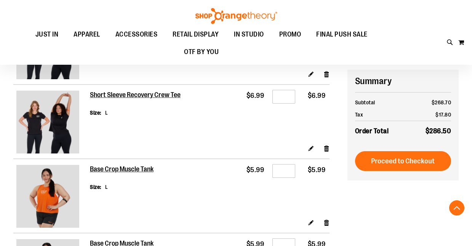
scroll to position [667, 0]
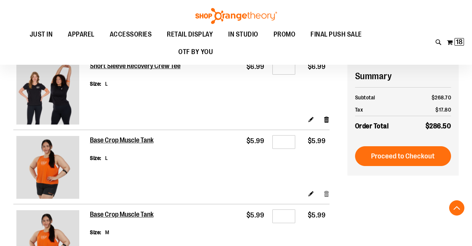
type input "**********"
click at [325, 190] on link "Remove item" at bounding box center [326, 193] width 6 height 8
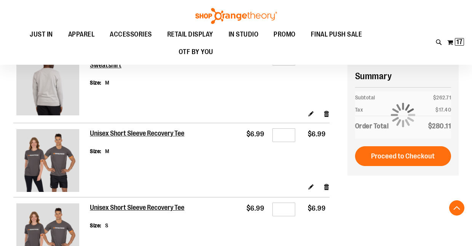
scroll to position [383, 0]
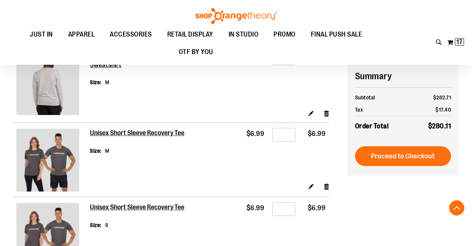
type input "**********"
click at [68, 173] on img at bounding box center [47, 160] width 63 height 63
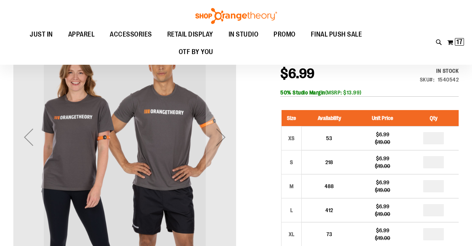
scroll to position [2, 0]
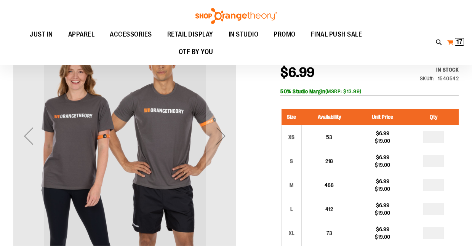
type input "**********"
click at [451, 42] on button "My Cart 17 17 items" at bounding box center [456, 42] width 18 height 12
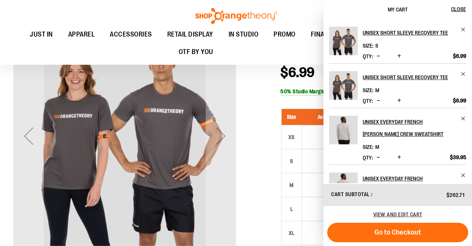
scroll to position [0, 0]
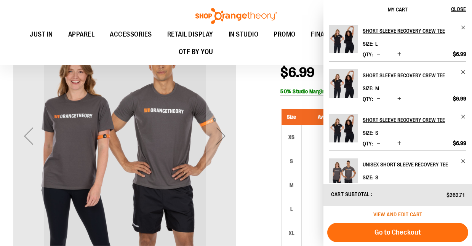
click at [395, 213] on span "View and edit cart" at bounding box center [397, 214] width 49 height 6
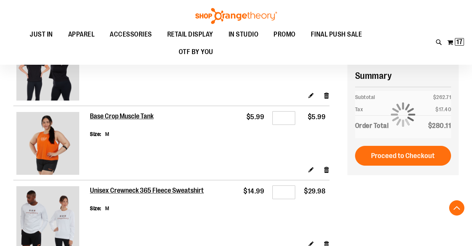
scroll to position [771, 0]
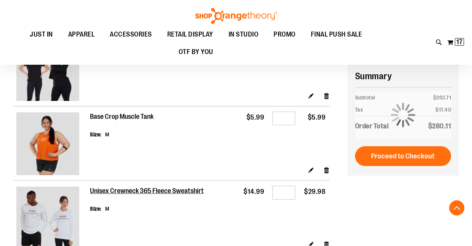
type input "**********"
click at [144, 113] on h2 "Base Crop Muscle Tank" at bounding box center [122, 117] width 64 height 8
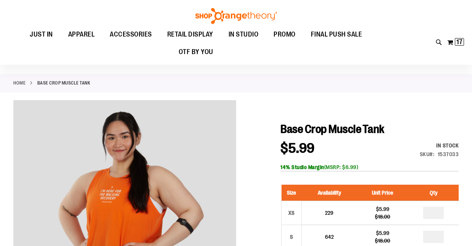
scroll to position [5, 0]
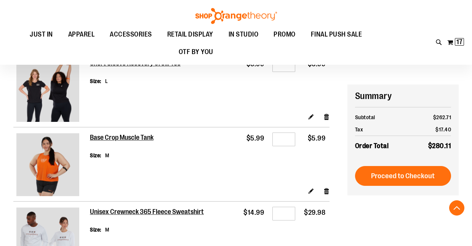
scroll to position [649, 0]
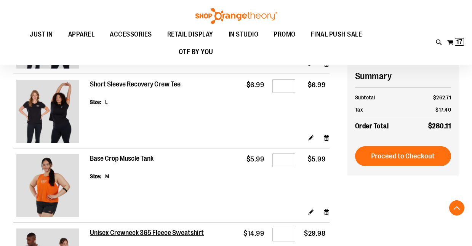
type input "**********"
click at [115, 156] on h2 "Base Crop Muscle Tank" at bounding box center [122, 159] width 64 height 8
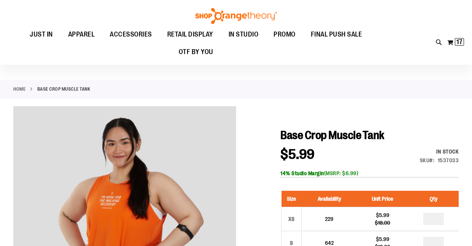
scroll to position [78, 0]
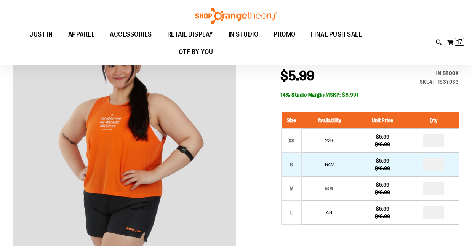
type input "**********"
click at [438, 166] on input "number" at bounding box center [433, 164] width 21 height 12
type input "*"
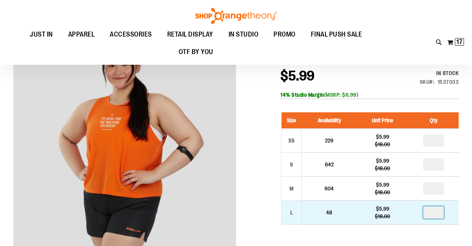
click at [439, 211] on input "number" at bounding box center [433, 212] width 21 height 12
type input "*"
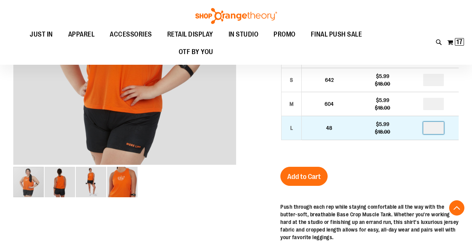
scroll to position [163, 0]
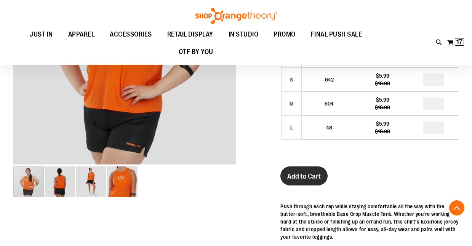
click at [318, 171] on button "Add to Cart" at bounding box center [303, 175] width 47 height 19
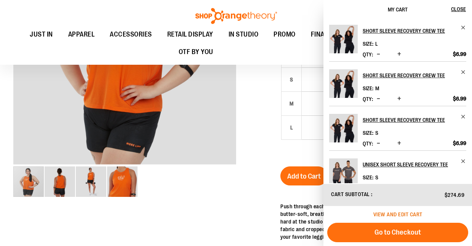
click at [405, 215] on span "View and edit cart" at bounding box center [397, 214] width 49 height 6
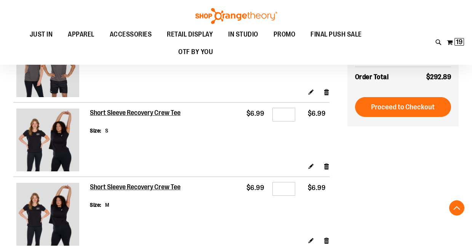
scroll to position [467, 0]
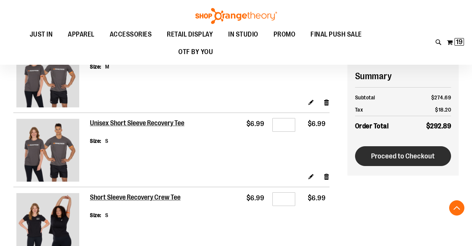
type input "**********"
click at [400, 157] on span "Proceed to Checkout" at bounding box center [403, 156] width 64 height 8
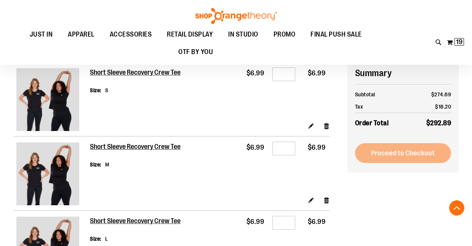
scroll to position [593, 0]
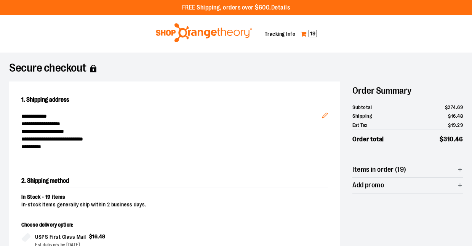
click at [309, 34] on span "19" at bounding box center [313, 34] width 8 height 8
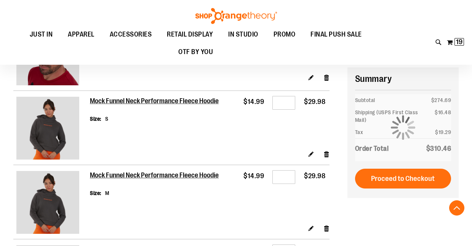
scroll to position [120, 0]
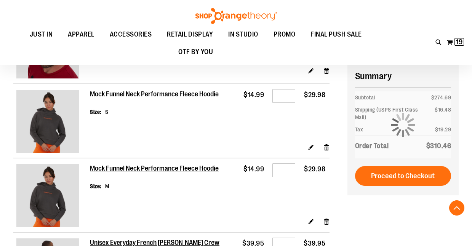
type input "**********"
click at [283, 96] on input "*" at bounding box center [283, 96] width 23 height 14
click at [309, 147] on link "Edit" at bounding box center [311, 147] width 6 height 8
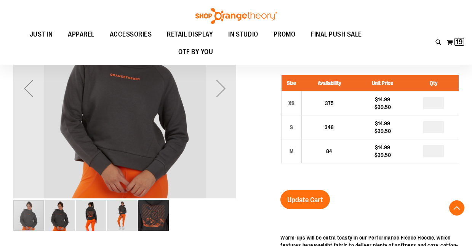
scroll to position [125, 0]
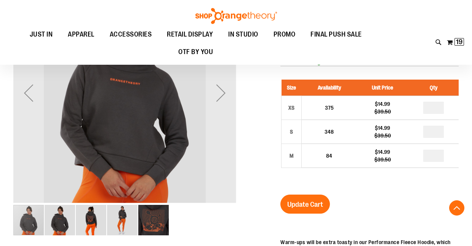
type input "**********"
click at [93, 218] on img "image 3 of 5" at bounding box center [91, 220] width 30 height 30
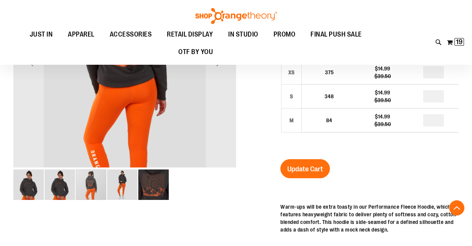
scroll to position [163, 0]
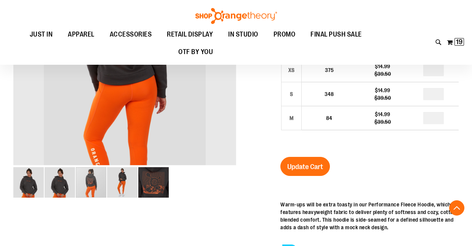
click at [64, 190] on img "image 2 of 5" at bounding box center [60, 182] width 30 height 30
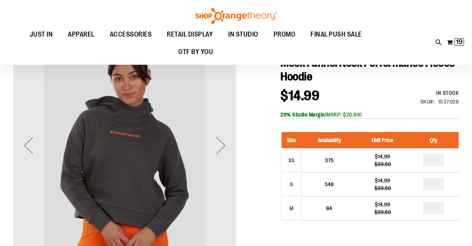
scroll to position [72, 0]
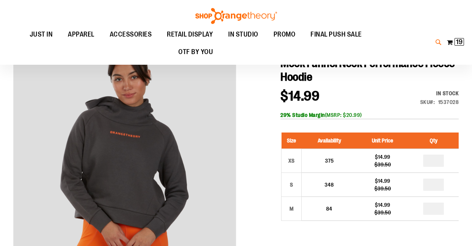
click at [438, 45] on icon at bounding box center [438, 42] width 6 height 9
click at [200, 51] on input "Search" at bounding box center [236, 42] width 373 height 25
type input "*********"
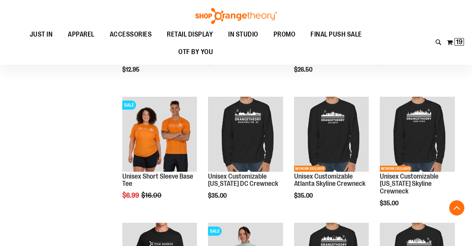
scroll to position [1340, 0]
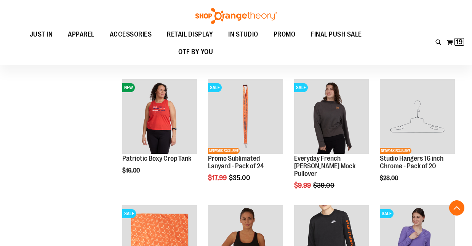
scroll to position [2491, 0]
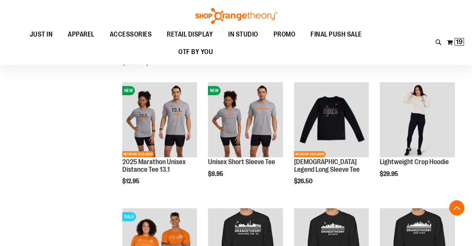
scroll to position [4909, 0]
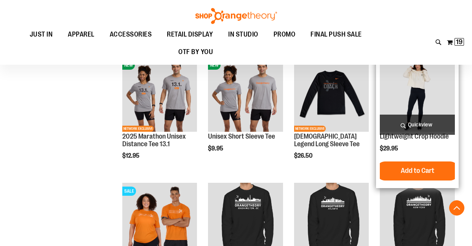
type input "**********"
click at [402, 131] on span "Quickview" at bounding box center [417, 125] width 75 height 20
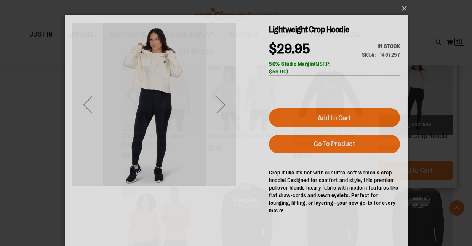
scroll to position [0, 0]
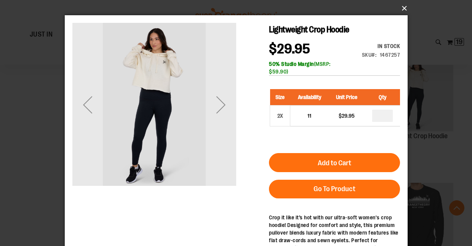
click at [403, 8] on button "×" at bounding box center [238, 8] width 343 height 17
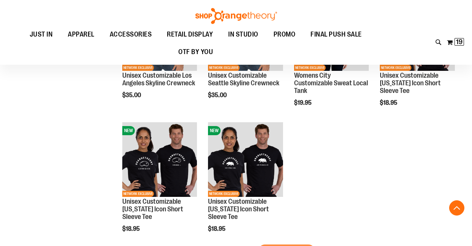
scroll to position [5655, 0]
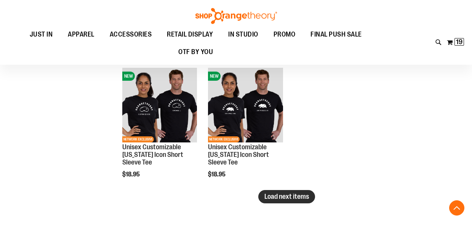
click at [303, 195] on span "Load next items" at bounding box center [286, 197] width 45 height 8
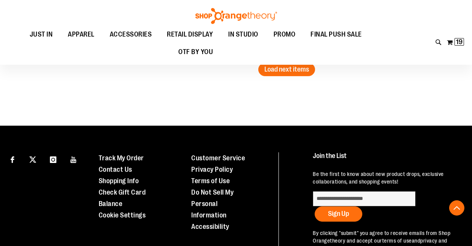
scroll to position [7479, 0]
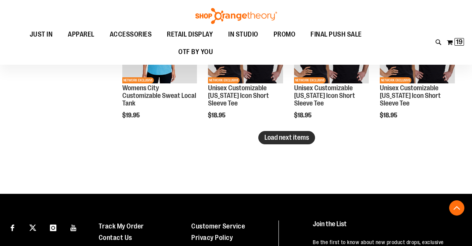
click at [280, 133] on button "Load next items" at bounding box center [286, 137] width 57 height 13
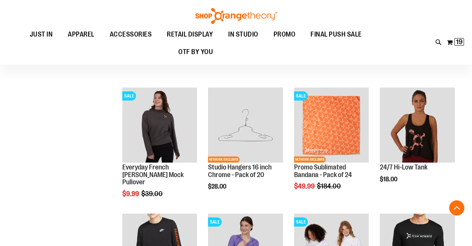
scroll to position [8030, 0]
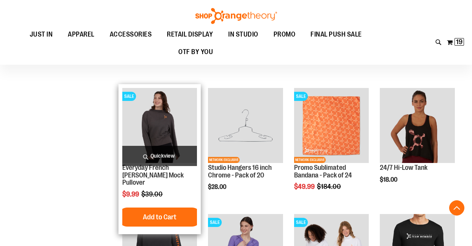
click at [149, 149] on span "Quickview" at bounding box center [159, 156] width 75 height 20
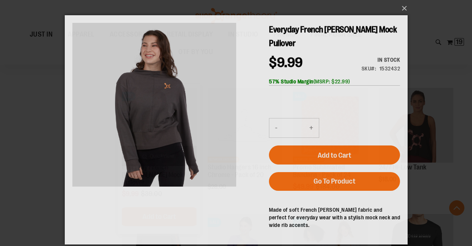
scroll to position [0, 0]
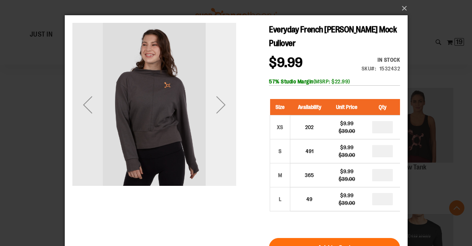
click at [221, 108] on div "Next" at bounding box center [220, 105] width 30 height 30
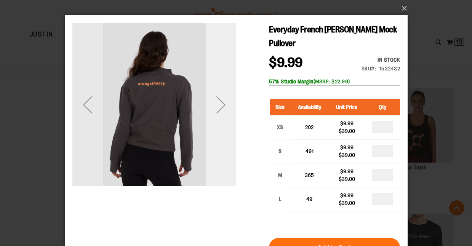
click at [221, 107] on div "Next" at bounding box center [220, 105] width 30 height 30
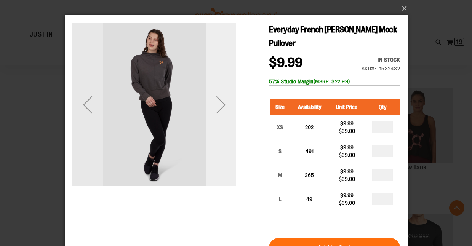
click at [220, 106] on div "Next" at bounding box center [220, 105] width 30 height 30
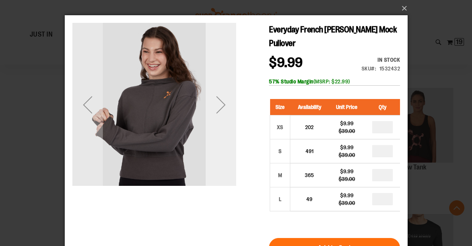
click at [220, 105] on div "Next" at bounding box center [220, 105] width 30 height 30
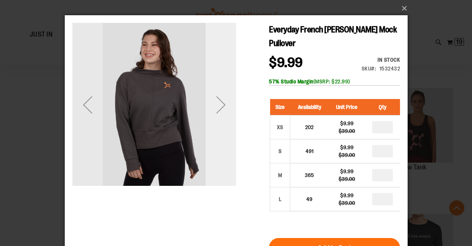
click at [219, 103] on div "Next" at bounding box center [220, 105] width 30 height 30
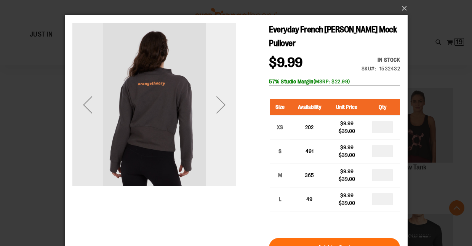
click at [219, 102] on div "Next" at bounding box center [220, 105] width 30 height 30
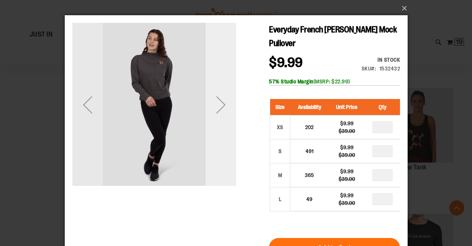
click at [217, 99] on div "Next" at bounding box center [220, 105] width 30 height 30
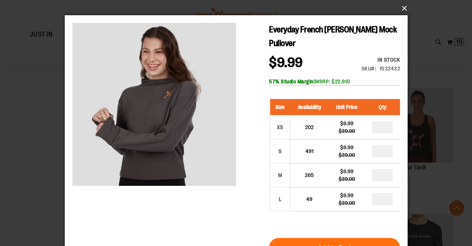
click at [403, 9] on button "×" at bounding box center [238, 8] width 343 height 17
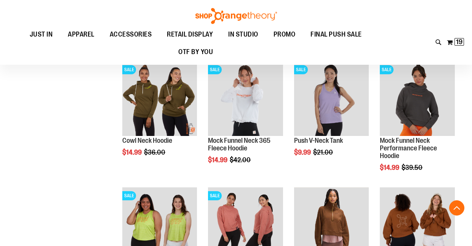
scroll to position [7533, 0]
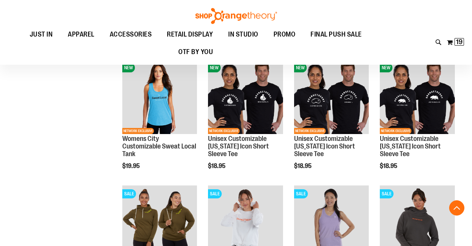
scroll to position [7466, 0]
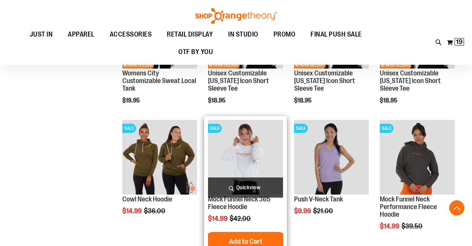
scroll to position [7496, 0]
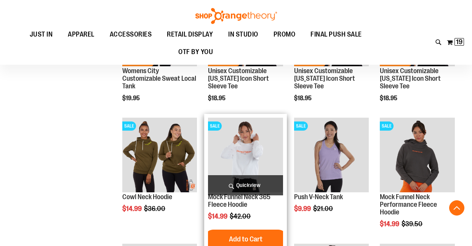
click at [254, 182] on span "Quickview" at bounding box center [245, 185] width 75 height 20
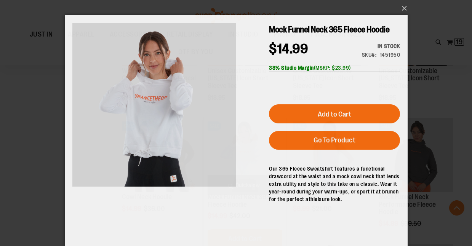
scroll to position [0, 0]
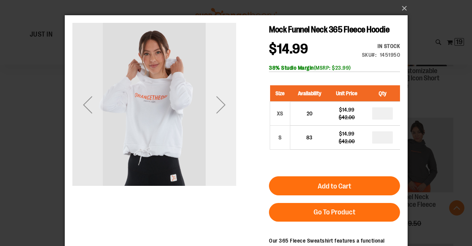
click at [222, 119] on div "Next" at bounding box center [220, 105] width 30 height 30
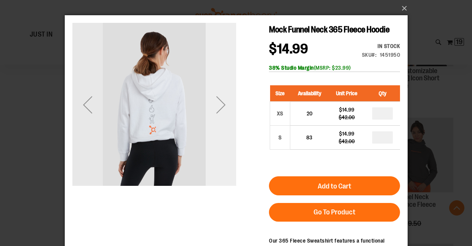
click at [222, 117] on div "Next" at bounding box center [220, 105] width 30 height 30
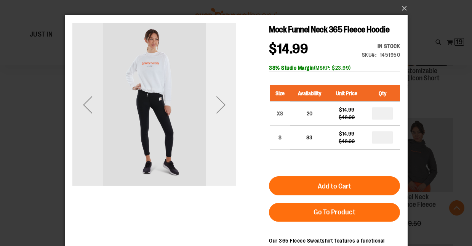
click at [222, 117] on div "Next" at bounding box center [220, 105] width 30 height 30
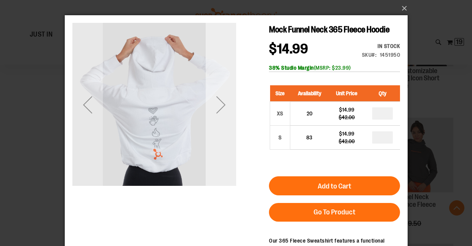
click at [222, 117] on div "Next" at bounding box center [220, 105] width 30 height 30
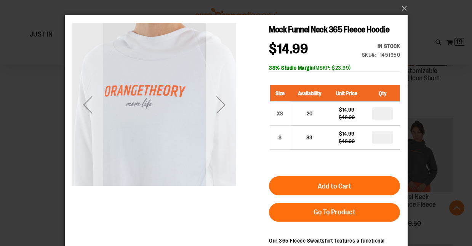
click at [222, 117] on div "Next" at bounding box center [220, 105] width 30 height 30
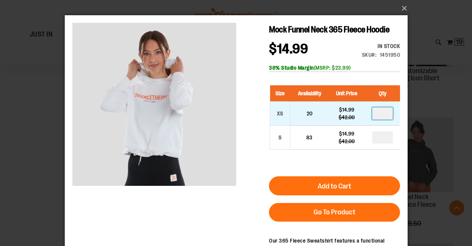
click at [385, 114] on input "number" at bounding box center [382, 113] width 21 height 12
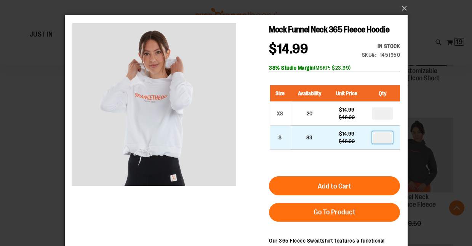
type input "*"
click at [385, 139] on input "number" at bounding box center [382, 137] width 21 height 12
type input "*"
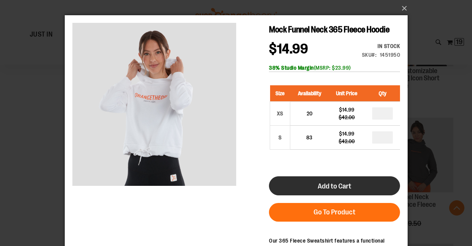
click at [354, 184] on button "Add to Cart" at bounding box center [334, 185] width 131 height 19
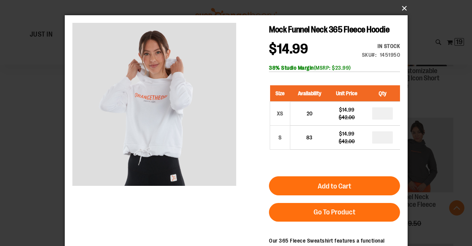
click at [404, 10] on button "×" at bounding box center [238, 8] width 343 height 17
click at [403, 6] on button "×" at bounding box center [238, 8] width 343 height 17
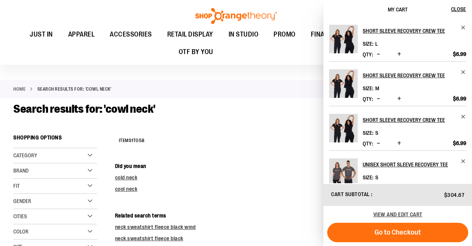
scroll to position [21, 0]
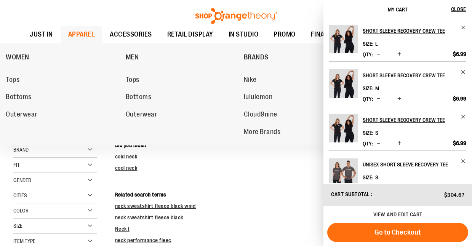
click at [82, 37] on span "APPAREL" at bounding box center [81, 34] width 27 height 17
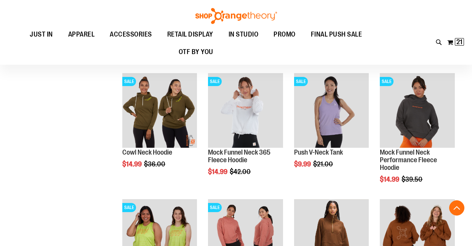
scroll to position [7539, 0]
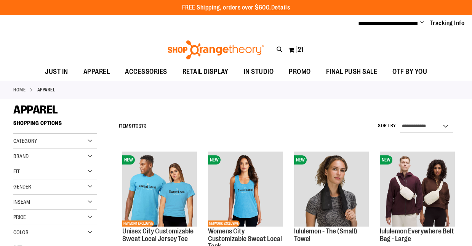
type input "**********"
click at [85, 145] on div "Category" at bounding box center [55, 141] width 84 height 15
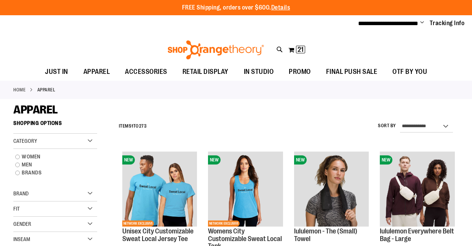
click at [72, 194] on div "Brand" at bounding box center [55, 193] width 84 height 15
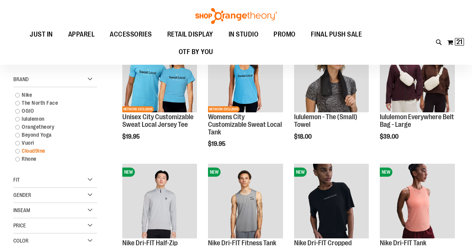
scroll to position [33, 0]
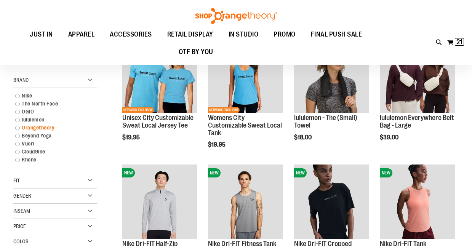
click at [18, 127] on link "Orangetheory" at bounding box center [51, 128] width 80 height 8
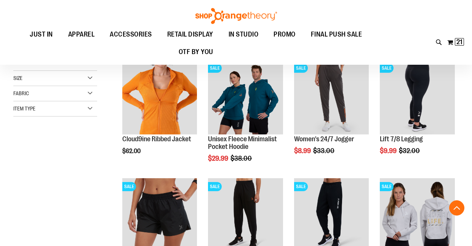
scroll to position [134, 0]
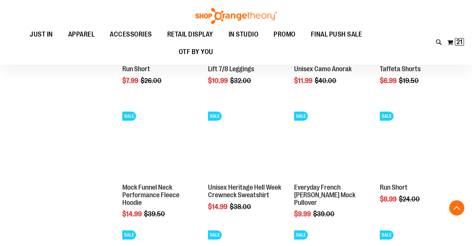
scroll to position [438, 0]
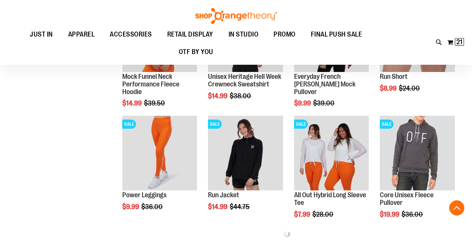
scroll to position [549, 0]
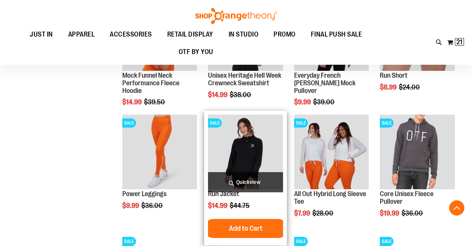
click at [261, 178] on span "Quickview" at bounding box center [245, 182] width 75 height 20
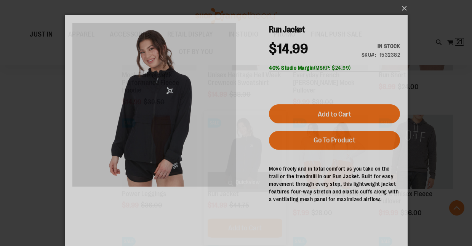
scroll to position [0, 0]
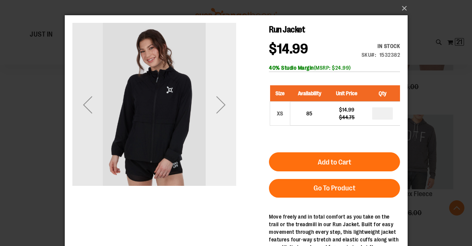
click at [211, 110] on div "Next" at bounding box center [220, 105] width 30 height 30
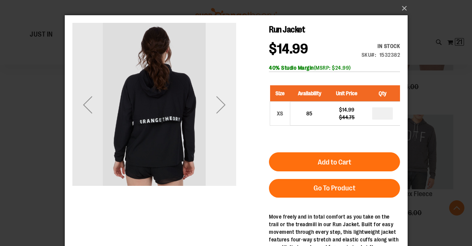
click at [221, 102] on div "Next" at bounding box center [220, 105] width 30 height 30
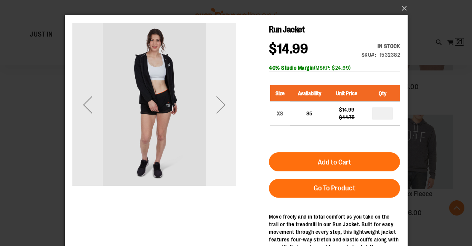
click at [221, 105] on div "Next" at bounding box center [220, 105] width 30 height 30
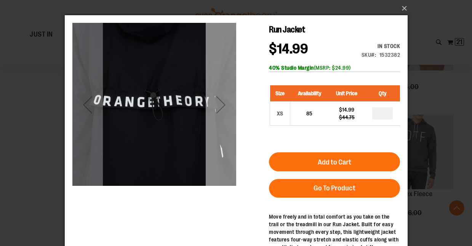
click at [221, 105] on div "Next" at bounding box center [220, 105] width 30 height 30
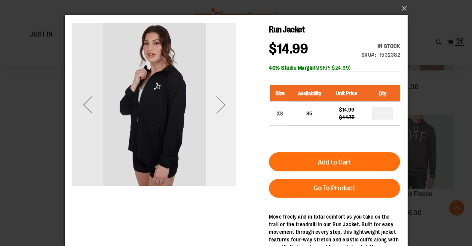
click at [221, 105] on div "Next" at bounding box center [220, 105] width 30 height 30
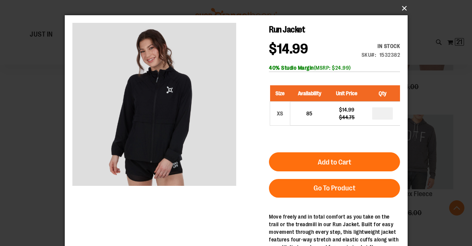
click at [403, 8] on button "×" at bounding box center [238, 8] width 343 height 17
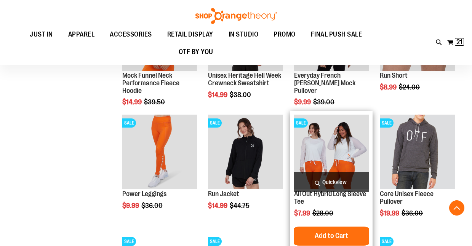
click at [329, 180] on span "Quickview" at bounding box center [331, 182] width 75 height 20
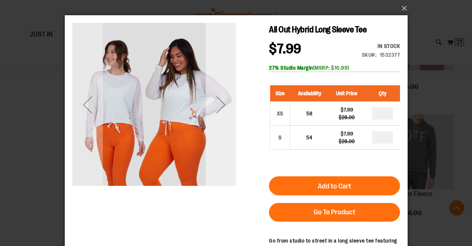
click at [219, 98] on div "Next" at bounding box center [220, 105] width 30 height 30
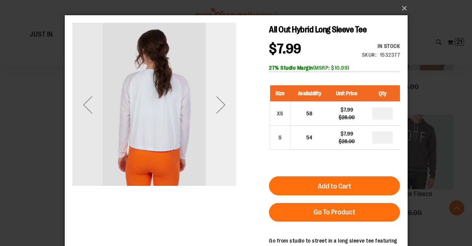
click at [219, 98] on div "Next" at bounding box center [220, 105] width 30 height 30
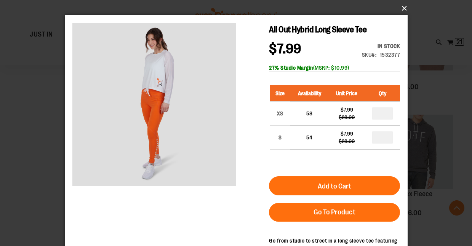
click at [403, 6] on button "×" at bounding box center [238, 8] width 343 height 17
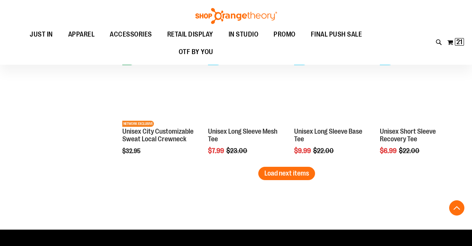
scroll to position [975, 0]
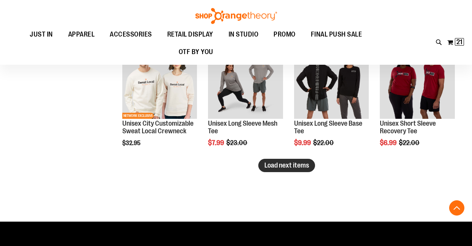
click at [278, 165] on span "Load next items" at bounding box center [286, 166] width 45 height 8
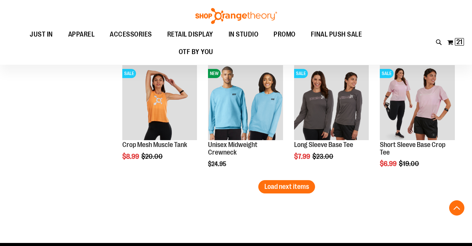
scroll to position [1343, 0]
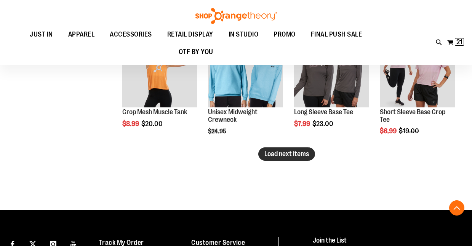
click at [275, 154] on span "Load next items" at bounding box center [286, 154] width 45 height 8
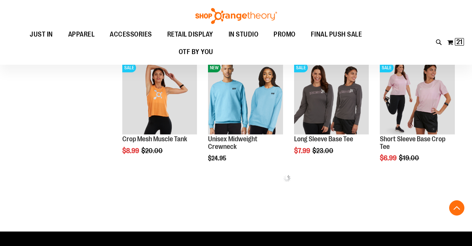
scroll to position [1317, 0]
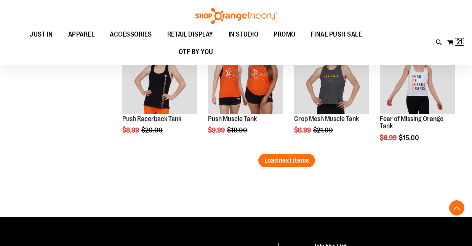
scroll to position [1718, 0]
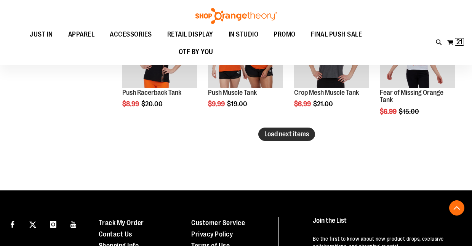
click at [296, 135] on span "Load next items" at bounding box center [286, 134] width 45 height 8
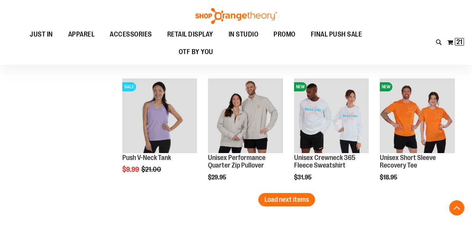
scroll to position [2006, 0]
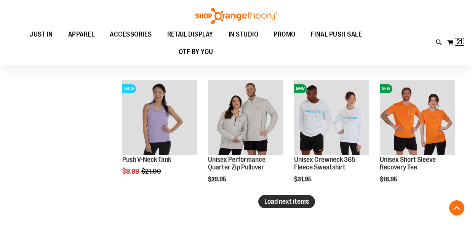
click at [283, 201] on span "Load next items" at bounding box center [286, 202] width 45 height 8
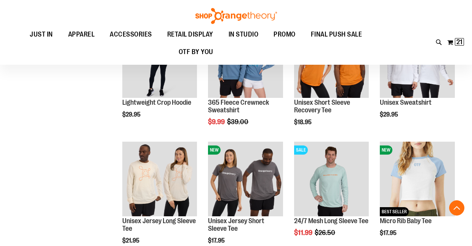
scroll to position [2331, 0]
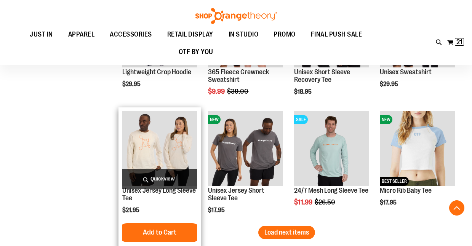
click at [175, 178] on span "Quickview" at bounding box center [159, 179] width 75 height 20
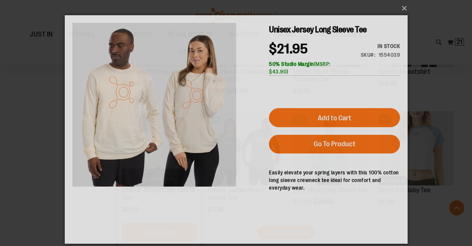
scroll to position [0, 0]
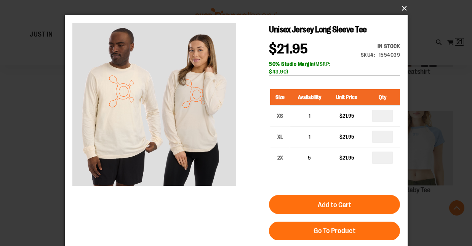
click at [403, 5] on button "×" at bounding box center [238, 8] width 343 height 17
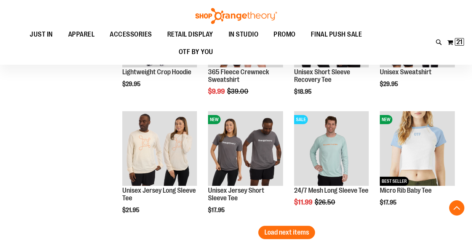
scroll to position [2368, 0]
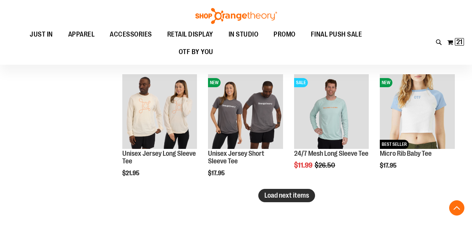
click at [277, 196] on span "Load next items" at bounding box center [286, 196] width 45 height 8
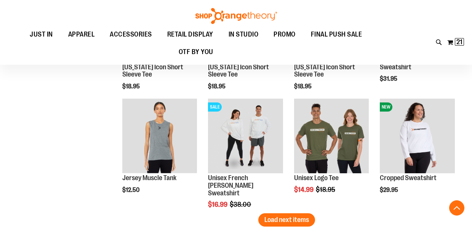
scroll to position [2700, 0]
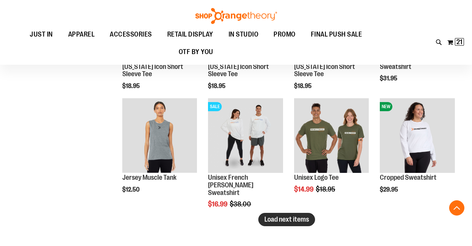
click at [280, 218] on span "Load next items" at bounding box center [286, 220] width 45 height 8
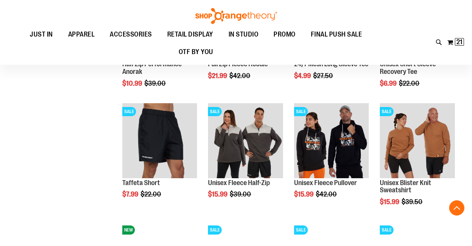
scroll to position [2934, 0]
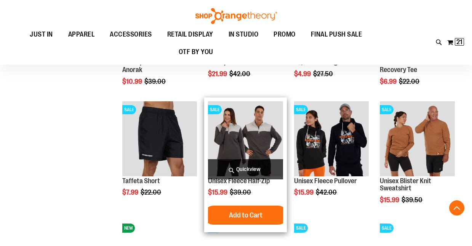
click at [243, 162] on span "Quickview" at bounding box center [245, 169] width 75 height 20
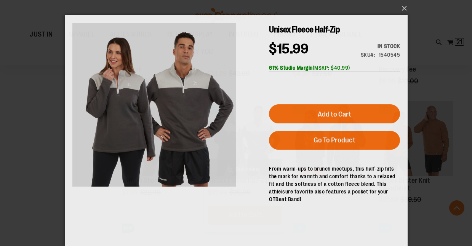
scroll to position [0, 0]
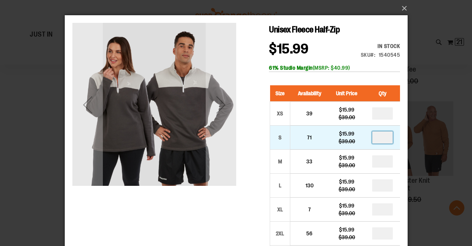
click at [389, 137] on input "number" at bounding box center [382, 137] width 21 height 12
type input "*"
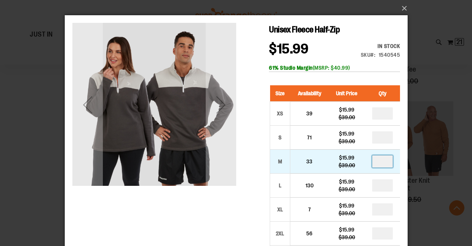
click at [390, 164] on input "number" at bounding box center [382, 161] width 21 height 12
type input "*"
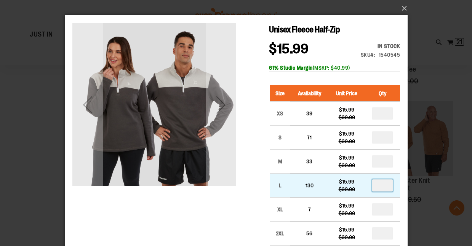
click at [385, 188] on input "number" at bounding box center [382, 185] width 21 height 12
type input "**"
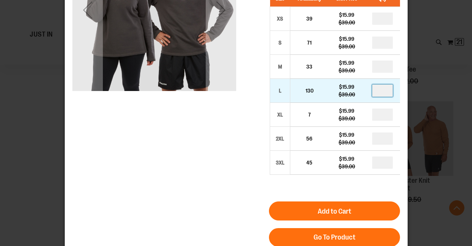
scroll to position [96, 0]
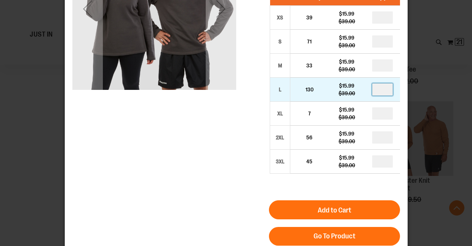
type input "*"
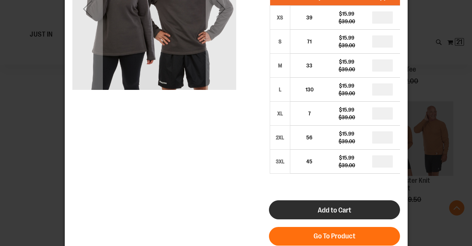
click at [334, 209] on span "Add to Cart" at bounding box center [334, 210] width 34 height 8
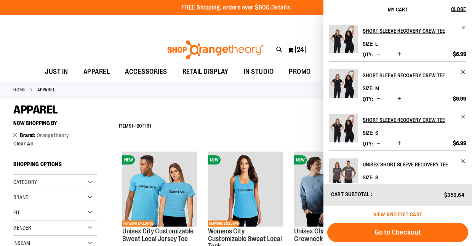
click at [409, 211] on span "View and edit cart" at bounding box center [397, 214] width 49 height 6
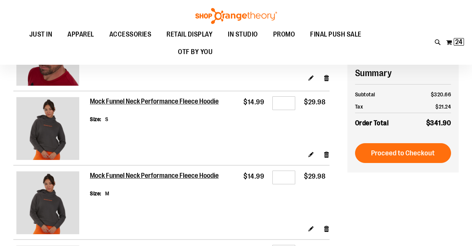
scroll to position [115, 0]
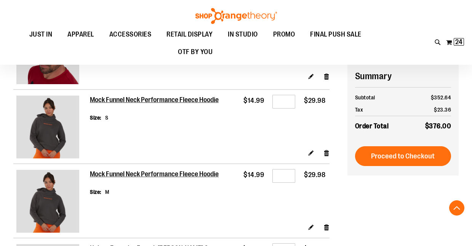
type input "**********"
click at [288, 101] on input "*" at bounding box center [283, 102] width 23 height 14
type input "*"
click at [286, 177] on input "*" at bounding box center [283, 176] width 23 height 14
type input "*"
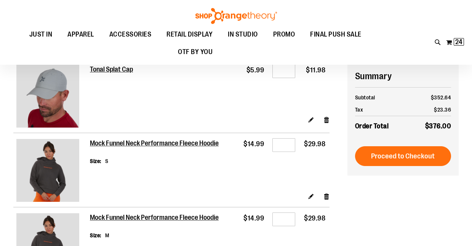
scroll to position [72, 0]
click at [309, 198] on link "Edit" at bounding box center [311, 196] width 6 height 8
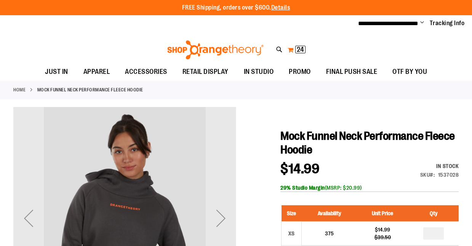
type input "**********"
click at [296, 46] on span "24 24 items" at bounding box center [300, 50] width 10 height 8
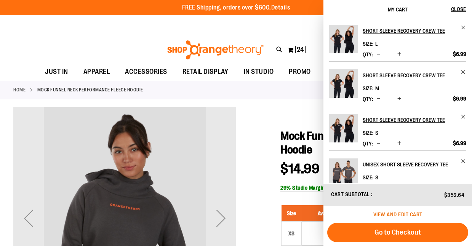
click at [396, 213] on span "View and edit cart" at bounding box center [397, 214] width 49 height 6
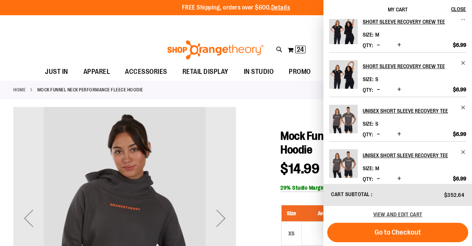
scroll to position [76, 0]
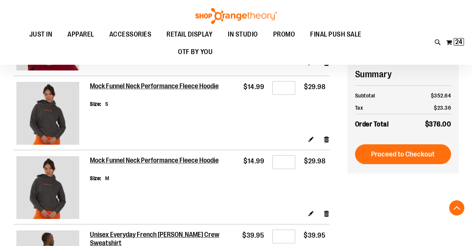
scroll to position [126, 0]
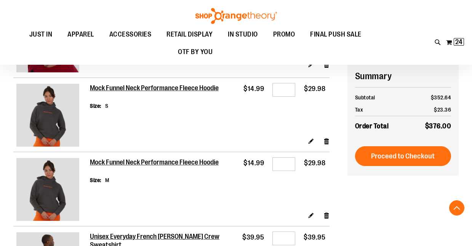
type input "**********"
click at [280, 92] on input "*" at bounding box center [283, 90] width 23 height 14
click at [290, 90] on input "*" at bounding box center [283, 90] width 23 height 14
click at [281, 87] on input "*" at bounding box center [283, 90] width 23 height 14
click at [287, 92] on input "*" at bounding box center [283, 90] width 23 height 14
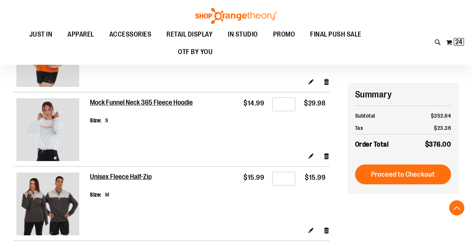
scroll to position [1100, 0]
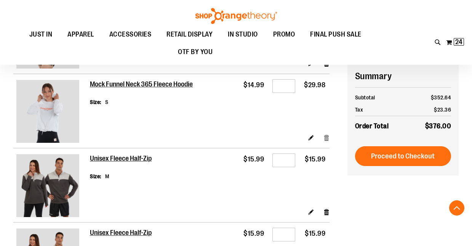
click at [325, 136] on link "Remove item" at bounding box center [326, 137] width 6 height 8
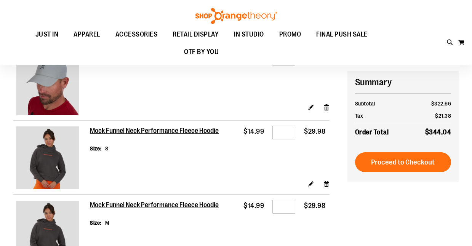
scroll to position [80, 0]
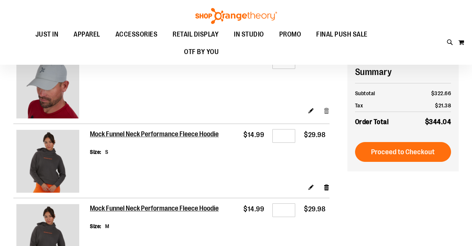
type input "**********"
click at [325, 109] on link "Remove item" at bounding box center [326, 111] width 6 height 8
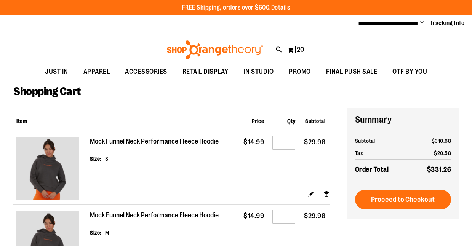
type input "**********"
click at [286, 143] on input "*" at bounding box center [283, 143] width 23 height 14
type input "*"
click at [291, 163] on td "Qty *" at bounding box center [283, 160] width 31 height 59
click at [303, 148] on td "$29.98" at bounding box center [314, 160] width 30 height 59
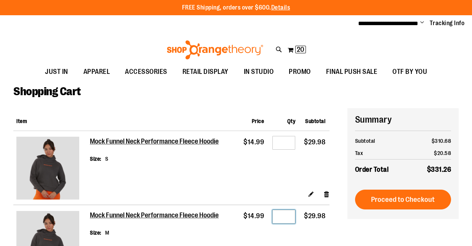
click at [289, 219] on input "*" at bounding box center [283, 217] width 23 height 14
type input "*"
click at [201, 151] on div "Mock Funnel Neck Performance Fleece Hoodie Size S" at bounding box center [155, 159] width 130 height 40
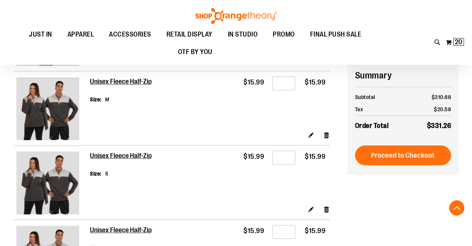
scroll to position [1028, 0]
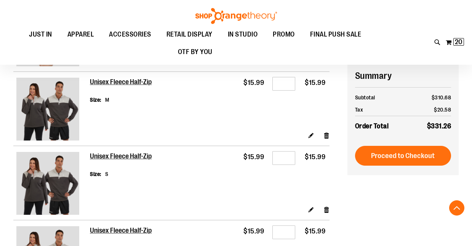
type input "**********"
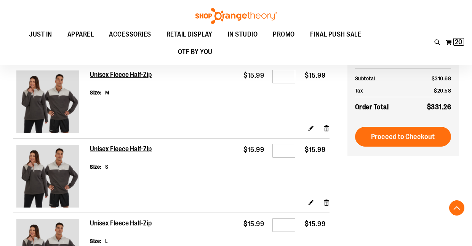
scroll to position [1039, 0]
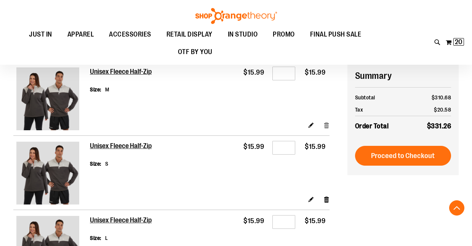
click at [327, 121] on link "Remove item" at bounding box center [326, 125] width 6 height 8
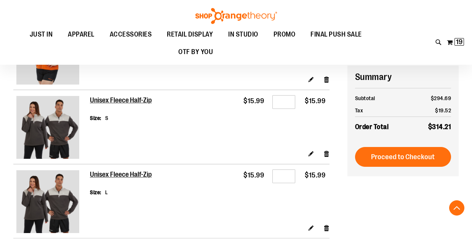
scroll to position [1009, 0]
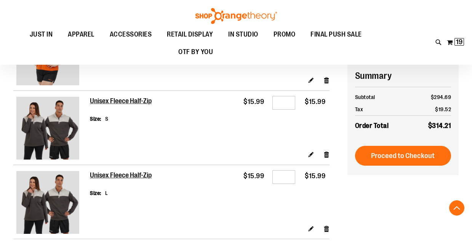
type input "**********"
click at [325, 151] on link "Remove item" at bounding box center [326, 154] width 6 height 8
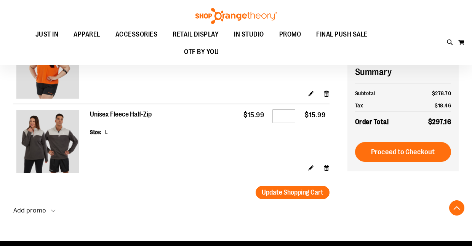
scroll to position [1001, 0]
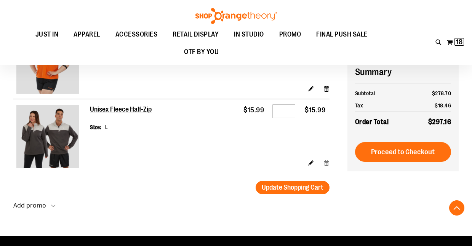
type input "**********"
click at [329, 162] on link "Remove item" at bounding box center [326, 162] width 6 height 8
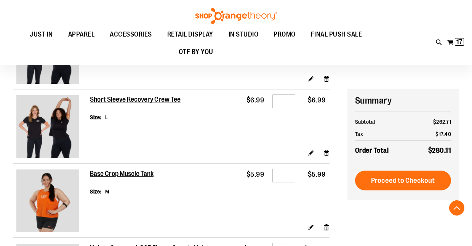
scroll to position [718, 0]
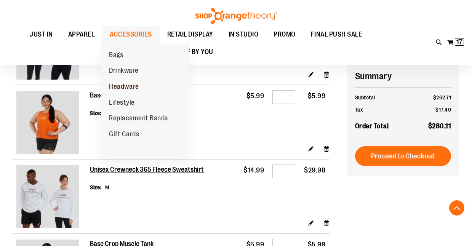
type input "**********"
click at [122, 88] on span "Headware" at bounding box center [124, 88] width 30 height 10
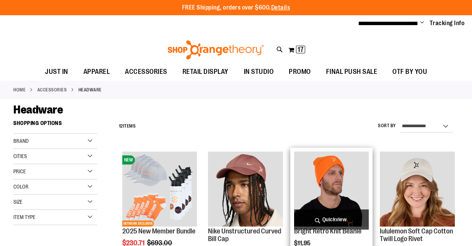
scroll to position [56, 0]
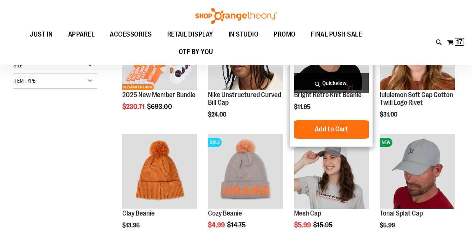
type input "**********"
click at [333, 86] on span "Quickview" at bounding box center [331, 83] width 75 height 20
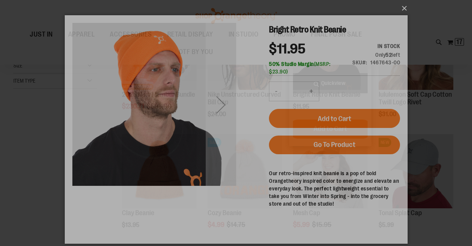
scroll to position [0, 0]
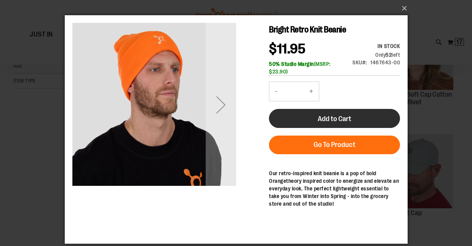
click at [330, 117] on span "Add to Cart" at bounding box center [334, 119] width 34 height 8
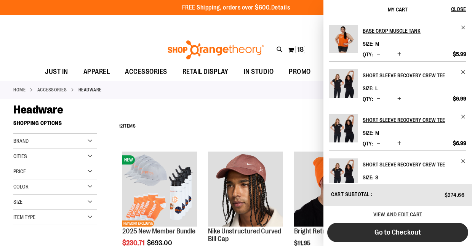
click at [399, 230] on span "Go to Checkout" at bounding box center [397, 232] width 46 height 8
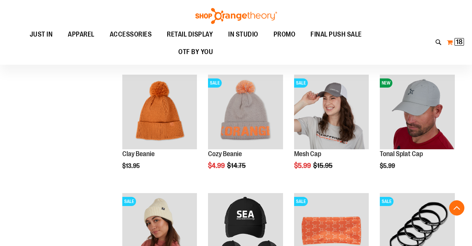
click at [456, 44] on span "18 18 items" at bounding box center [459, 42] width 10 height 8
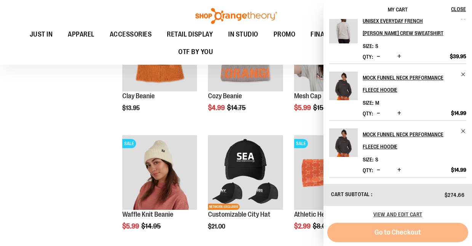
scroll to position [175, 0]
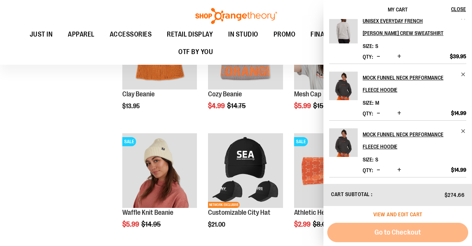
click at [403, 213] on span "View and edit cart" at bounding box center [397, 214] width 49 height 6
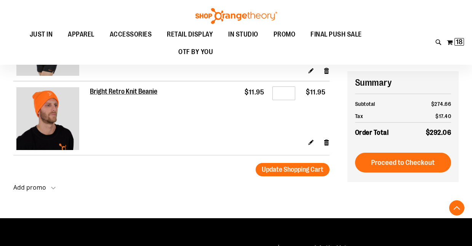
scroll to position [1017, 0]
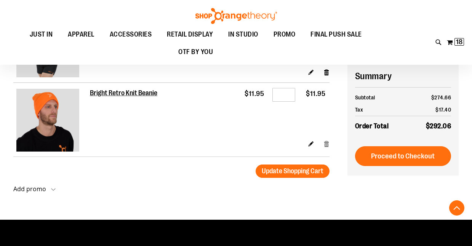
type input "**********"
click at [324, 140] on link "Remove item" at bounding box center [326, 144] width 6 height 8
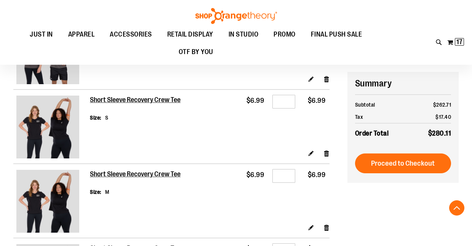
scroll to position [503, 0]
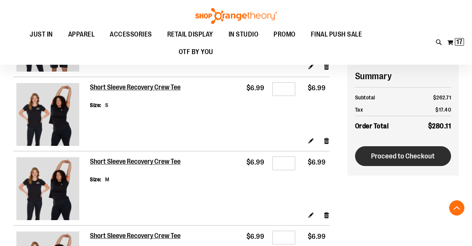
type input "**********"
click at [405, 149] on button "Proceed to Checkout" at bounding box center [403, 156] width 96 height 20
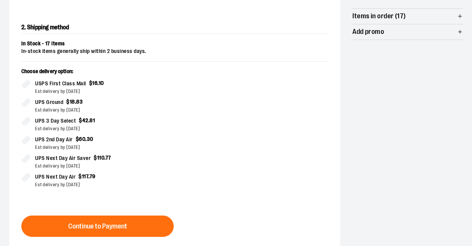
scroll to position [162, 0]
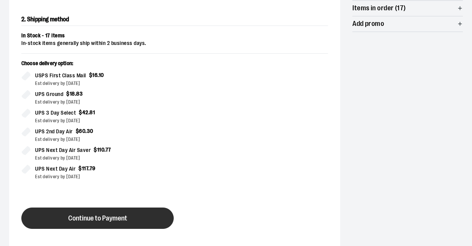
click at [145, 211] on button "Continue to Payment" at bounding box center [97, 218] width 152 height 21
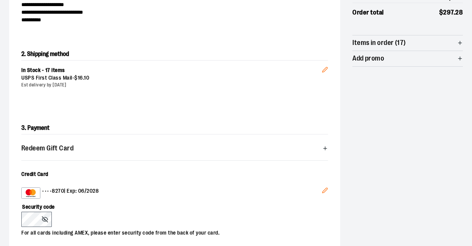
scroll to position [0, 0]
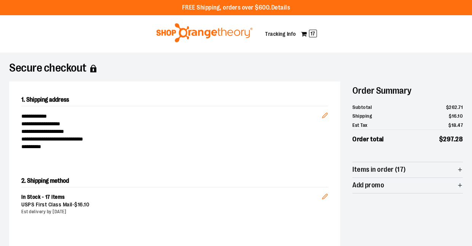
click at [177, 32] on img at bounding box center [204, 32] width 99 height 19
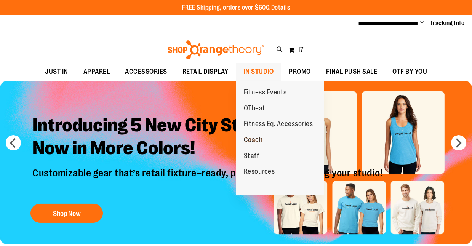
type input "**********"
click at [254, 138] on span "Coach" at bounding box center [253, 141] width 19 height 10
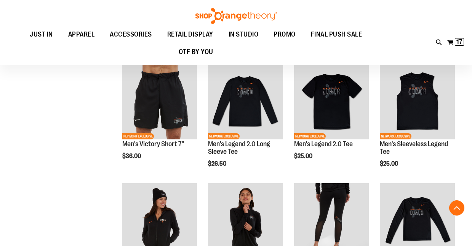
scroll to position [205, 0]
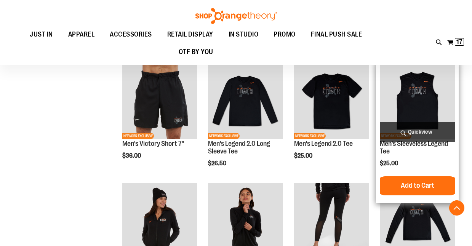
type input "**********"
click at [411, 130] on span "Quickview" at bounding box center [417, 132] width 75 height 20
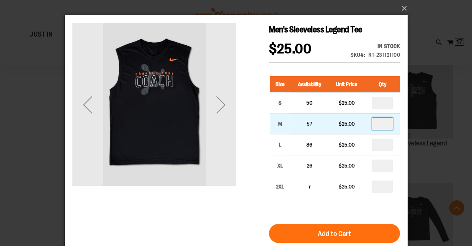
click at [385, 126] on input "number" at bounding box center [382, 124] width 21 height 12
type input "*"
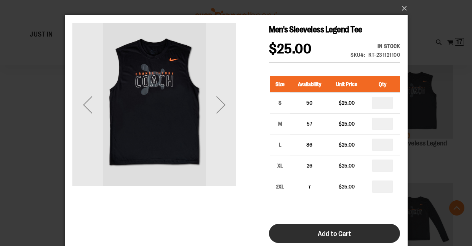
click at [353, 228] on button "Add to Cart" at bounding box center [334, 233] width 131 height 19
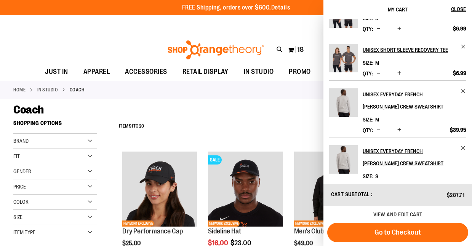
scroll to position [216, 0]
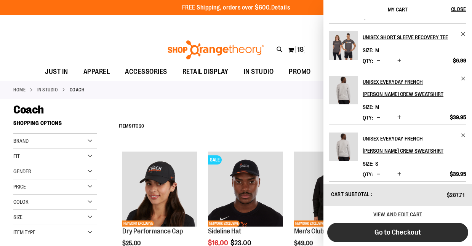
click at [397, 232] on span "Go to Checkout" at bounding box center [397, 232] width 46 height 8
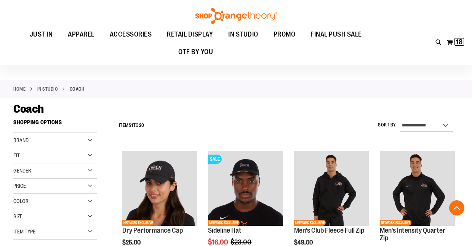
scroll to position [321, 0]
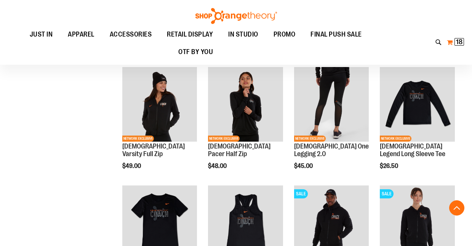
click at [456, 41] on span "18" at bounding box center [459, 42] width 6 height 8
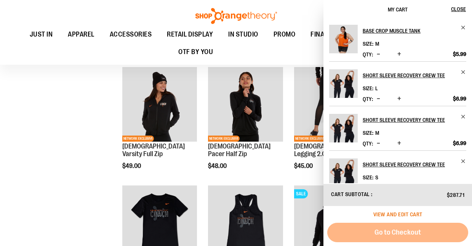
click at [395, 212] on span "View and edit cart" at bounding box center [397, 214] width 49 height 6
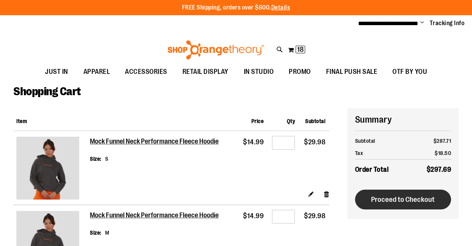
type input "**********"
click at [396, 198] on span "Proceed to Checkout" at bounding box center [403, 199] width 64 height 8
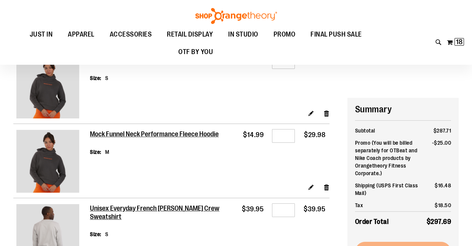
scroll to position [150, 0]
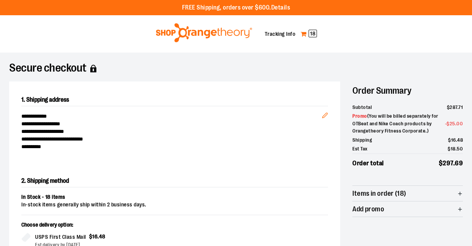
click at [310, 34] on span "18" at bounding box center [313, 34] width 8 height 8
click at [209, 29] on img at bounding box center [204, 32] width 99 height 19
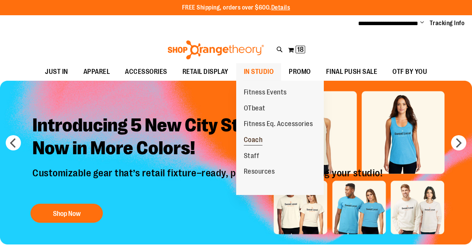
type input "**********"
click at [256, 139] on span "Coach" at bounding box center [253, 141] width 19 height 10
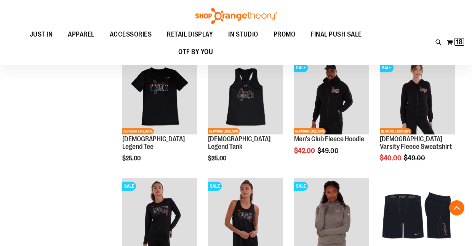
scroll to position [448, 0]
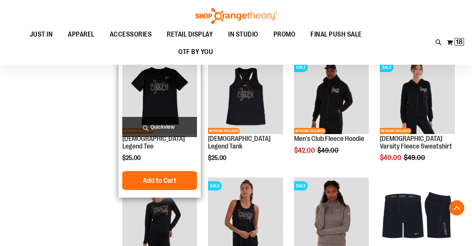
type input "**********"
click at [154, 128] on span "Quickview" at bounding box center [159, 127] width 75 height 20
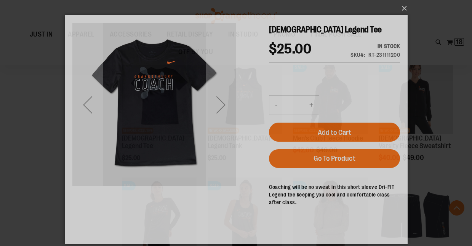
scroll to position [0, 0]
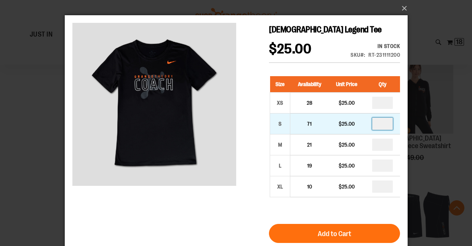
click at [384, 124] on input "number" at bounding box center [382, 124] width 21 height 12
type input "*"
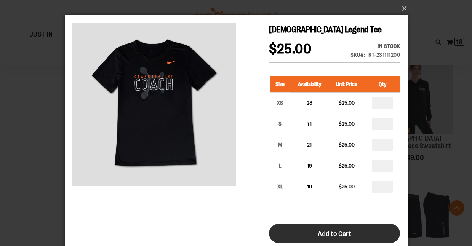
click at [359, 228] on button "Add to Cart" at bounding box center [334, 233] width 131 height 19
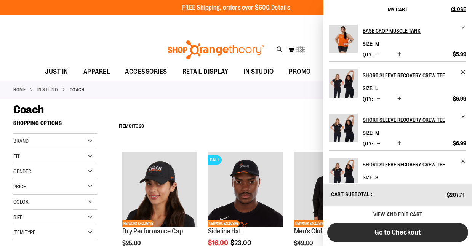
click at [376, 230] on span "Go to Checkout" at bounding box center [397, 232] width 46 height 8
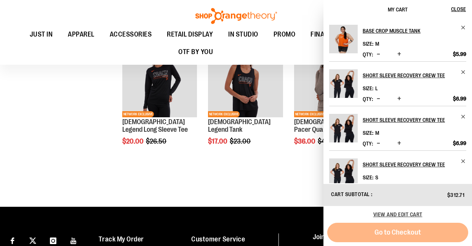
scroll to position [585, 0]
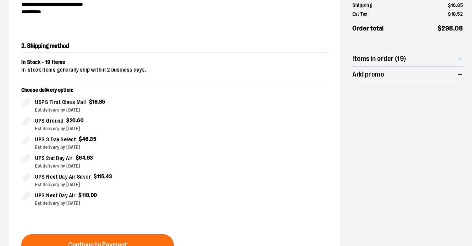
scroll to position [148, 0]
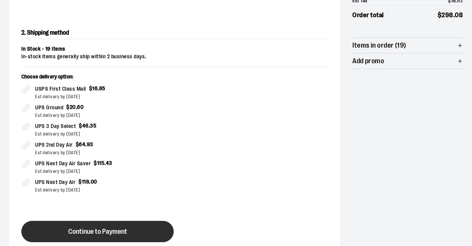
click at [131, 226] on button "Continue to Payment" at bounding box center [97, 231] width 152 height 21
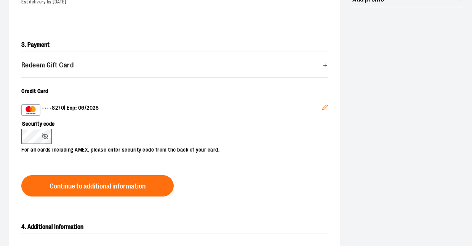
scroll to position [222, 0]
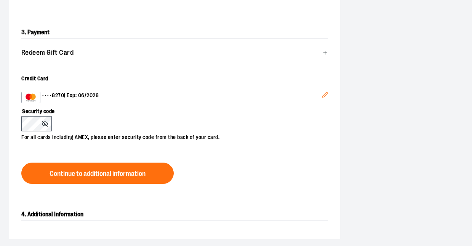
click at [322, 95] on icon "Edit" at bounding box center [325, 95] width 6 height 6
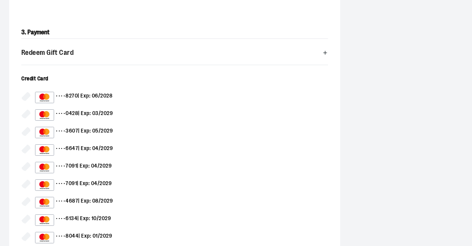
click at [157, 124] on div "•••• 8270 | Exp: 06/2028 •••• 0428 | Exp: 03/2029 •••• 3607 | Exp: 05/2029 ••••…" at bounding box center [174, 220] width 307 height 257
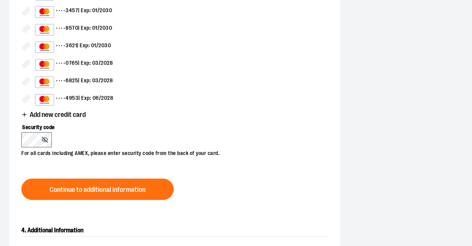
scroll to position [466, 0]
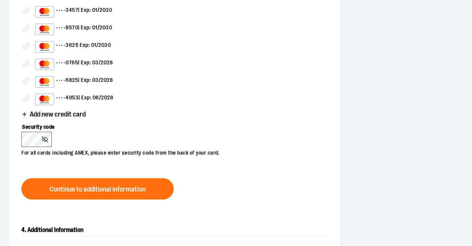
click at [67, 115] on span "Add new credit card" at bounding box center [58, 114] width 56 height 7
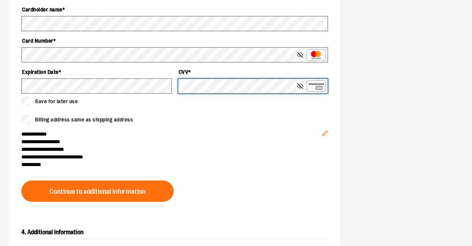
scroll to position [333, 0]
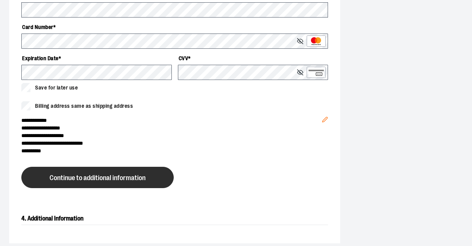
click at [146, 176] on button "Continue to additional information" at bounding box center [97, 177] width 152 height 21
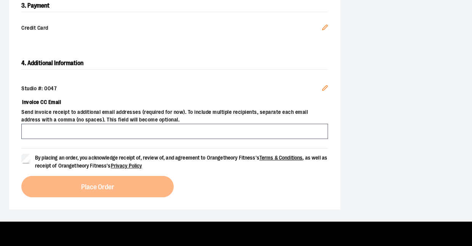
scroll to position [256, 0]
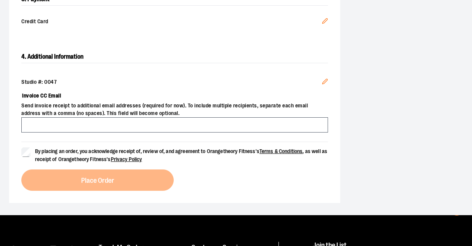
click at [325, 81] on icon "Edit" at bounding box center [325, 81] width 6 height 6
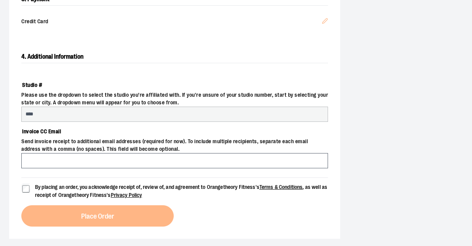
select select "***"
select select "**********"
select select "*******"
select select "****"
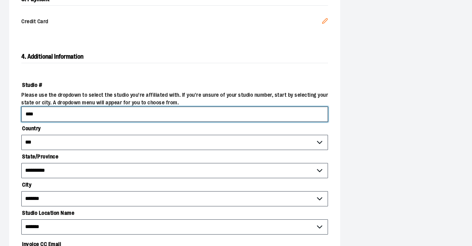
click at [47, 115] on input "****" at bounding box center [174, 114] width 307 height 15
type input "*"
type input "****"
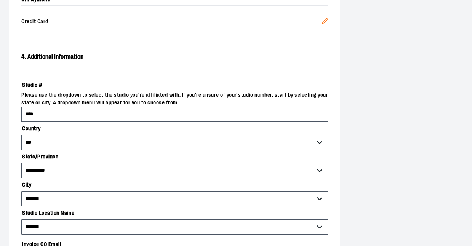
click at [174, 73] on div "**********" at bounding box center [174, 179] width 307 height 221
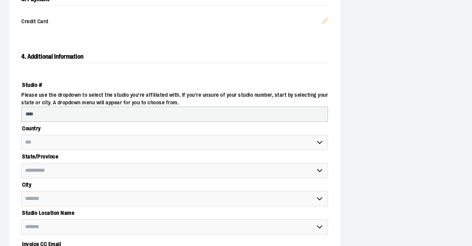
select select "******"
select select "****"
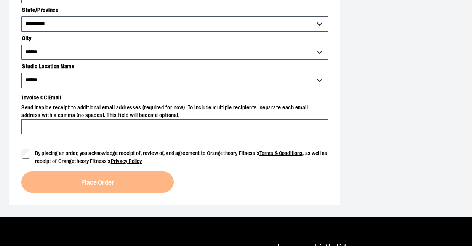
scroll to position [402, 0]
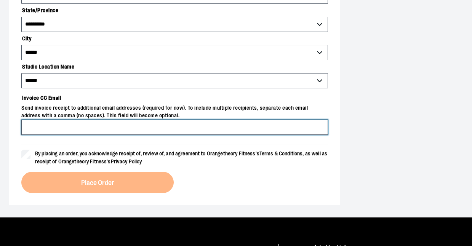
click at [141, 125] on input "Invoice CC Email" at bounding box center [174, 127] width 307 height 15
type input "**********"
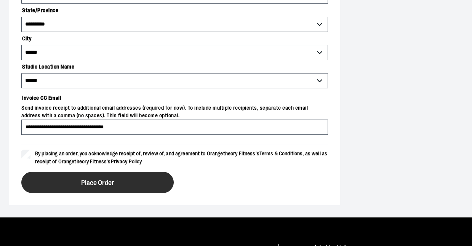
click at [42, 175] on button "Place Order" at bounding box center [97, 182] width 152 height 21
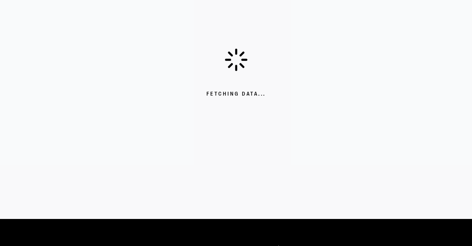
scroll to position [125, 0]
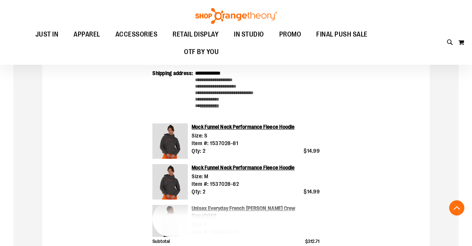
scroll to position [216, 0]
